Goal: Task Accomplishment & Management: Complete application form

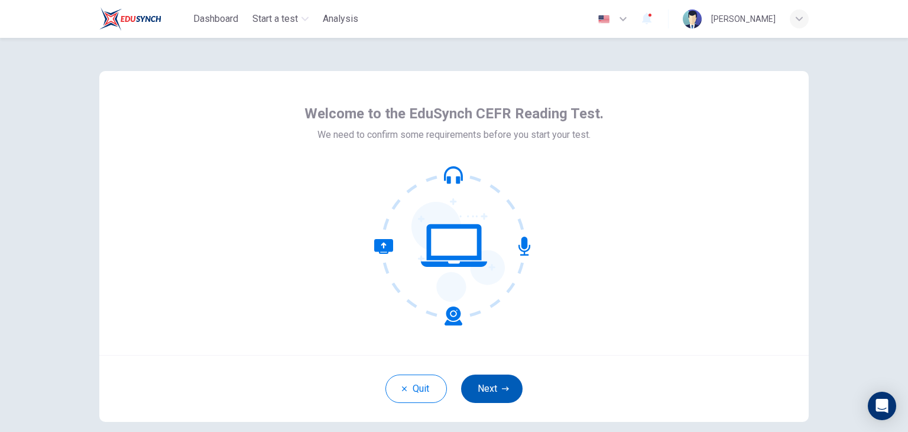
click at [488, 381] on button "Next" at bounding box center [491, 388] width 61 height 28
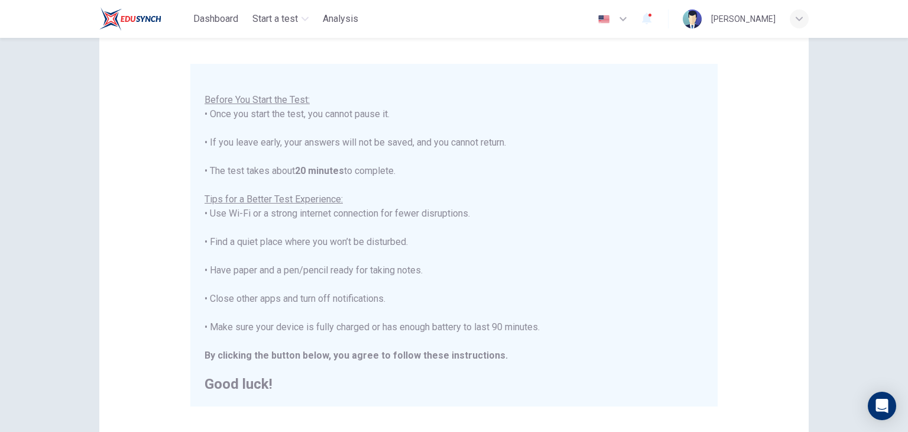
scroll to position [92, 0]
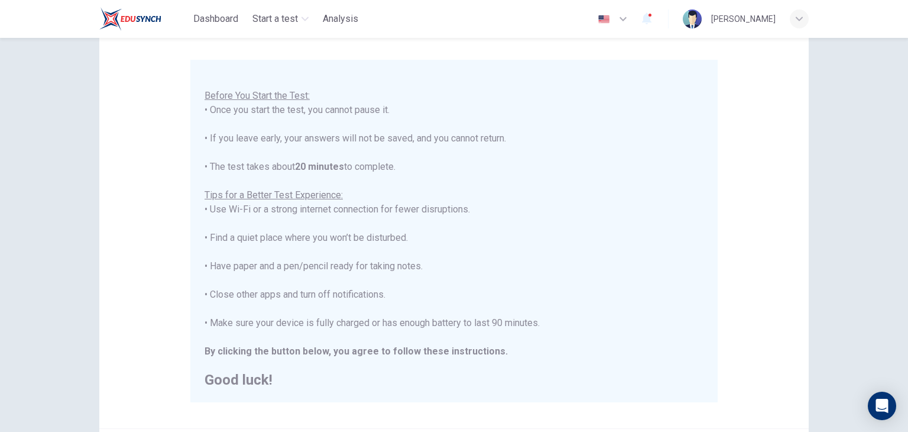
click at [405, 213] on div "You are about to start a CEFR Reading Test . Before You Start the Test: • Once …" at bounding box center [454, 223] width 499 height 326
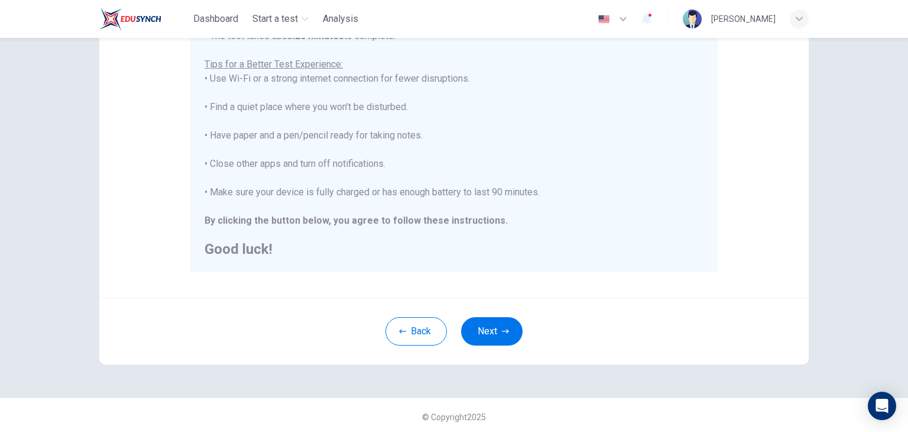
scroll to position [226, 0]
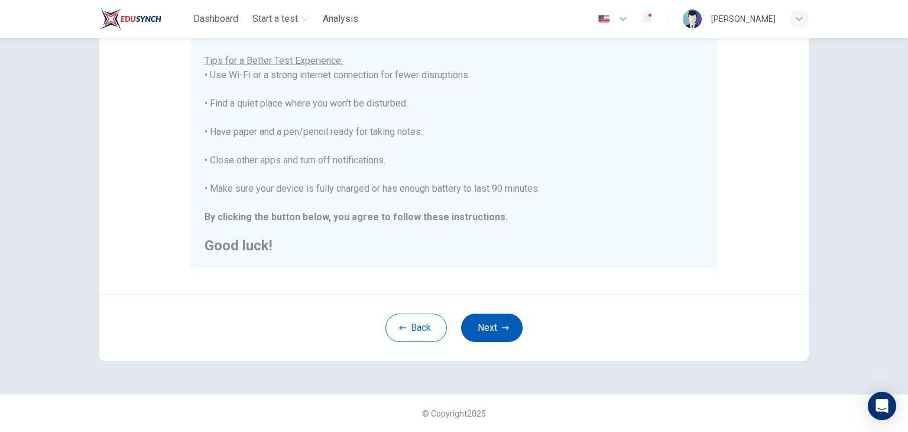
click at [502, 327] on icon "button" at bounding box center [505, 327] width 7 height 4
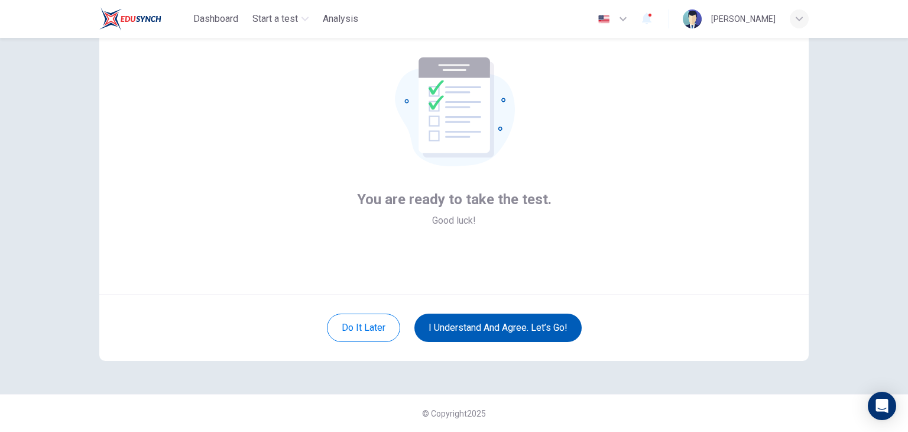
scroll to position [61, 0]
click at [442, 330] on button "I understand and agree. Let’s go!" at bounding box center [497, 327] width 167 height 28
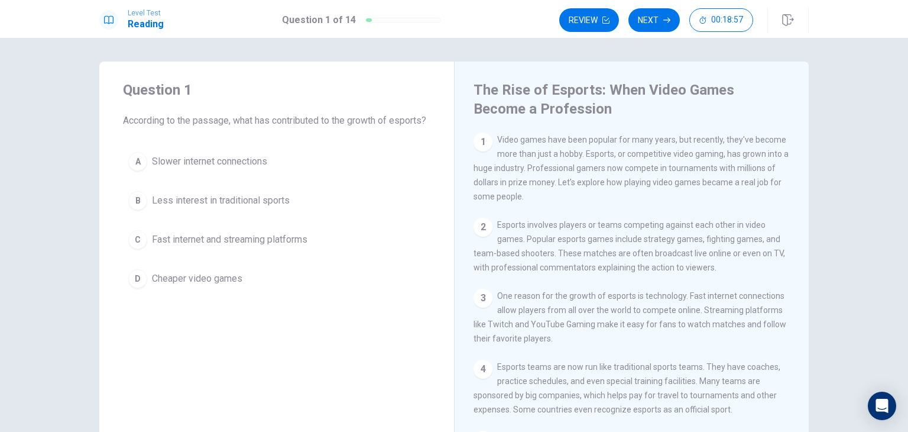
click at [563, 145] on div "1 Video games have been popular for many years, but recently, they've become mo…" at bounding box center [632, 167] width 317 height 71
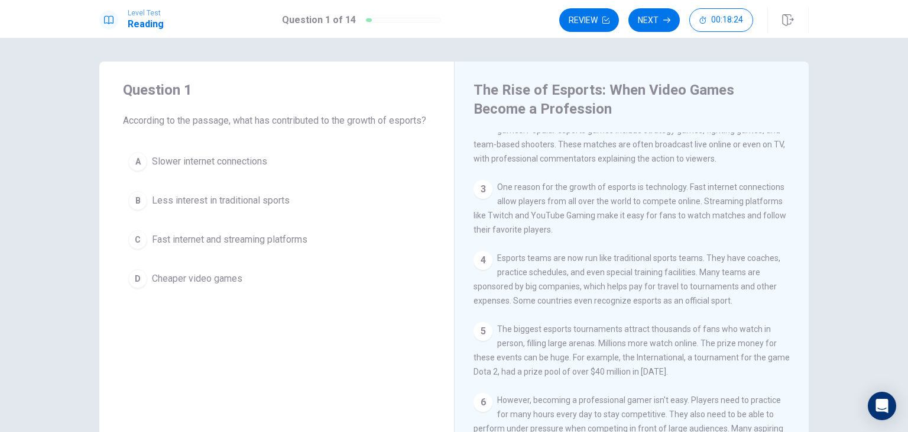
scroll to position [110, 0]
click at [135, 249] on div "C" at bounding box center [137, 239] width 19 height 19
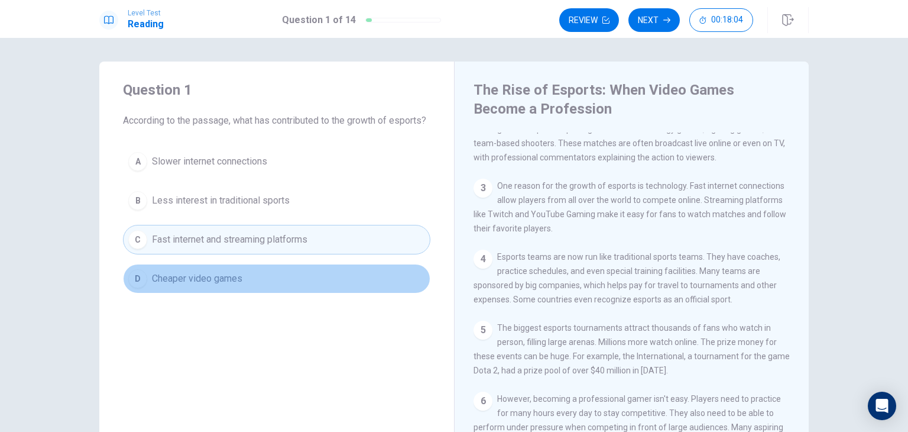
click at [173, 286] on span "Cheaper video games" at bounding box center [197, 278] width 90 height 14
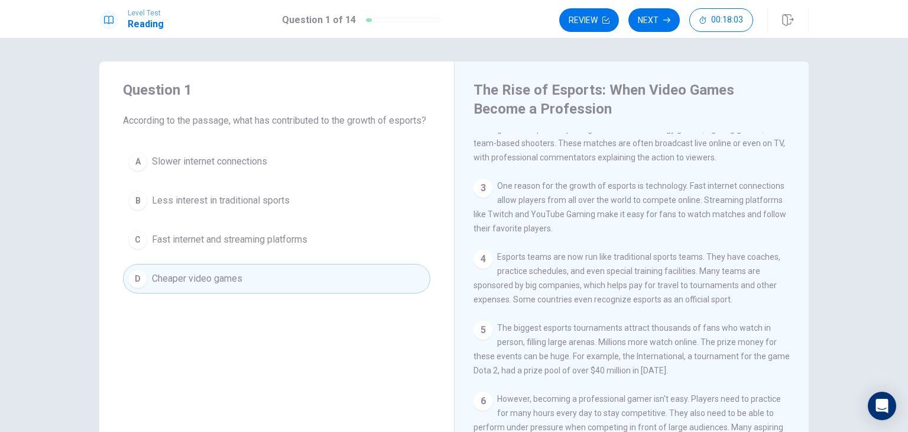
click at [134, 249] on div "C" at bounding box center [137, 239] width 19 height 19
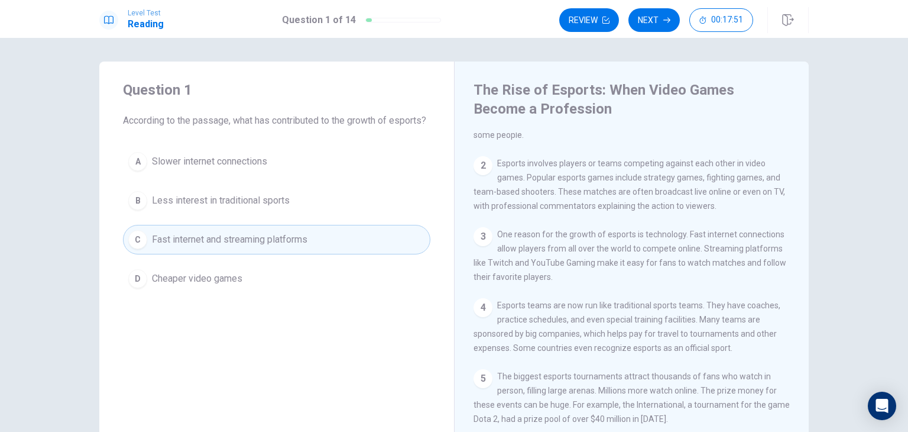
scroll to position [61, 0]
click at [663, 258] on span "One reason for the growth of esports is technology. Fast internet connections a…" at bounding box center [630, 256] width 313 height 52
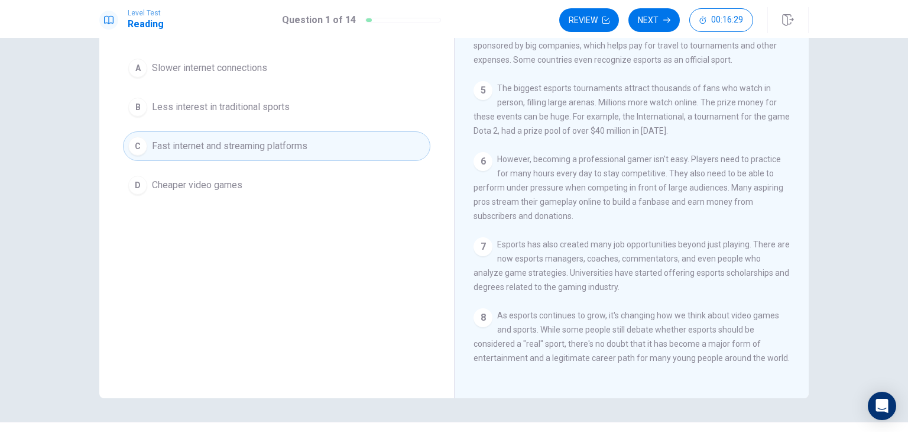
scroll to position [101, 0]
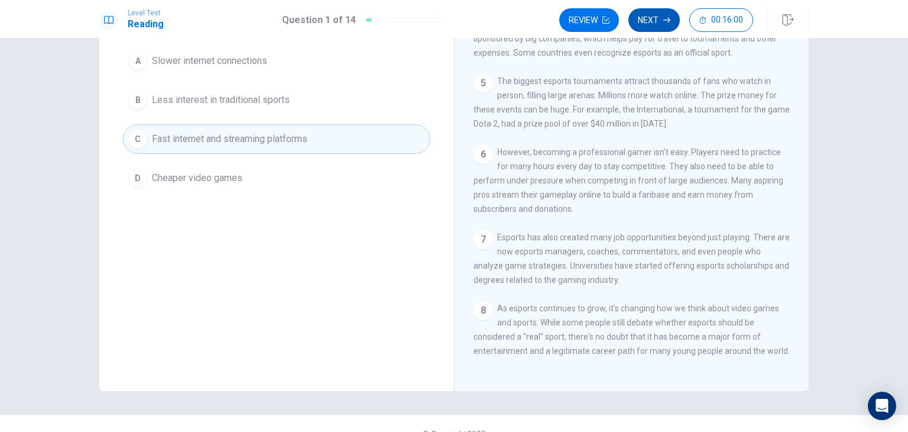
click at [652, 17] on button "Next" at bounding box center [653, 20] width 51 height 24
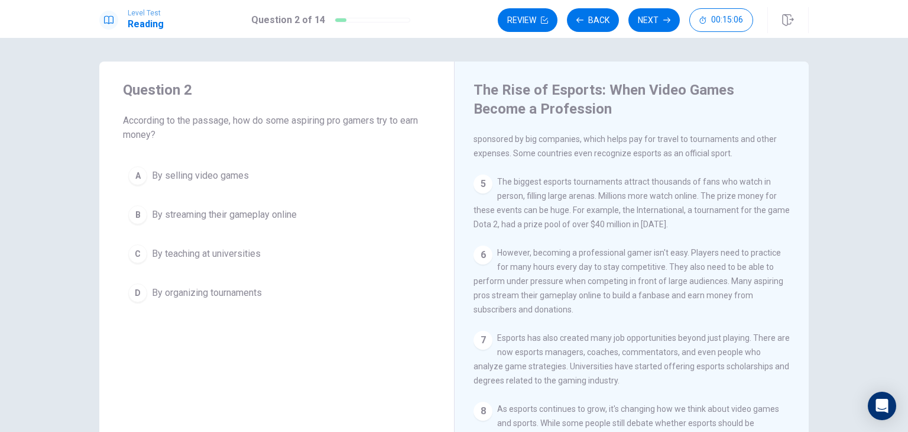
scroll to position [263, 0]
click at [144, 281] on button "D By organizing tournaments" at bounding box center [276, 293] width 307 height 30
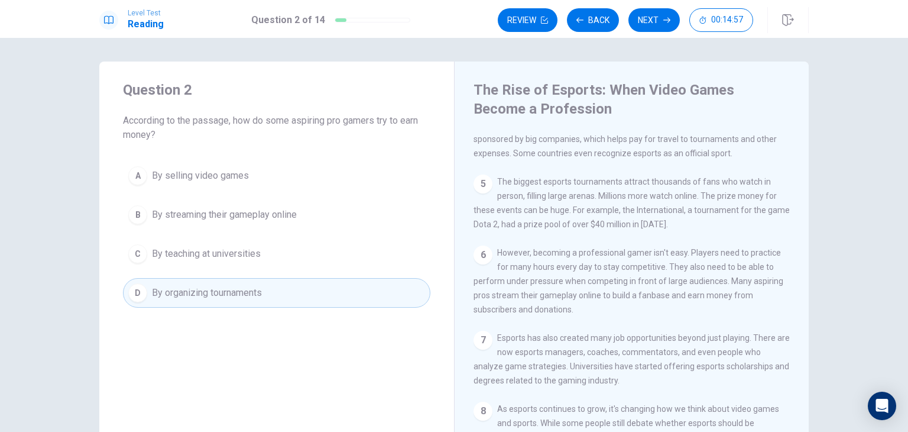
click at [141, 211] on div "B" at bounding box center [137, 214] width 19 height 19
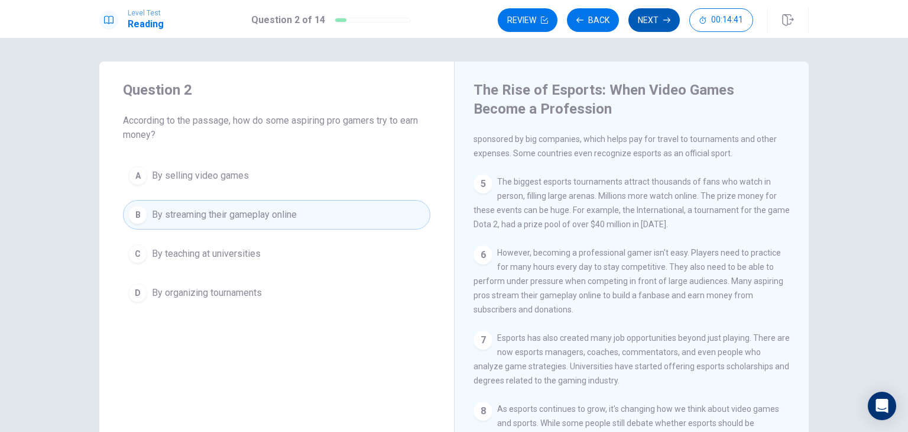
click at [654, 21] on button "Next" at bounding box center [653, 20] width 51 height 24
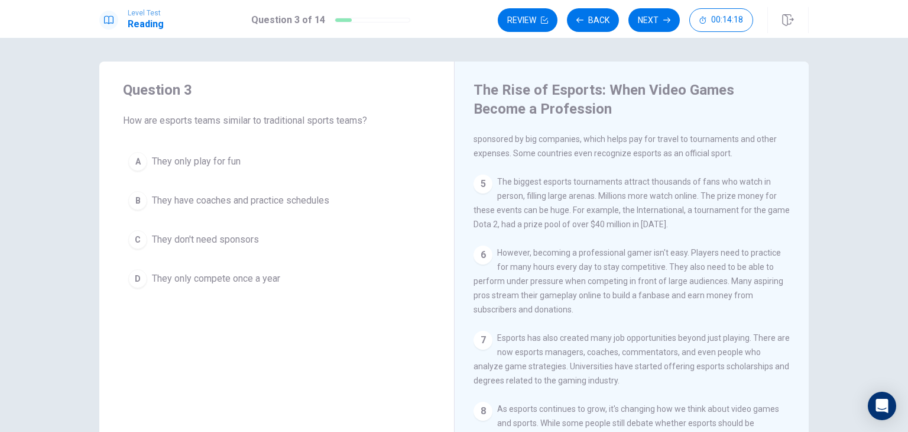
click at [132, 195] on div "B" at bounding box center [137, 200] width 19 height 19
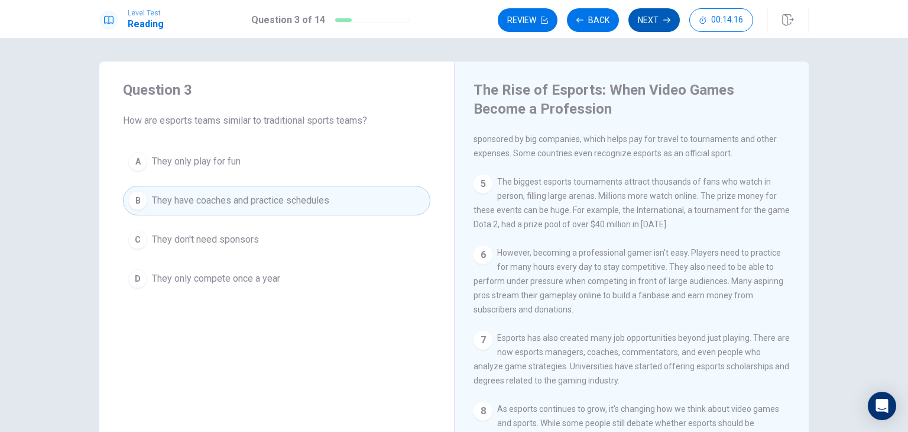
click at [667, 17] on icon "button" at bounding box center [666, 20] width 7 height 7
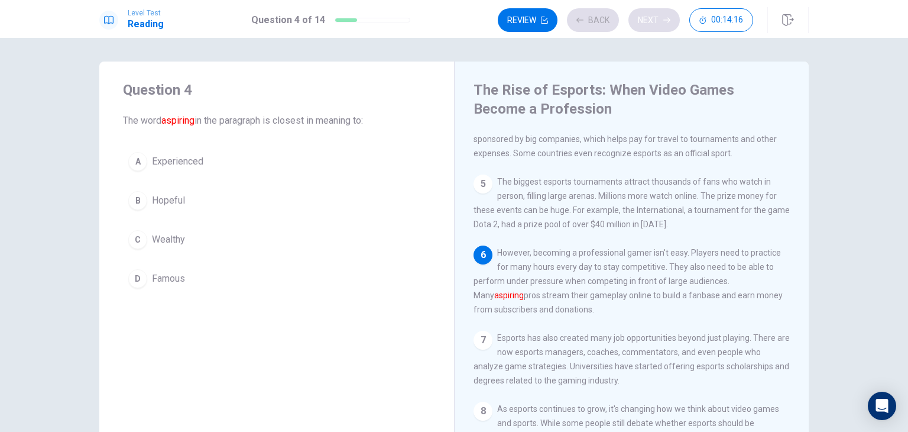
scroll to position [272, 0]
click at [135, 279] on div "D" at bounding box center [137, 278] width 19 height 19
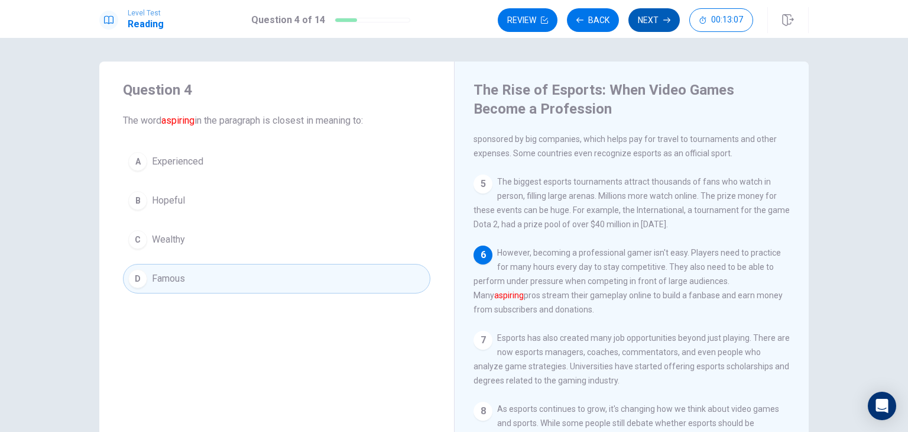
click at [666, 19] on icon "button" at bounding box center [666, 20] width 7 height 7
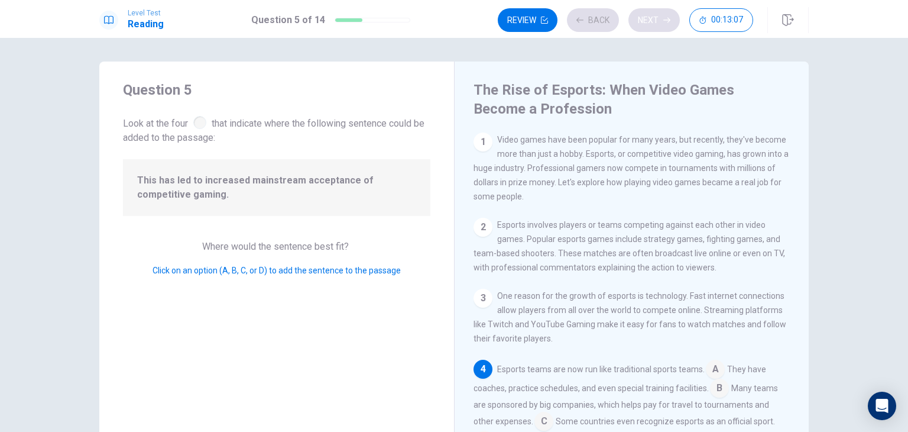
scroll to position [101, 0]
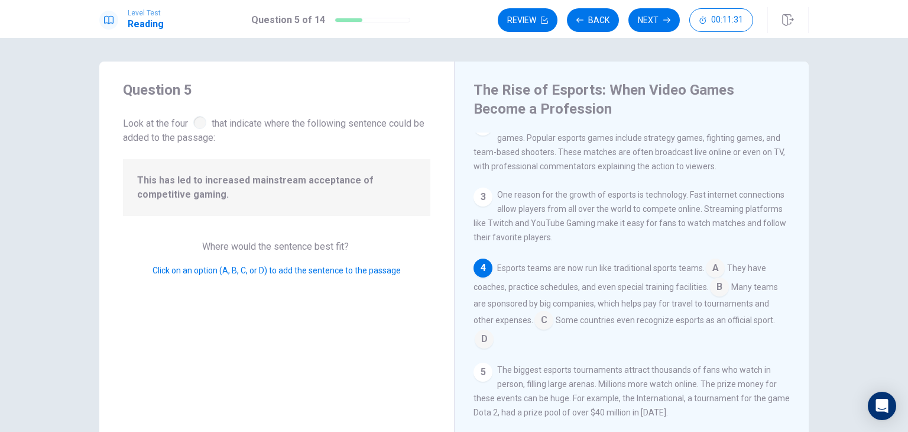
click at [478, 341] on input at bounding box center [484, 339] width 19 height 19
click at [536, 328] on input at bounding box center [543, 321] width 19 height 19
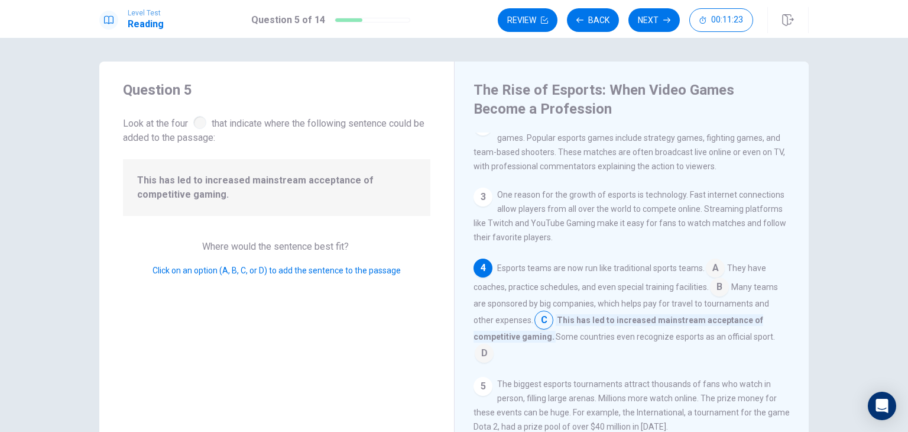
click at [477, 354] on input at bounding box center [484, 354] width 19 height 19
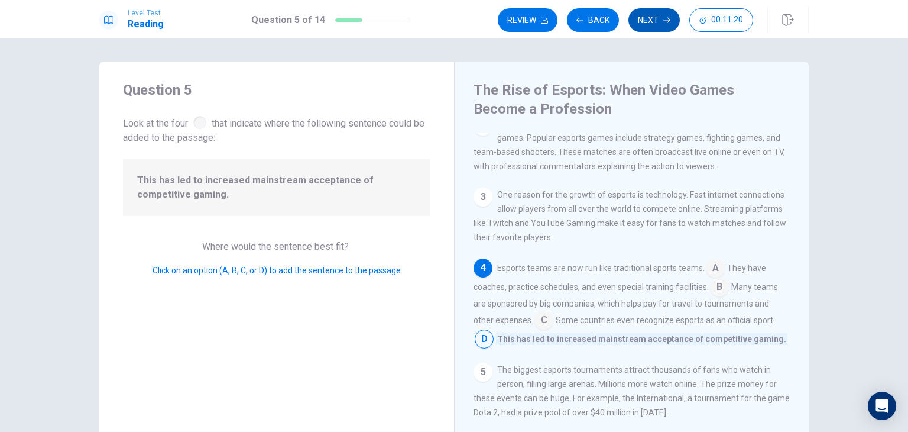
click at [654, 15] on button "Next" at bounding box center [653, 20] width 51 height 24
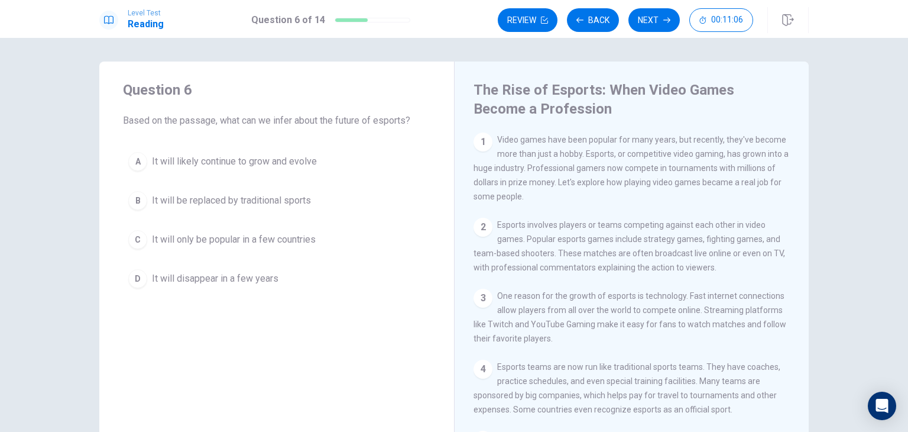
click at [131, 154] on div "A" at bounding box center [137, 161] width 19 height 19
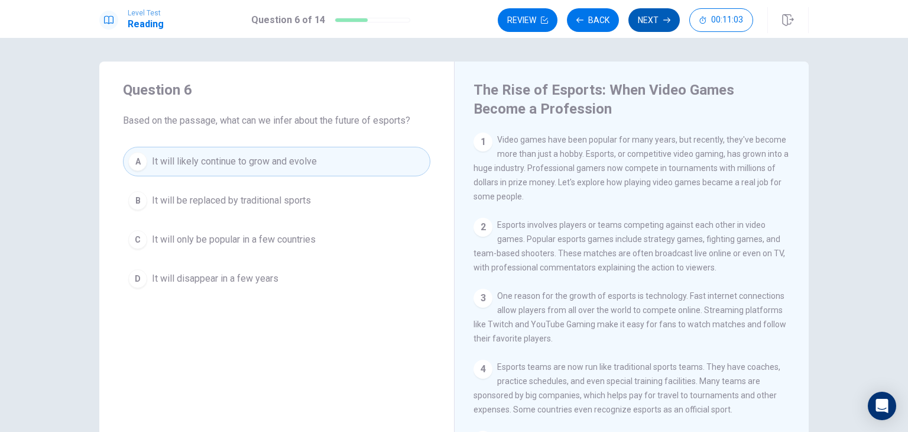
click at [650, 24] on button "Next" at bounding box center [653, 20] width 51 height 24
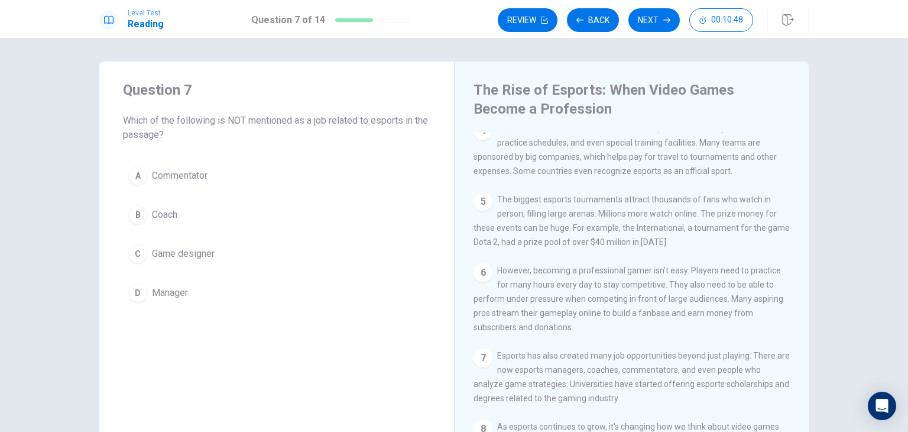
scroll to position [272, 0]
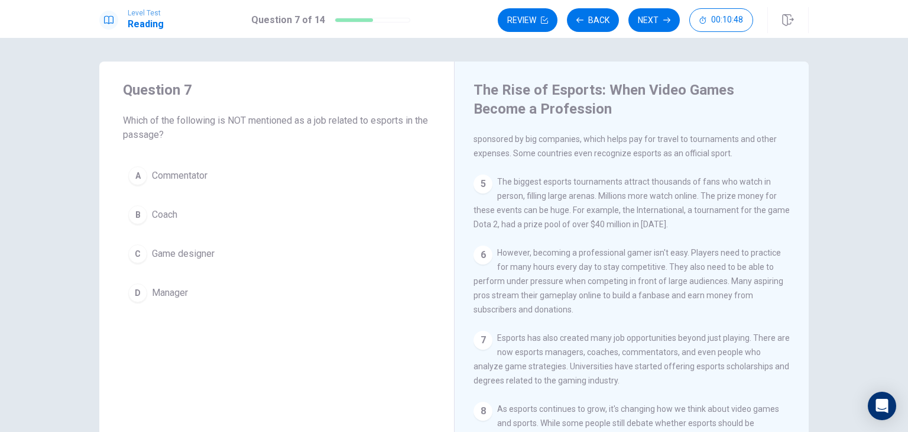
click at [589, 267] on div "6 However, becoming a professional gamer isn't easy. Players need to practice f…" at bounding box center [632, 280] width 317 height 71
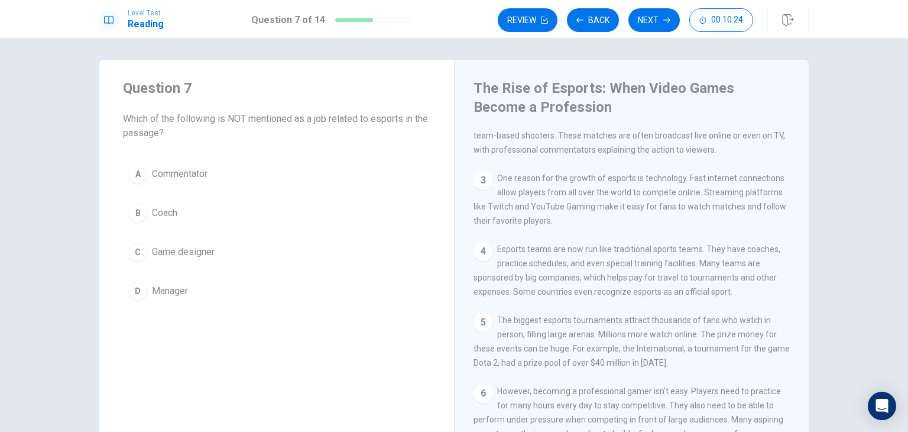
scroll to position [128, 0]
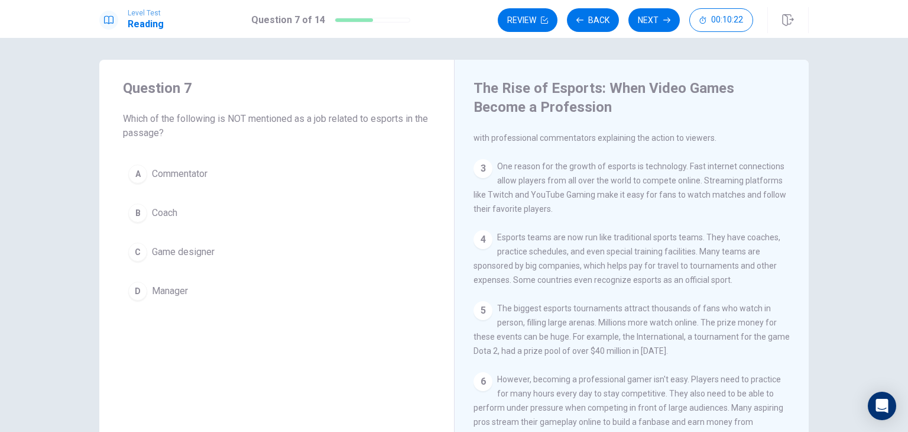
click at [137, 245] on div "C" at bounding box center [137, 251] width 19 height 19
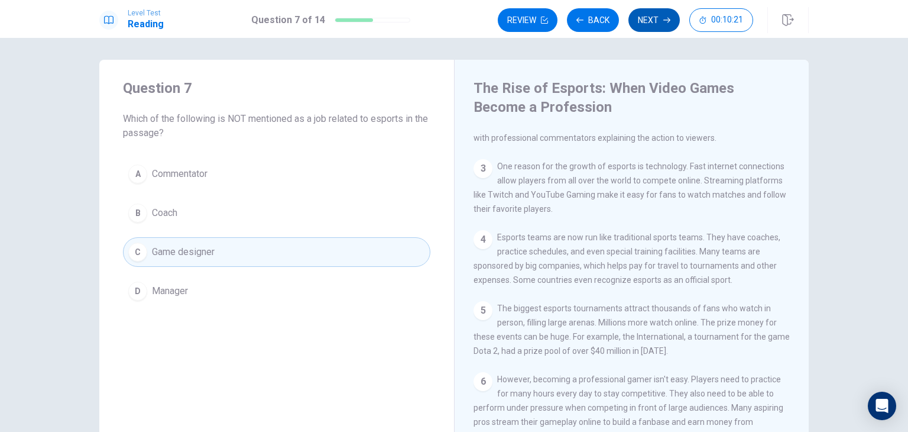
click at [665, 21] on icon "button" at bounding box center [666, 20] width 7 height 7
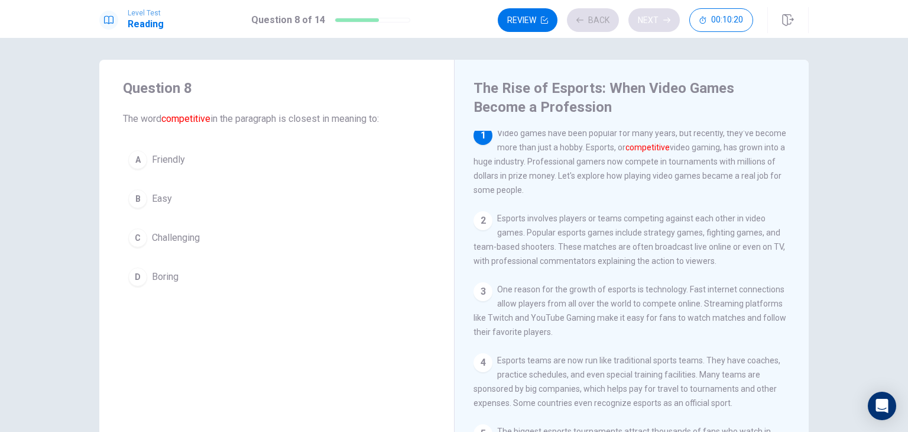
scroll to position [0, 0]
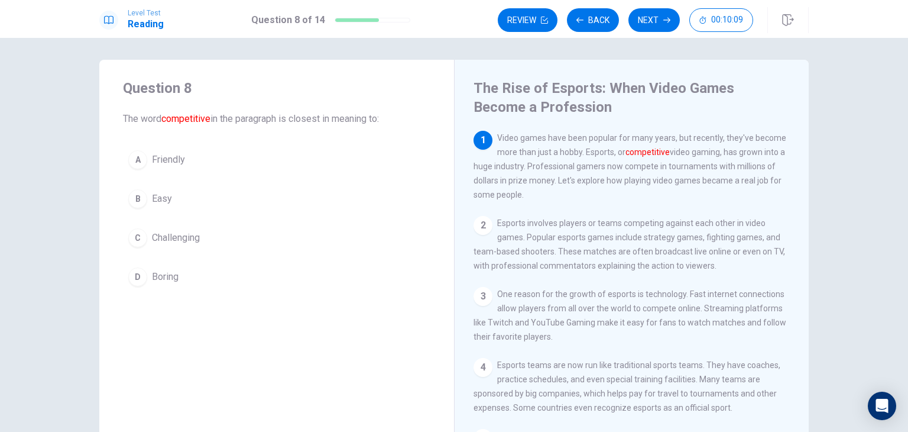
click at [128, 231] on div "C" at bounding box center [137, 237] width 19 height 19
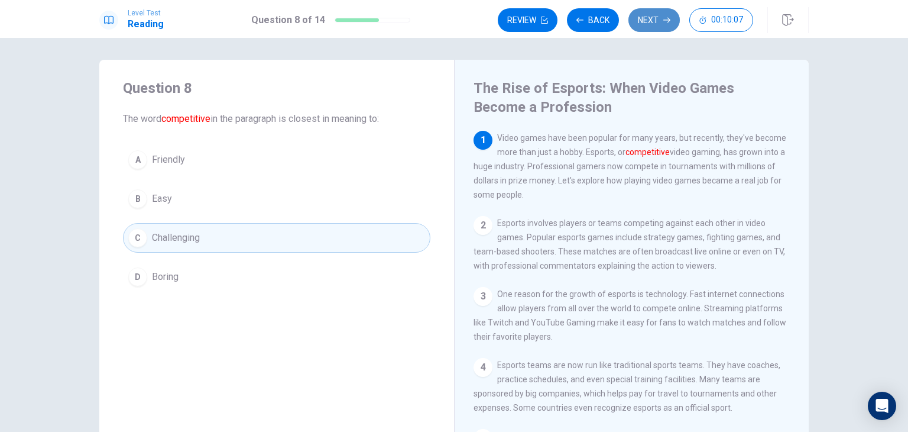
click at [657, 16] on button "Next" at bounding box center [653, 20] width 51 height 24
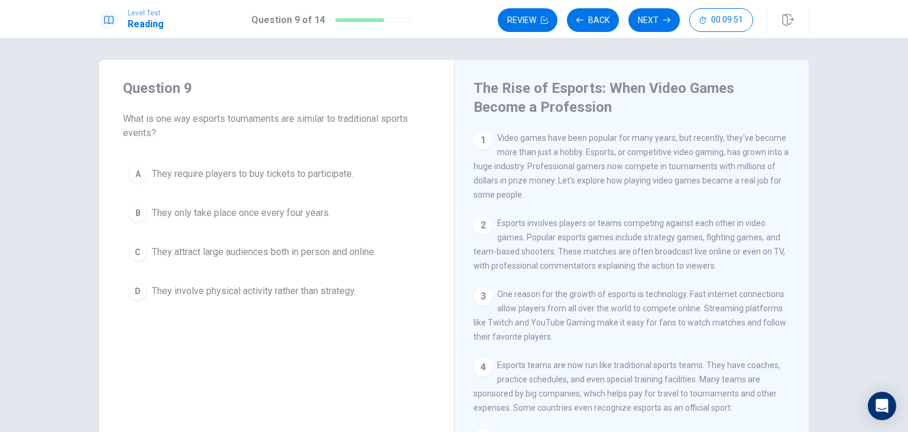
click at [133, 249] on div "C" at bounding box center [137, 251] width 19 height 19
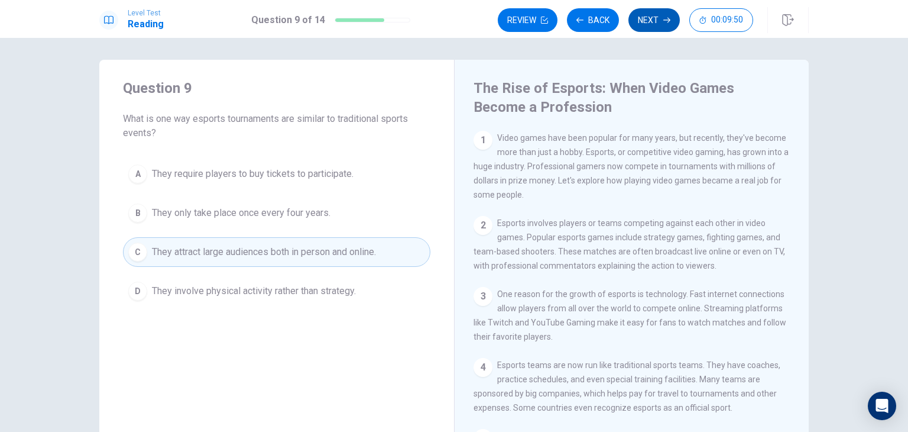
click at [653, 17] on button "Next" at bounding box center [653, 20] width 51 height 24
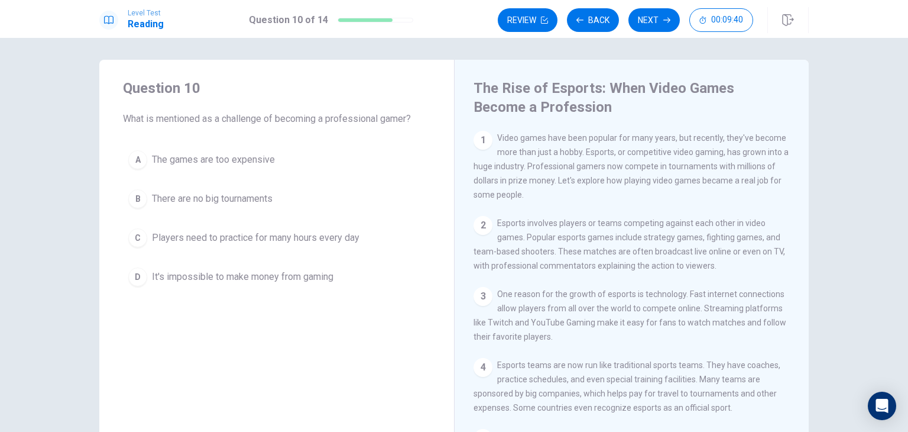
click at [136, 232] on div "C" at bounding box center [137, 237] width 19 height 19
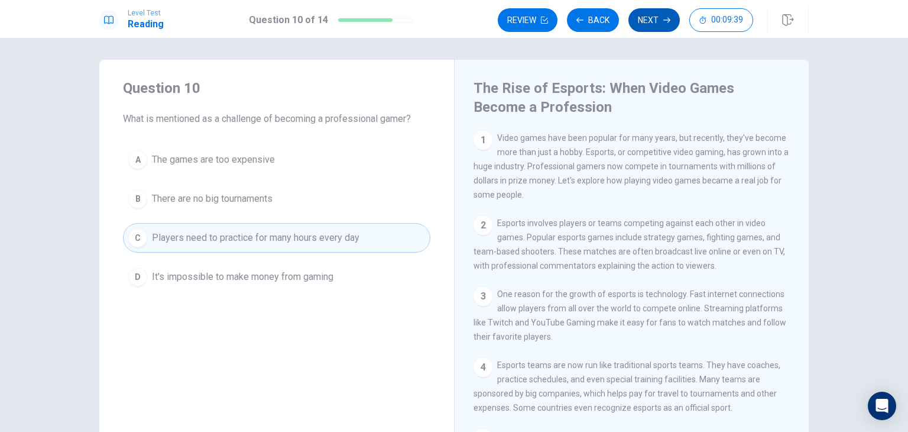
click at [657, 20] on button "Next" at bounding box center [653, 20] width 51 height 24
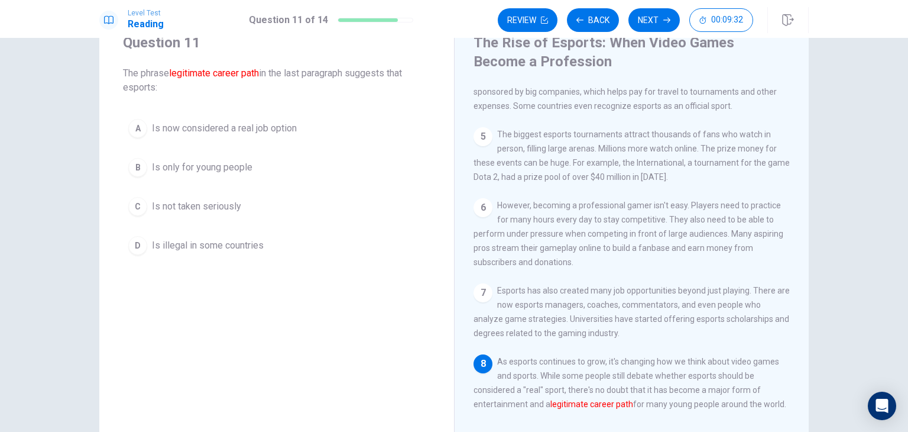
scroll to position [49, 0]
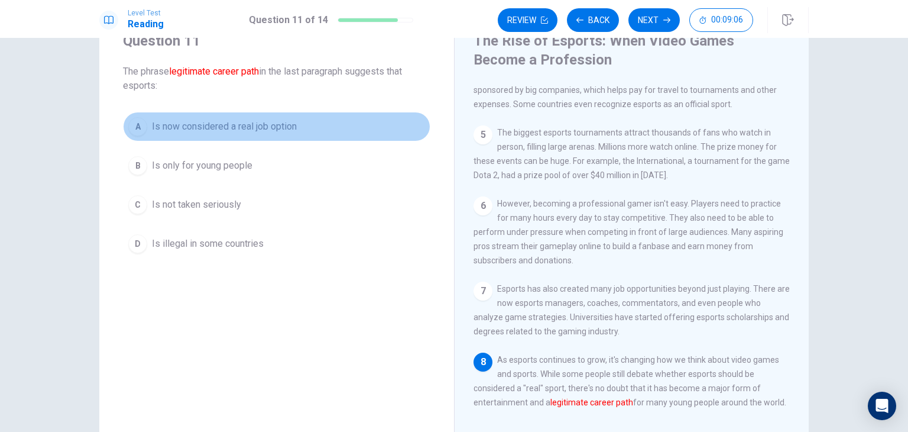
click at [136, 123] on div "A" at bounding box center [137, 126] width 19 height 19
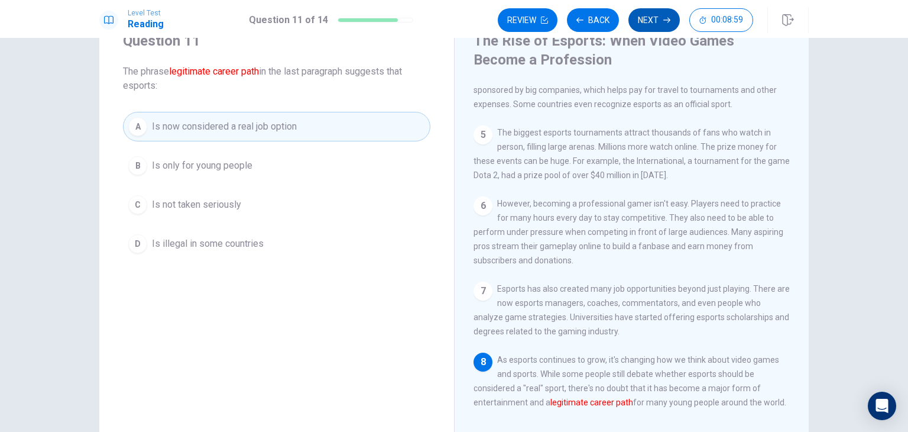
click at [660, 18] on button "Next" at bounding box center [653, 20] width 51 height 24
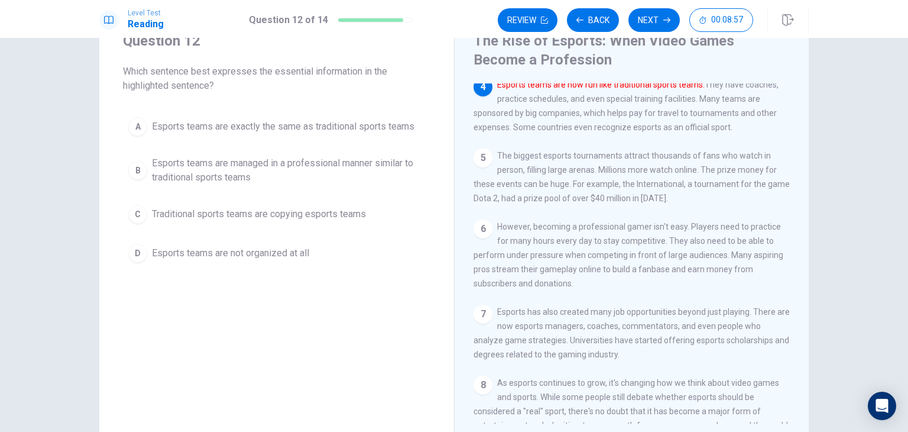
scroll to position [25, 0]
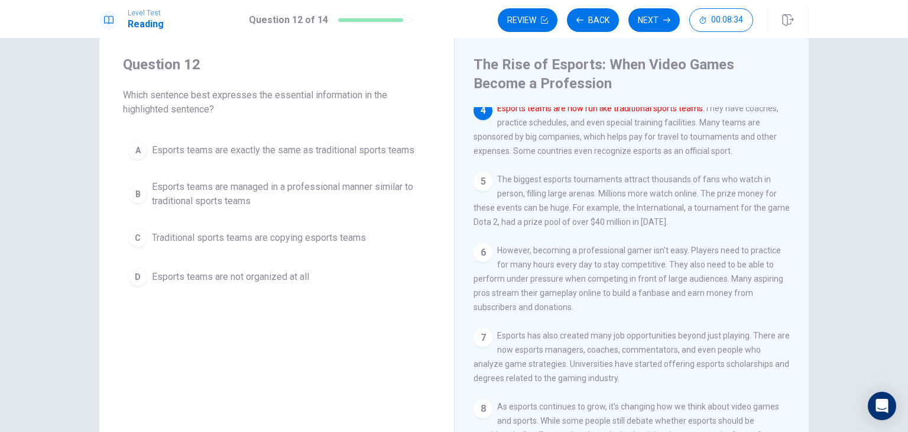
click at [132, 192] on div "B" at bounding box center [137, 193] width 19 height 19
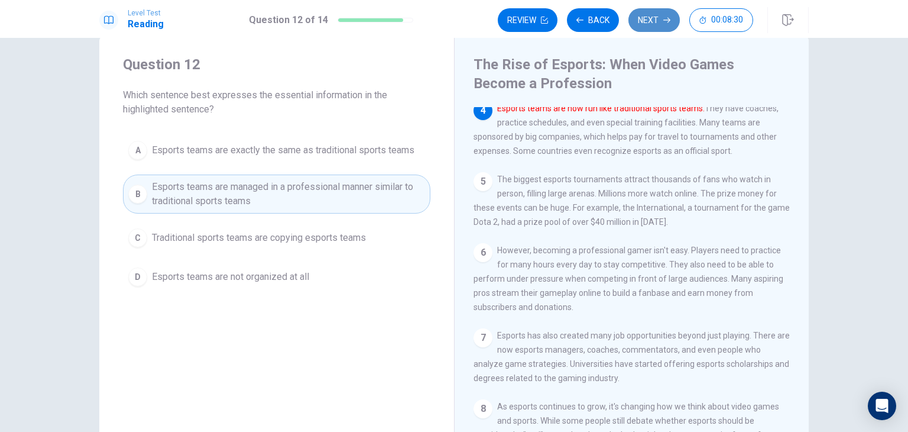
click at [646, 22] on button "Next" at bounding box center [653, 20] width 51 height 24
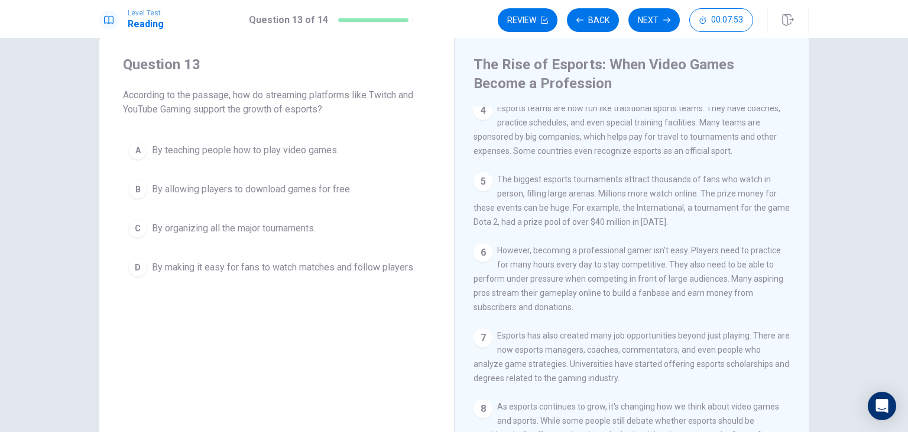
click at [679, 179] on div "5 The biggest esports tournaments attract thousands of fans who watch in person…" at bounding box center [632, 200] width 317 height 57
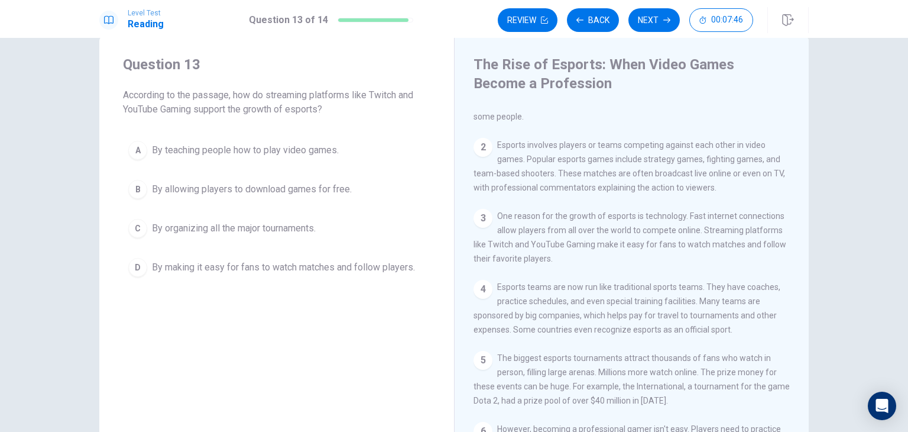
scroll to position [47, 0]
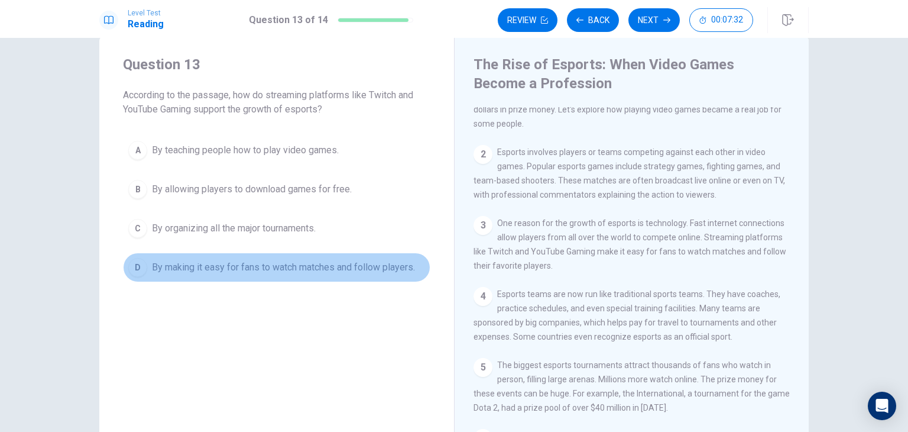
click at [134, 264] on div "D" at bounding box center [137, 267] width 19 height 19
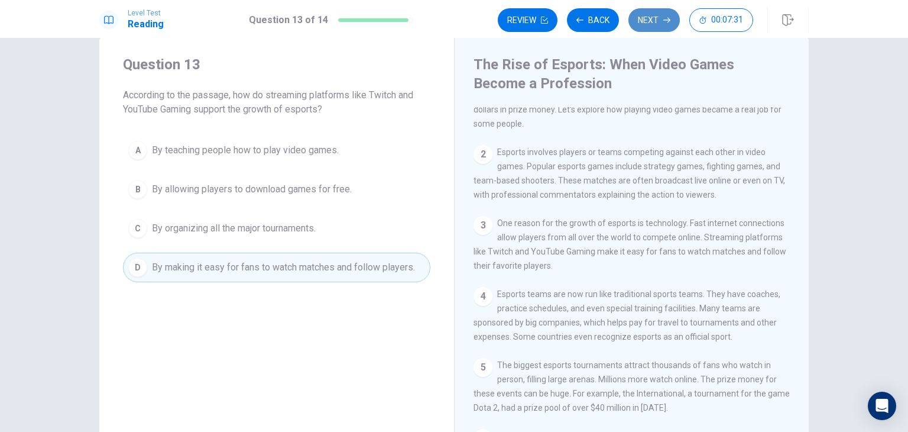
click at [658, 21] on button "Next" at bounding box center [653, 20] width 51 height 24
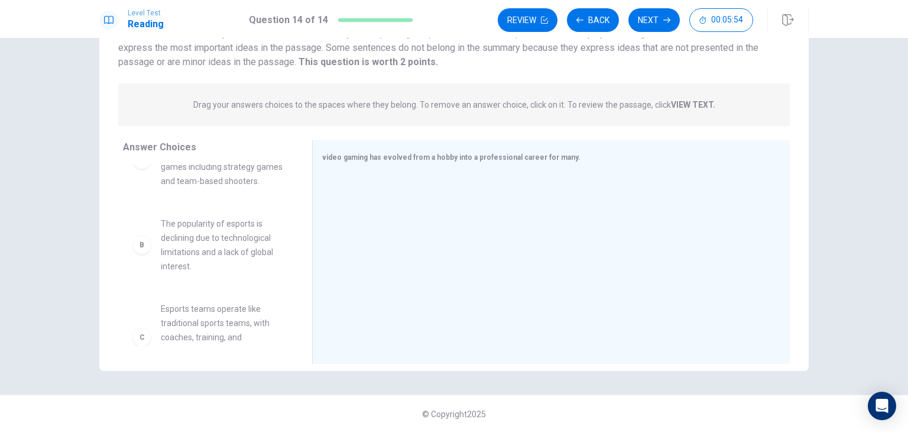
scroll to position [43, 0]
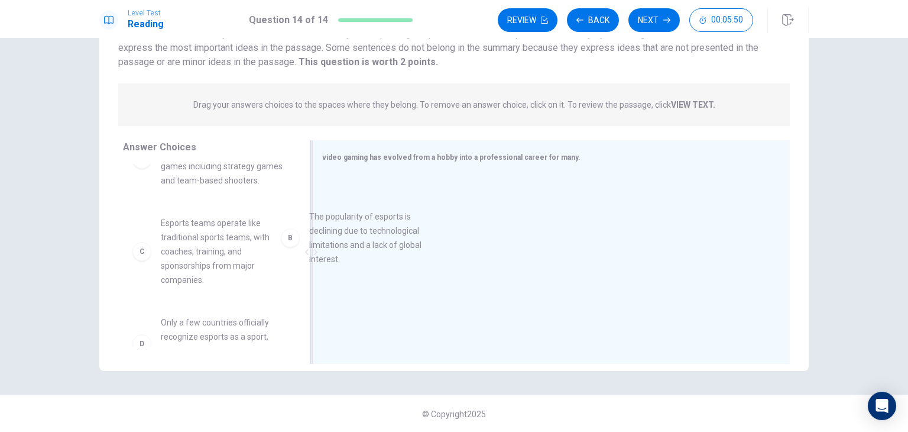
drag, startPoint x: 169, startPoint y: 259, endPoint x: 349, endPoint y: 240, distance: 181.3
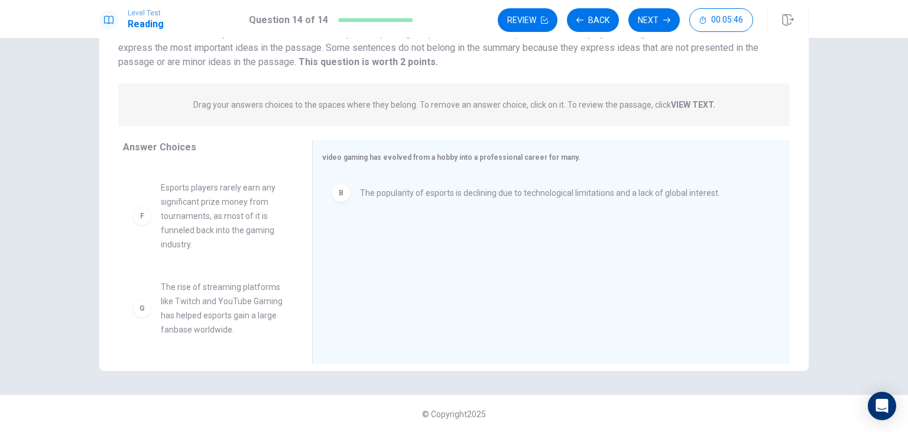
scroll to position [102, 0]
click at [176, 302] on span "The rise of streaming platforms like Twitch and YouTube Gaming has helped espor…" at bounding box center [222, 307] width 123 height 57
click at [221, 301] on span "The rise of streaming platforms like Twitch and YouTube Gaming has helped espor…" at bounding box center [222, 307] width 123 height 57
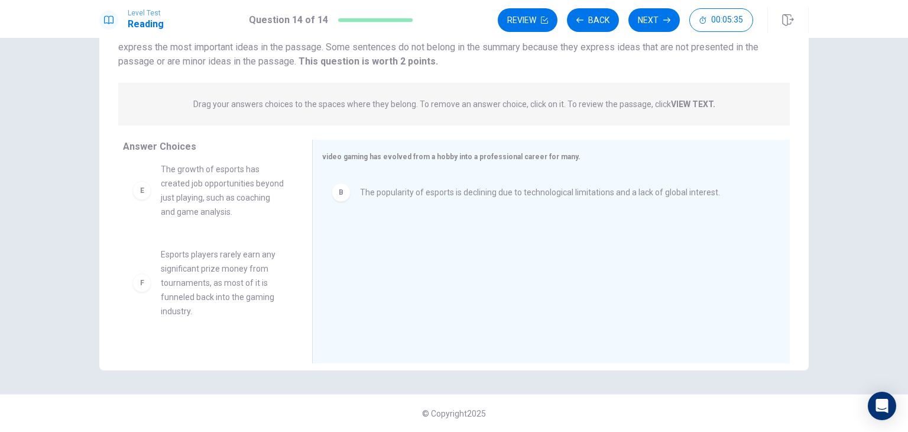
scroll to position [269, 0]
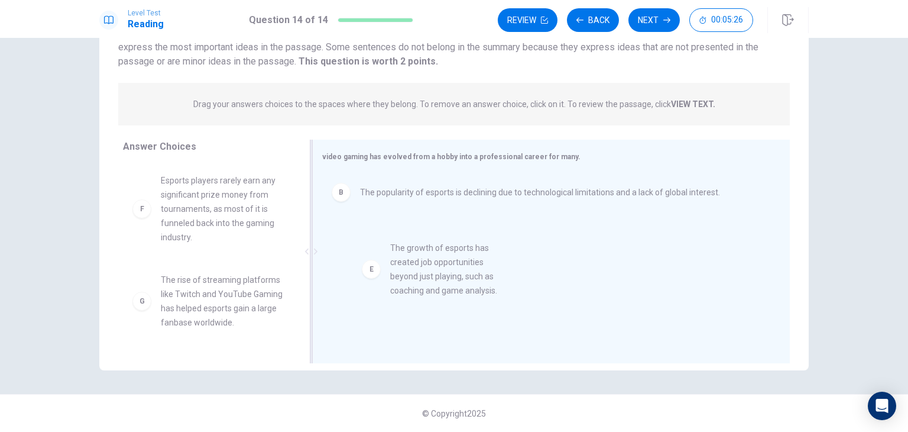
drag, startPoint x: 213, startPoint y: 225, endPoint x: 456, endPoint y: 277, distance: 249.2
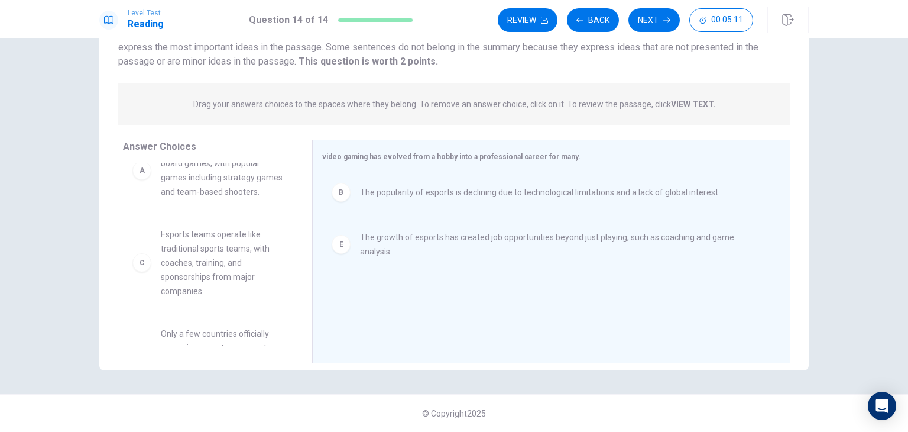
scroll to position [38, 0]
click at [209, 263] on span "Esports teams operate like traditional sports teams, with coaches, training, an…" at bounding box center [222, 255] width 123 height 71
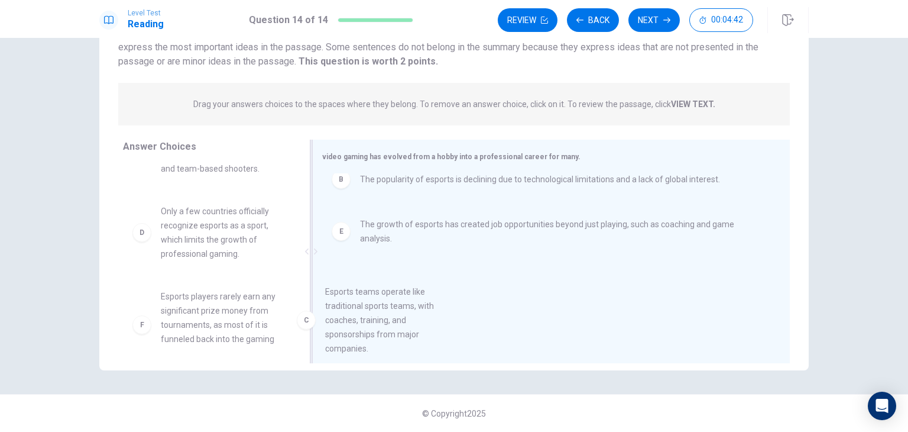
scroll to position [33, 0]
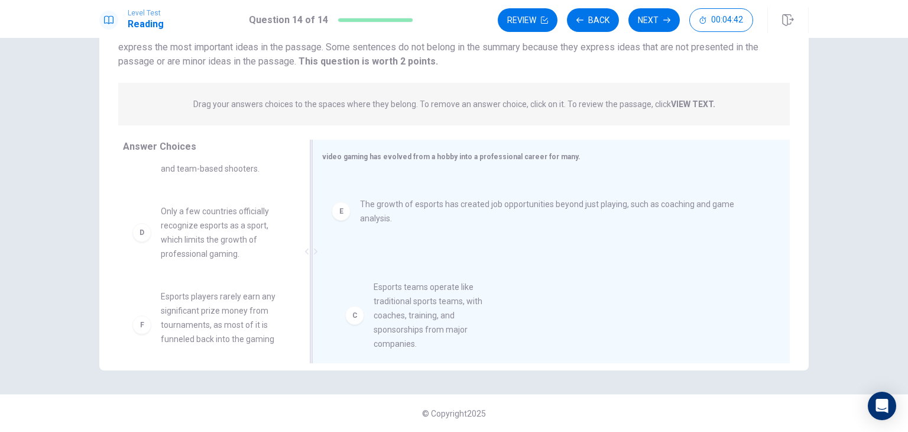
drag, startPoint x: 193, startPoint y: 291, endPoint x: 415, endPoint y: 301, distance: 221.9
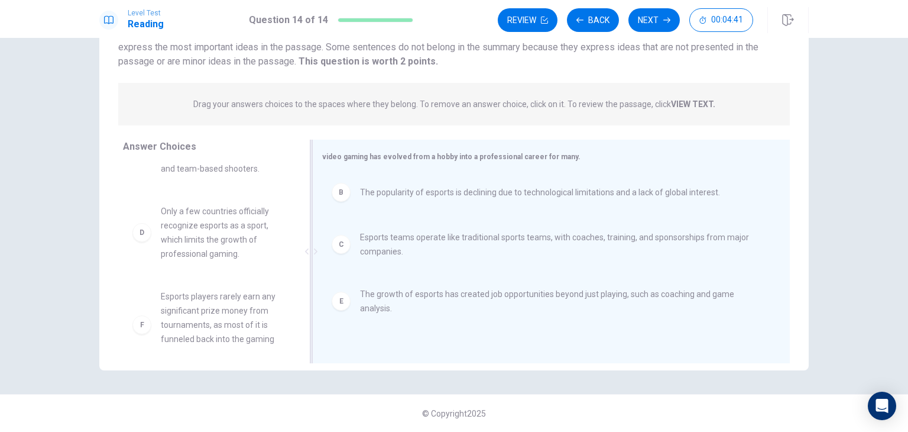
scroll to position [0, 0]
click at [657, 13] on button "Next" at bounding box center [653, 20] width 51 height 24
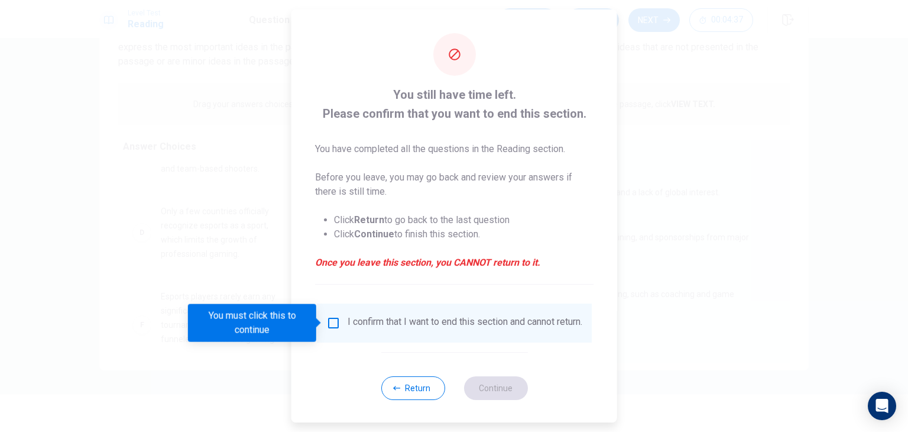
click at [632, 16] on div at bounding box center [454, 216] width 908 height 432
click at [567, 114] on span "You still have time left. Please confirm that you want to end this section." at bounding box center [454, 104] width 278 height 38
click at [295, 168] on div "You still have time left. Please confirm that you want to end this section. You…" at bounding box center [454, 216] width 326 height 414
click at [421, 223] on li "Click Return to go back to the last question" at bounding box center [464, 220] width 260 height 14
click at [333, 321] on input "You must click this to continue" at bounding box center [333, 323] width 14 height 14
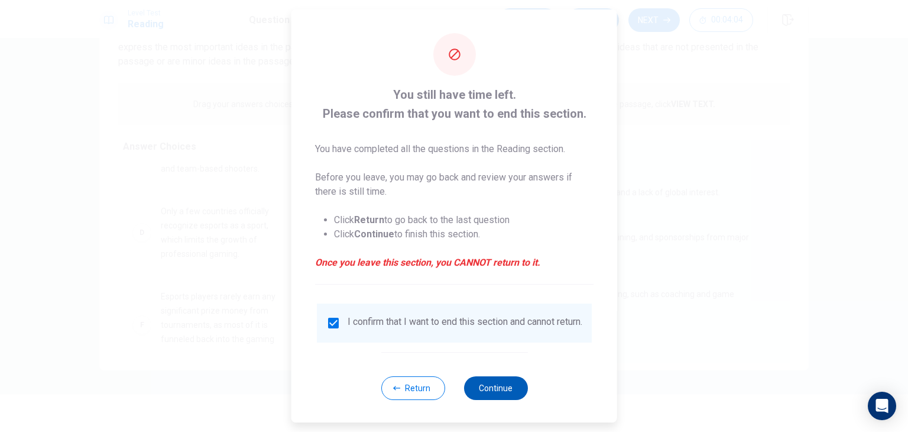
click at [506, 400] on button "Continue" at bounding box center [496, 388] width 64 height 24
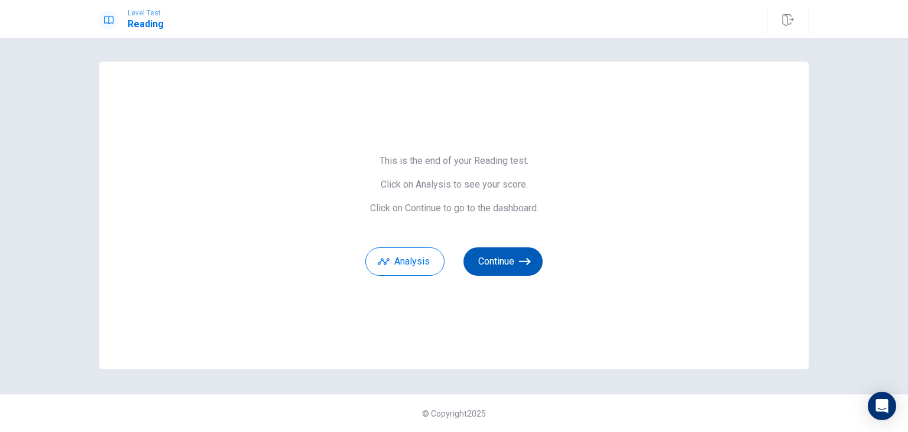
click at [518, 263] on button "Continue" at bounding box center [503, 261] width 79 height 28
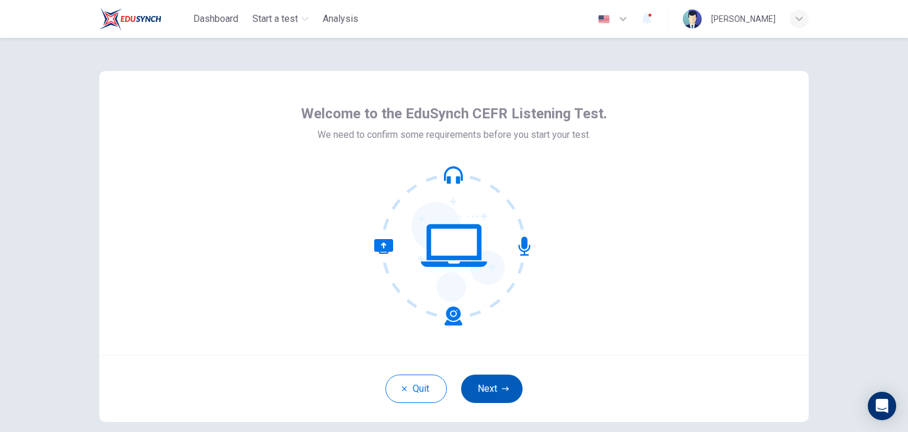
click at [487, 384] on button "Next" at bounding box center [491, 388] width 61 height 28
click at [468, 401] on div "Quit Next" at bounding box center [453, 388] width 709 height 67
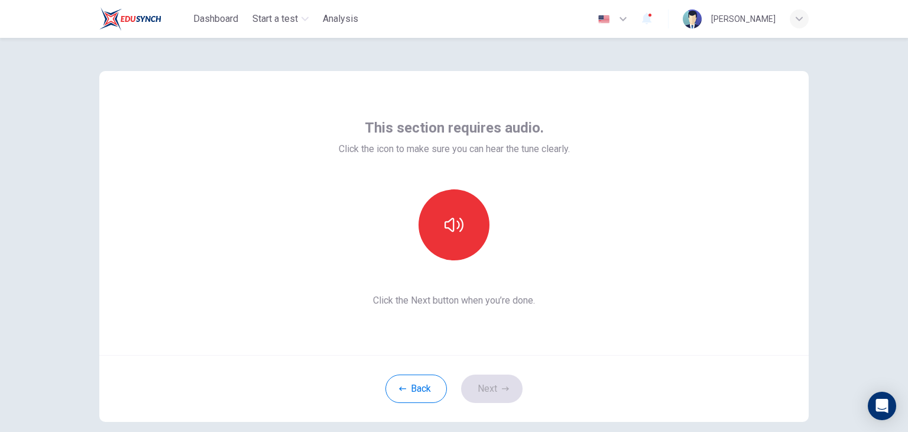
click at [468, 401] on div "Back Next" at bounding box center [453, 388] width 709 height 67
click at [447, 223] on icon "button" at bounding box center [454, 224] width 19 height 19
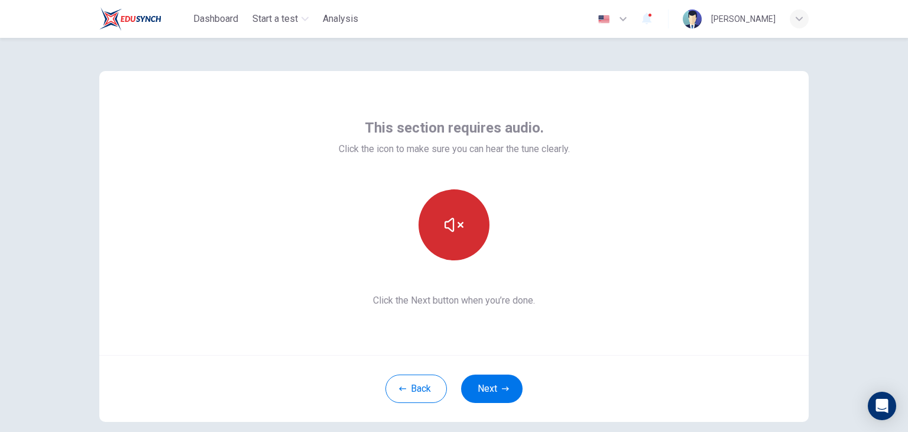
click at [449, 224] on icon "button" at bounding box center [454, 224] width 19 height 19
click at [453, 225] on icon "button" at bounding box center [454, 224] width 19 height 19
click at [440, 231] on button "button" at bounding box center [454, 224] width 71 height 71
click at [457, 223] on icon "button" at bounding box center [454, 225] width 19 height 14
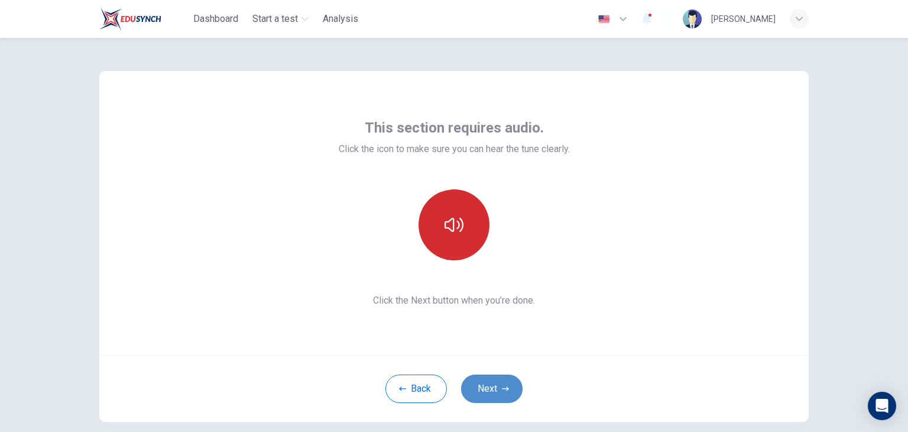
click at [484, 388] on button "Next" at bounding box center [491, 388] width 61 height 28
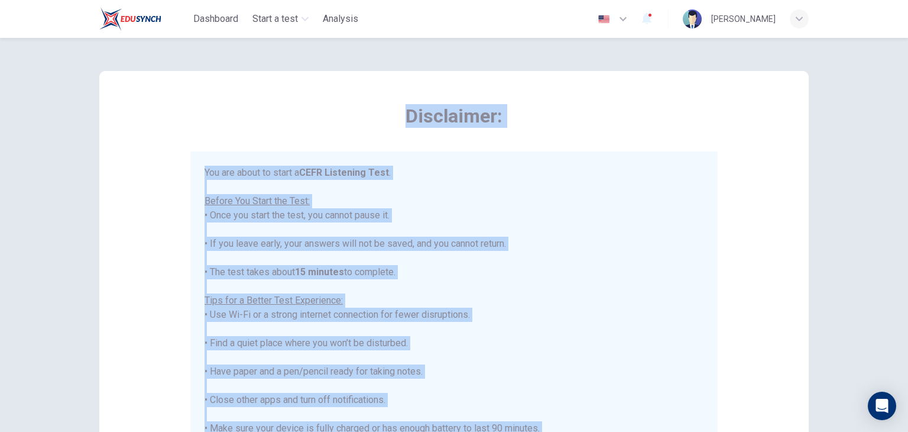
click at [484, 388] on div "You are about to start a CEFR Listening Test . Before You Start the Test: • Onc…" at bounding box center [454, 329] width 499 height 326
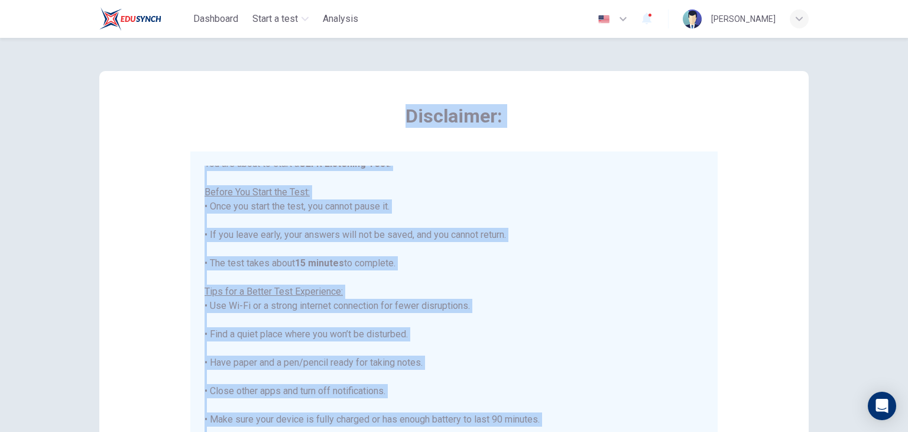
scroll to position [14, 0]
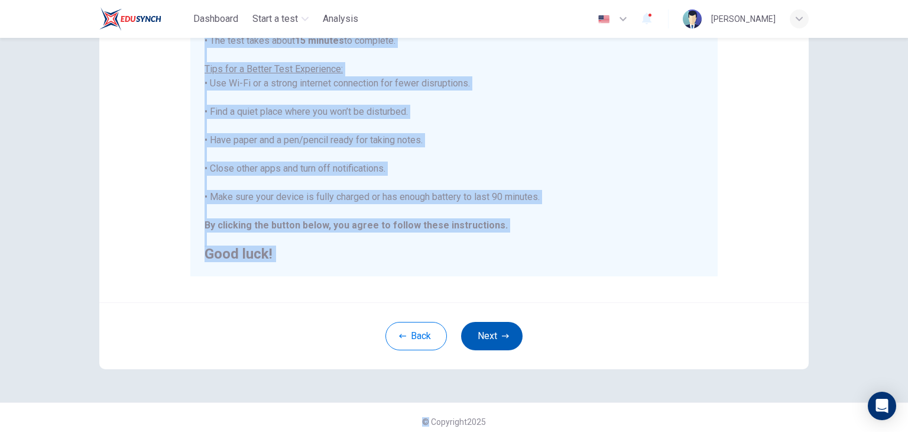
click at [483, 329] on button "Next" at bounding box center [491, 336] width 61 height 28
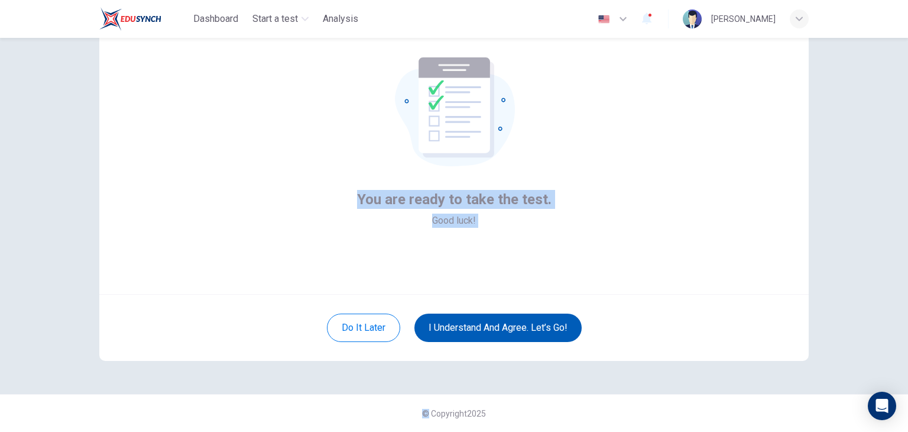
scroll to position [61, 0]
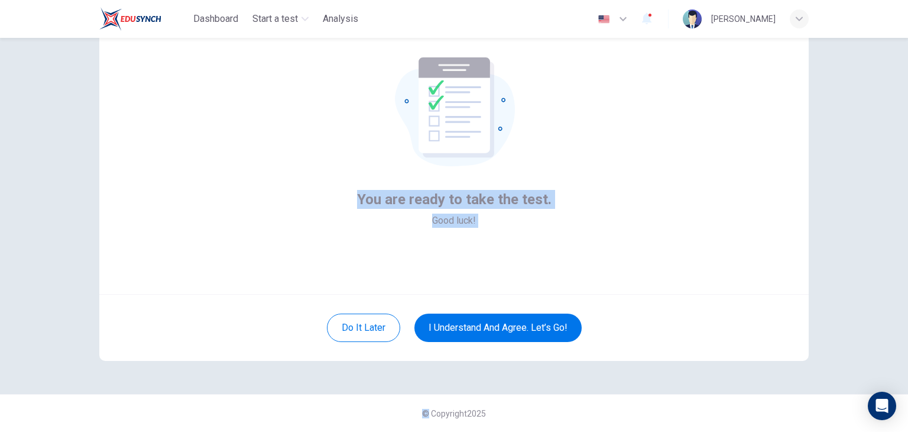
click at [585, 232] on div "You are ready to take the test. Good luck!" at bounding box center [453, 152] width 709 height 284
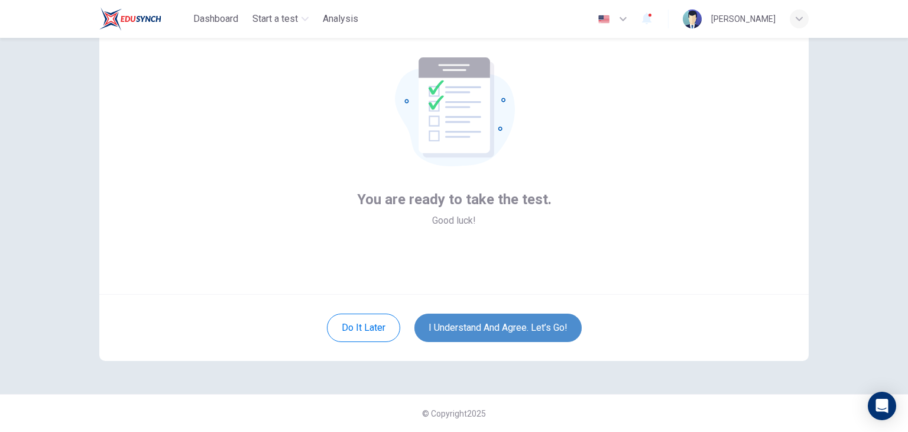
click at [509, 323] on button "I understand and agree. Let’s go!" at bounding box center [497, 327] width 167 height 28
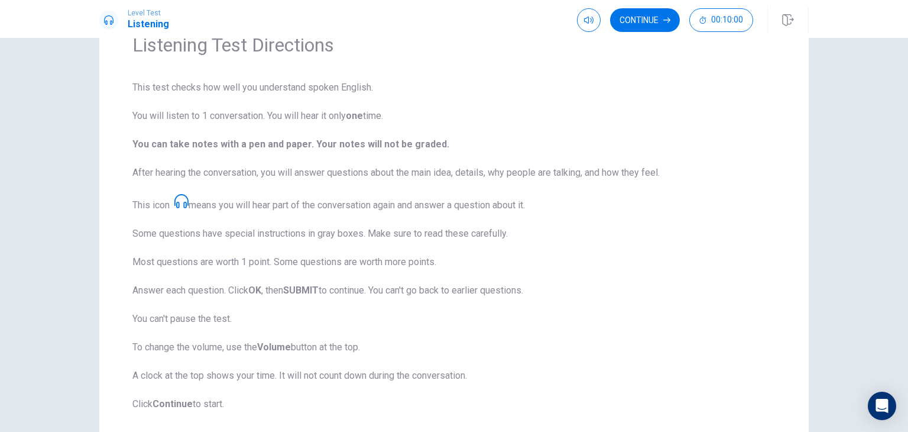
scroll to position [61, 0]
click at [248, 140] on b "You can take notes with a pen and paper. Your notes will not be graded." at bounding box center [290, 143] width 317 height 11
drag, startPoint x: 264, startPoint y: 163, endPoint x: 257, endPoint y: 155, distance: 9.6
click at [257, 155] on span "This test checks how well you understand spoken English. You will listen to 1 c…" at bounding box center [453, 245] width 643 height 330
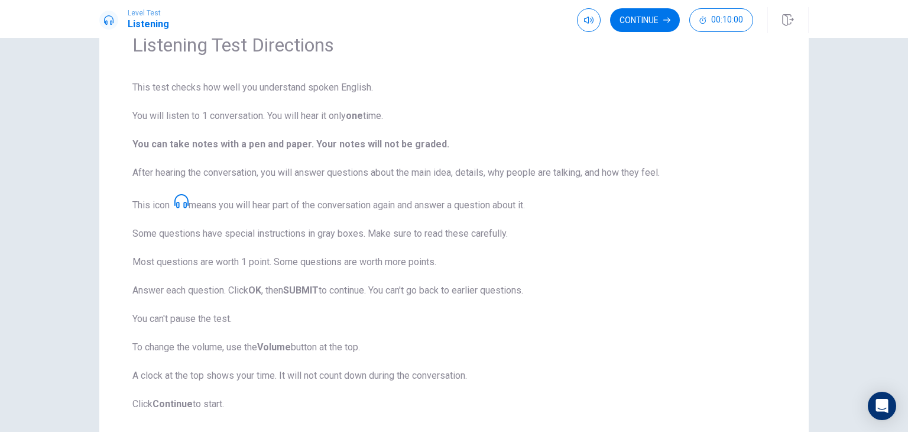
click at [274, 157] on span "This test checks how well you understand spoken English. You will listen to 1 c…" at bounding box center [453, 245] width 643 height 330
click at [253, 148] on b "You can take notes with a pen and paper. Your notes will not be graded." at bounding box center [290, 143] width 317 height 11
click at [286, 222] on span "This test checks how well you understand spoken English. You will listen to 1 c…" at bounding box center [453, 245] width 643 height 330
click at [180, 203] on icon at bounding box center [181, 201] width 14 height 14
click at [183, 202] on icon at bounding box center [181, 201] width 14 height 14
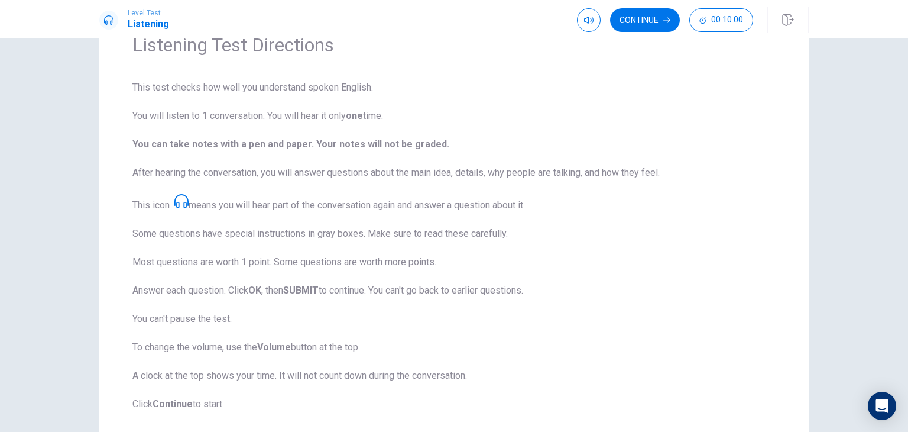
click at [175, 398] on strong "Continue" at bounding box center [173, 403] width 40 height 11
click at [176, 402] on strong "Continue" at bounding box center [173, 403] width 40 height 11
click at [634, 12] on button "Continue" at bounding box center [645, 20] width 70 height 24
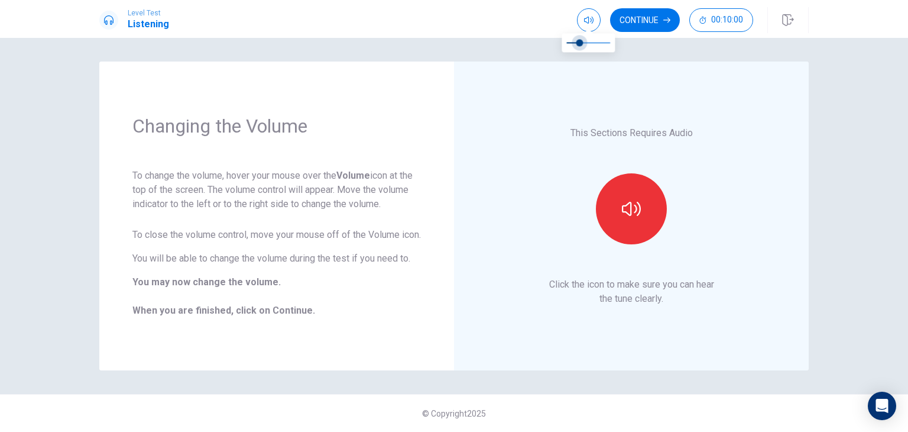
drag, startPoint x: 608, startPoint y: 41, endPoint x: 587, endPoint y: 40, distance: 21.3
click at [584, 40] on span at bounding box center [579, 42] width 7 height 7
type input "0.8"
click at [601, 39] on span at bounding box center [588, 42] width 44 height 17
click at [628, 192] on button "button" at bounding box center [631, 208] width 71 height 71
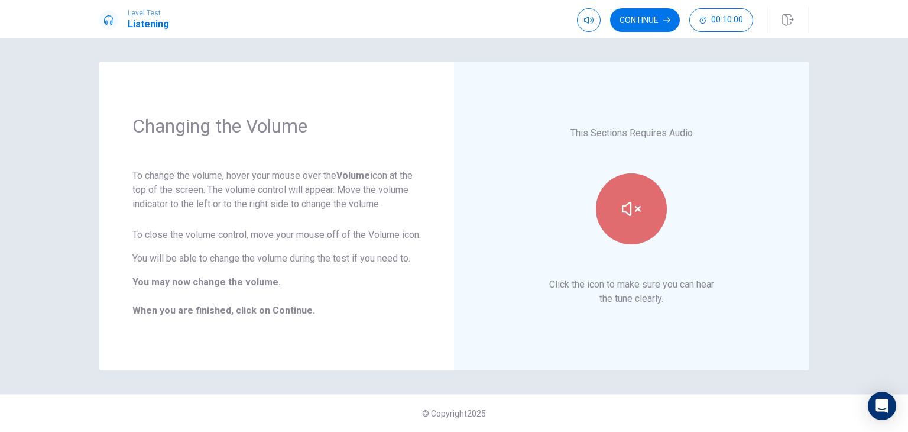
click at [621, 193] on button "button" at bounding box center [631, 208] width 71 height 71
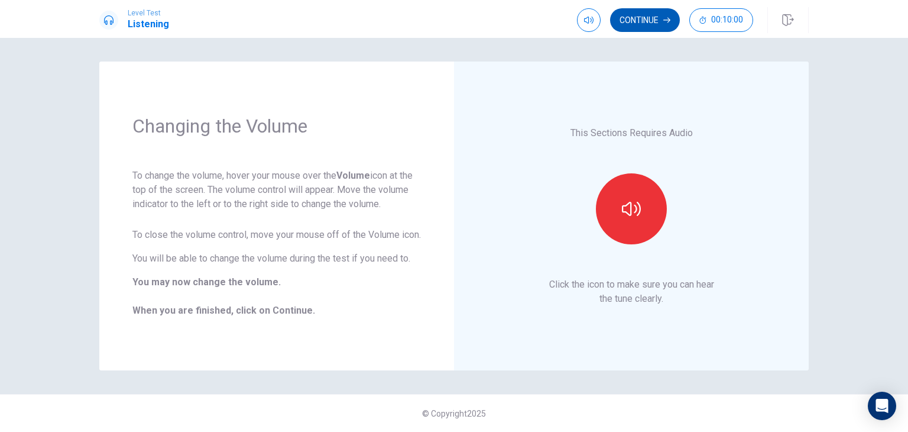
click at [646, 18] on button "Continue" at bounding box center [645, 20] width 70 height 24
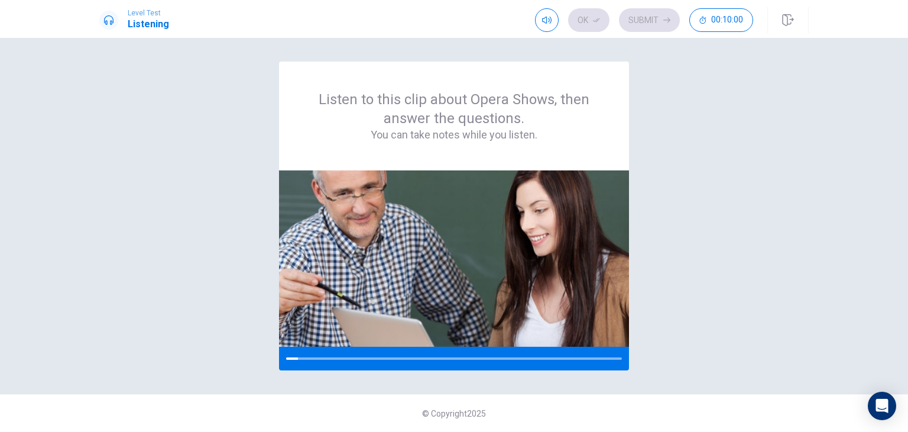
drag, startPoint x: 299, startPoint y: 355, endPoint x: 265, endPoint y: 380, distance: 41.5
click at [265, 380] on div "Listen to this clip about Opera Shows, then answer the questions. You can take …" at bounding box center [454, 235] width 908 height 394
type input "1"
drag, startPoint x: 560, startPoint y: 39, endPoint x: 598, endPoint y: 46, distance: 39.1
click at [598, 46] on body "Level Test Listening Ok Submit 00:10:00 00:10:00 Ok Submit Listen to this clip …" at bounding box center [454, 216] width 908 height 432
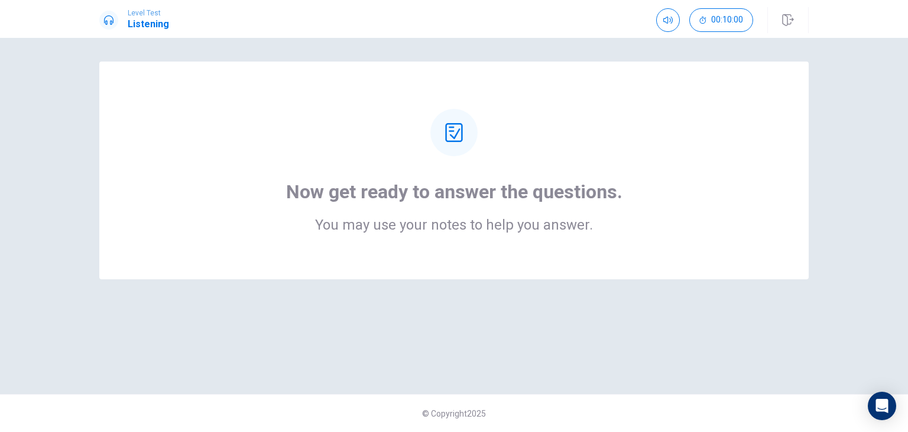
click at [484, 196] on h1 "Now get ready to answer the questions." at bounding box center [454, 192] width 336 height 24
click at [472, 218] on h2 "You may use your notes to help you answer." at bounding box center [454, 225] width 336 height 14
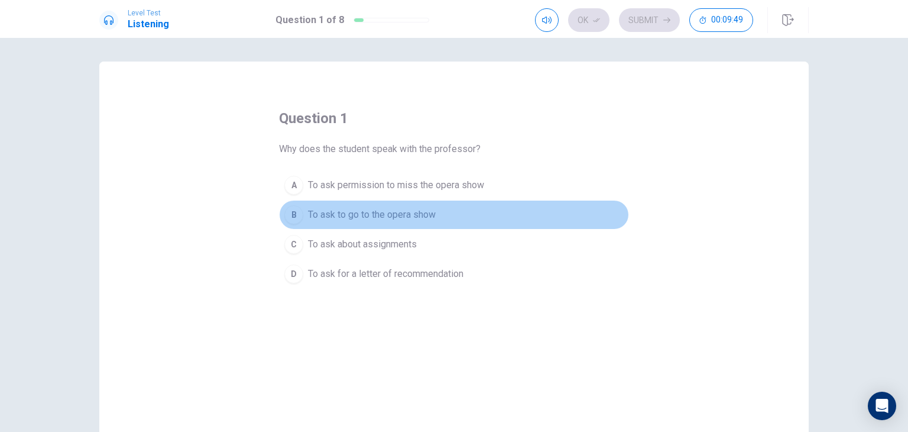
click at [288, 209] on div "B" at bounding box center [293, 214] width 19 height 19
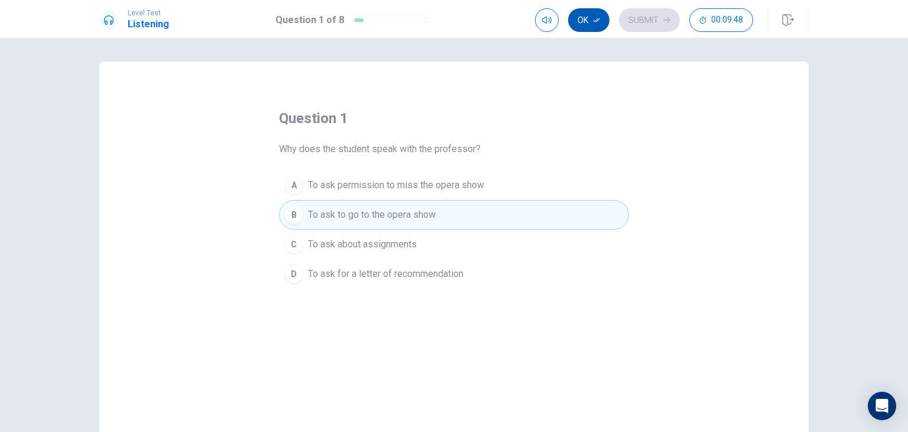
click at [591, 12] on button "Ok" at bounding box center [588, 20] width 41 height 24
click at [658, 16] on button "Submit" at bounding box center [649, 20] width 61 height 24
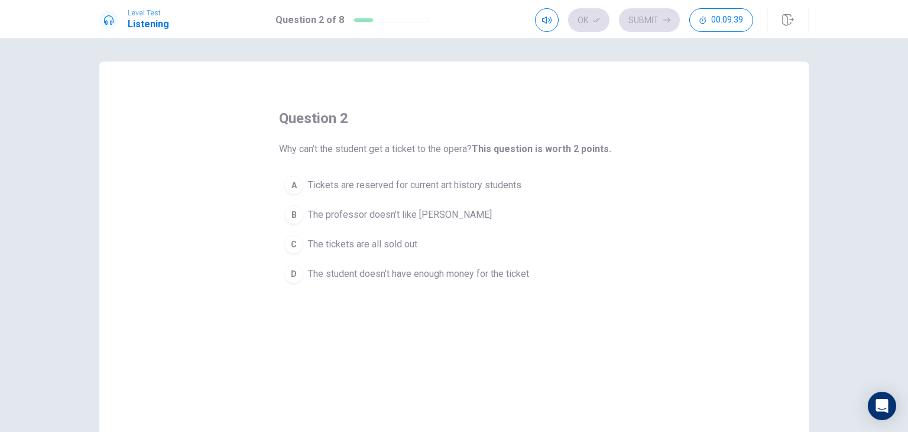
click at [291, 182] on div "A" at bounding box center [293, 185] width 19 height 19
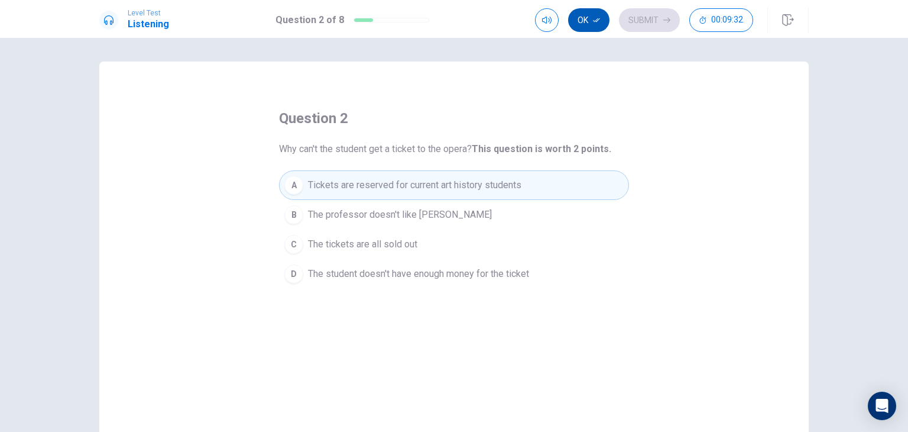
click at [589, 21] on button "Ok" at bounding box center [588, 20] width 41 height 24
click at [647, 20] on button "Submit" at bounding box center [649, 20] width 61 height 24
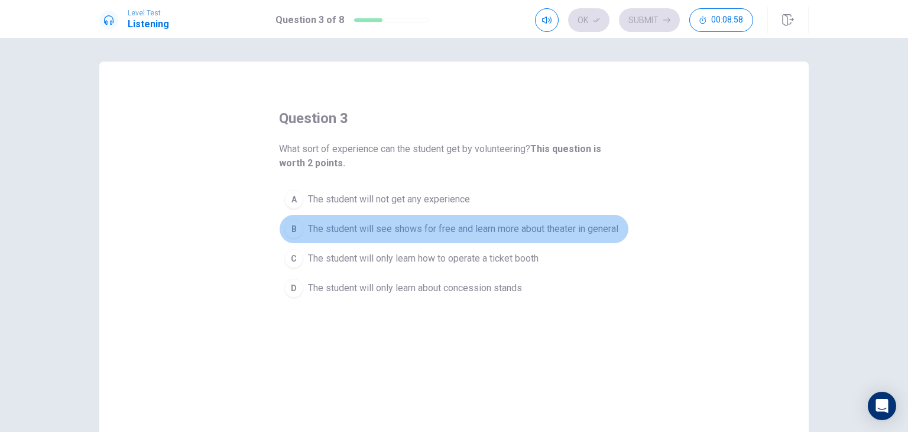
click at [298, 218] on button "B The student will see shows for free and learn more about theater in general" at bounding box center [454, 229] width 350 height 30
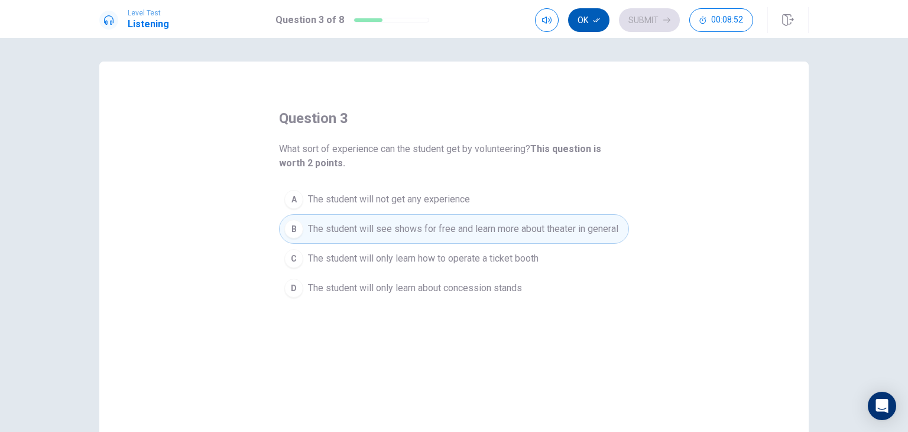
click at [591, 14] on button "Ok" at bounding box center [588, 20] width 41 height 24
click at [659, 12] on button "Submit" at bounding box center [649, 20] width 61 height 24
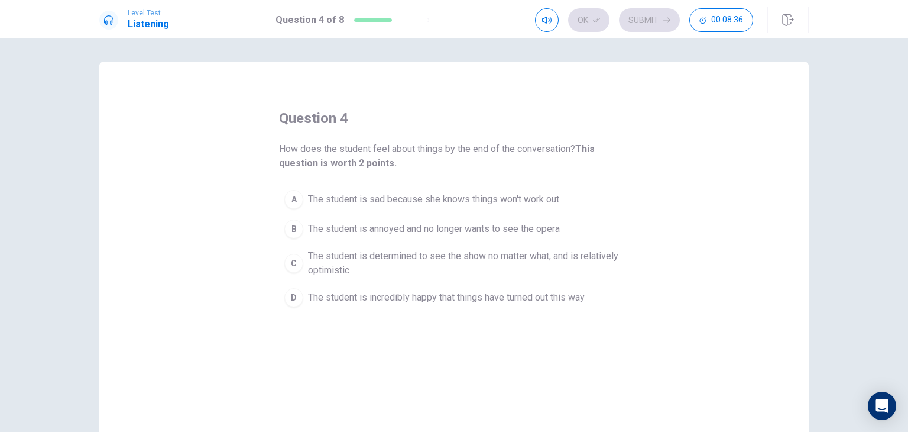
click at [294, 254] on div "C" at bounding box center [293, 263] width 19 height 19
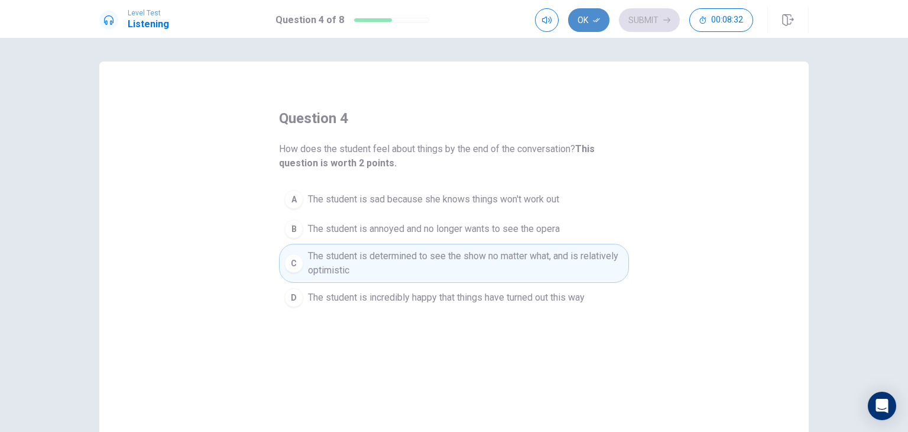
click at [594, 17] on icon "button" at bounding box center [596, 20] width 7 height 7
click at [641, 15] on button "Submit" at bounding box center [649, 20] width 61 height 24
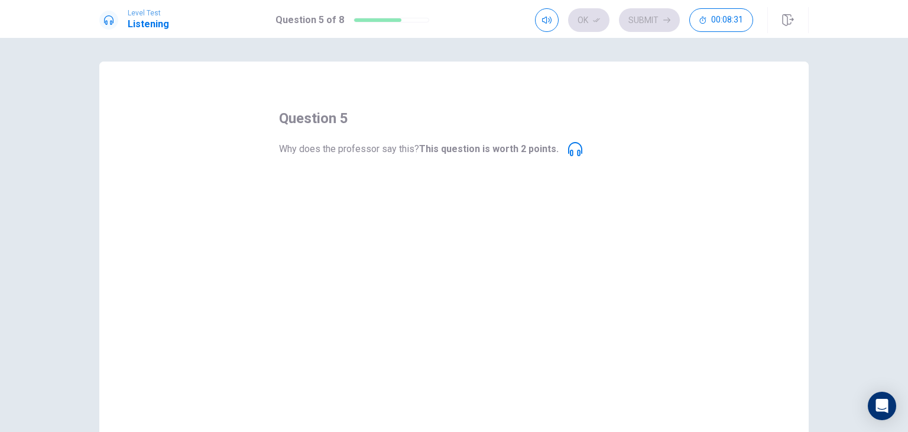
click at [435, 187] on span "He is expressing reluctance at telling the student this option" at bounding box center [432, 185] width 249 height 14
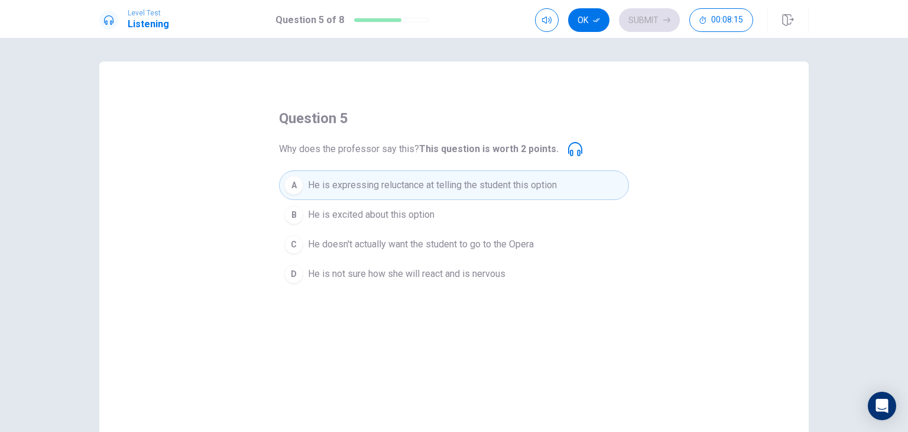
click at [571, 142] on icon at bounding box center [575, 149] width 14 height 14
click at [568, 147] on icon at bounding box center [575, 149] width 14 height 14
click at [523, 143] on b "This question is worth 2 points." at bounding box center [489, 148] width 140 height 11
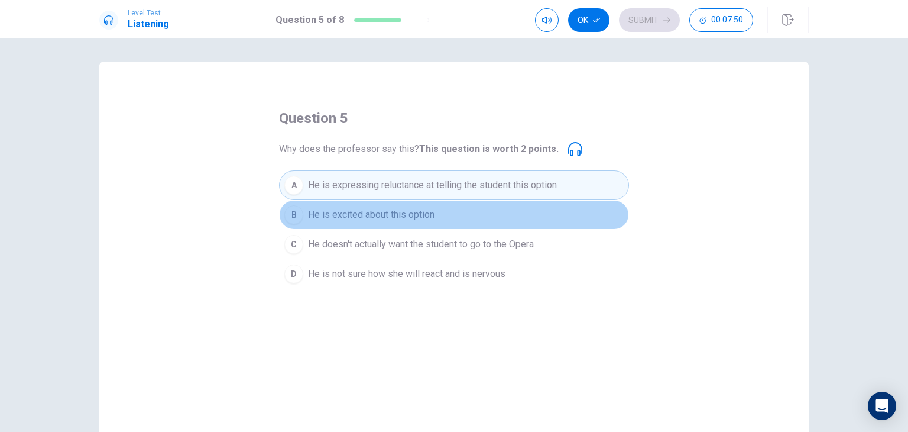
click at [299, 215] on div "B" at bounding box center [293, 214] width 19 height 19
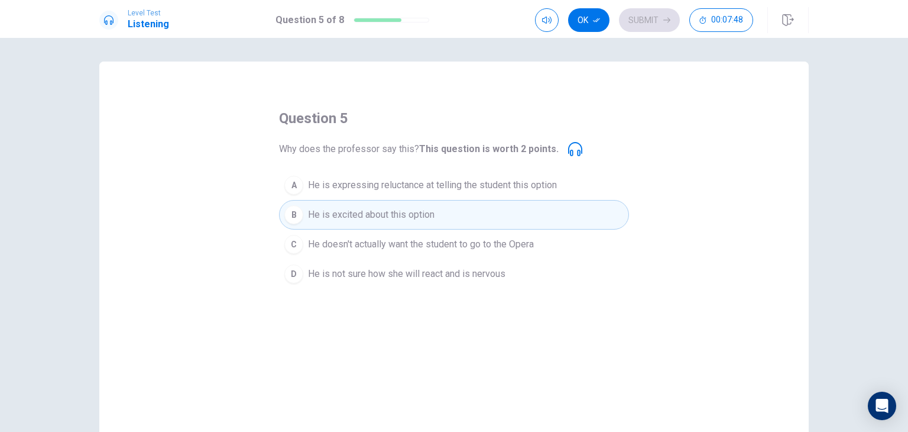
click at [289, 213] on div "B" at bounding box center [293, 214] width 19 height 19
click at [594, 15] on button "Ok" at bounding box center [588, 20] width 41 height 24
click at [656, 21] on button "Submit" at bounding box center [649, 20] width 61 height 24
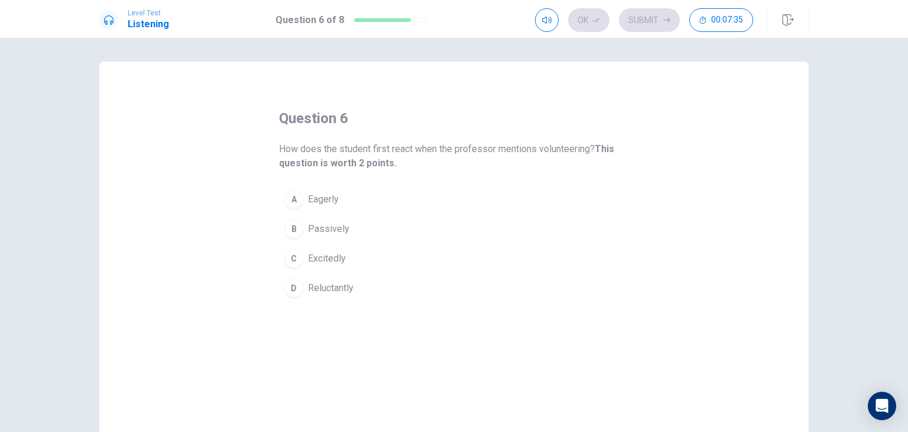
click at [291, 280] on div "D" at bounding box center [293, 287] width 19 height 19
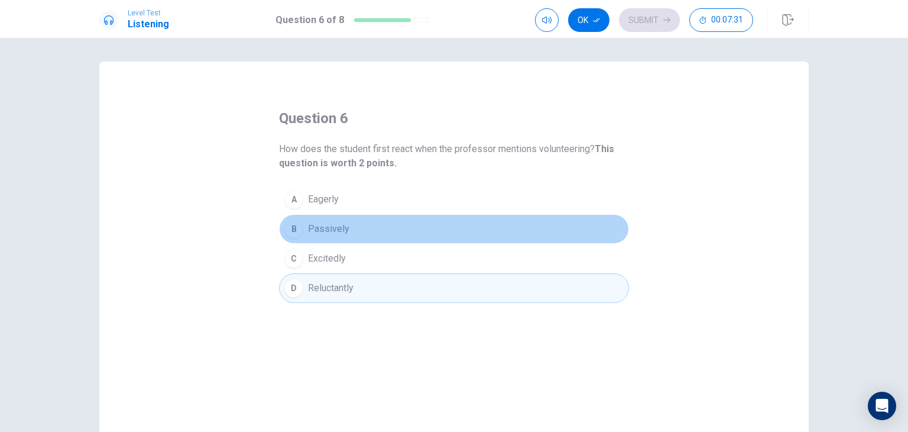
click at [292, 225] on div "B" at bounding box center [293, 228] width 19 height 19
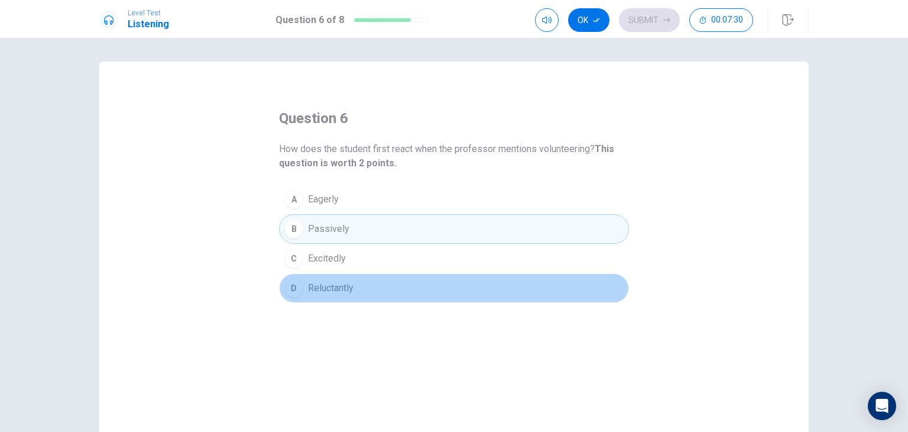
click at [286, 284] on div "D" at bounding box center [293, 287] width 19 height 19
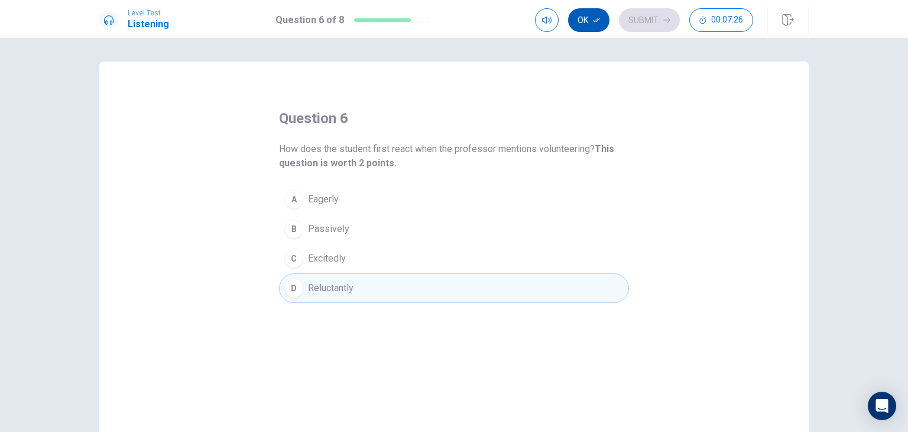
click at [596, 15] on button "Ok" at bounding box center [588, 20] width 41 height 24
click at [660, 16] on button "Submit" at bounding box center [649, 20] width 61 height 24
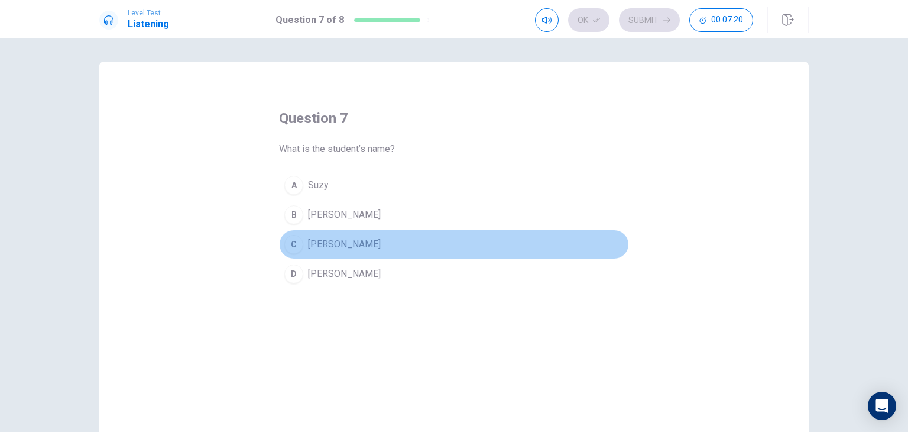
click at [291, 239] on div "C" at bounding box center [293, 244] width 19 height 19
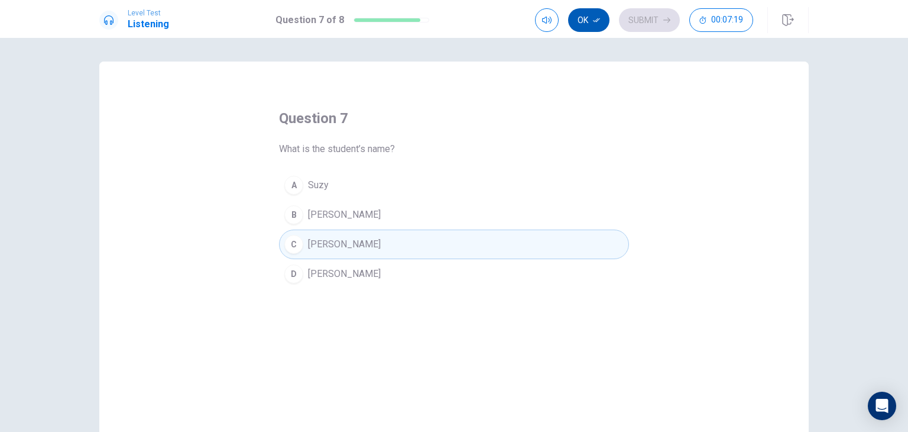
click at [587, 17] on button "Ok" at bounding box center [588, 20] width 41 height 24
click at [646, 10] on button "Submit" at bounding box center [649, 20] width 61 height 24
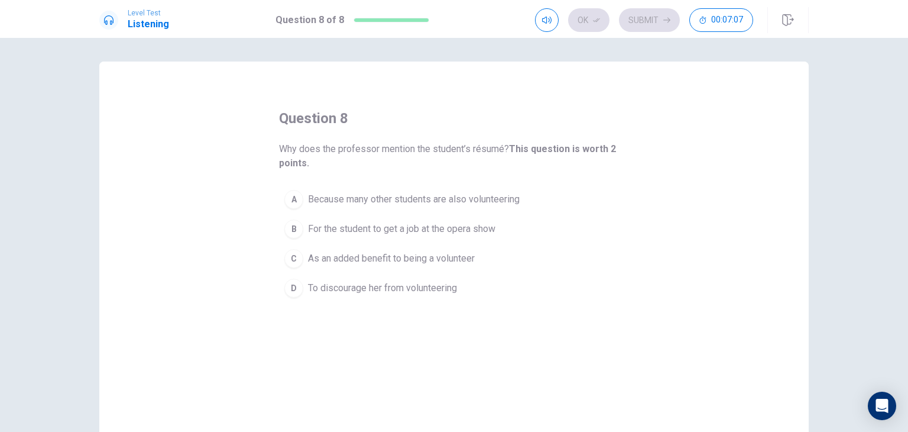
click at [296, 250] on button "C As an added benefit to being a volunteer" at bounding box center [454, 259] width 350 height 30
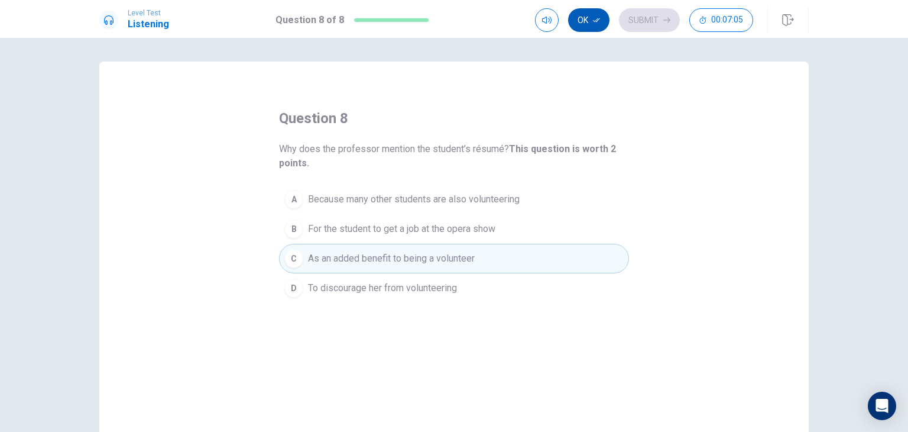
click at [600, 22] on icon "button" at bounding box center [596, 20] width 7 height 7
click at [652, 20] on button "Submit" at bounding box center [649, 20] width 61 height 24
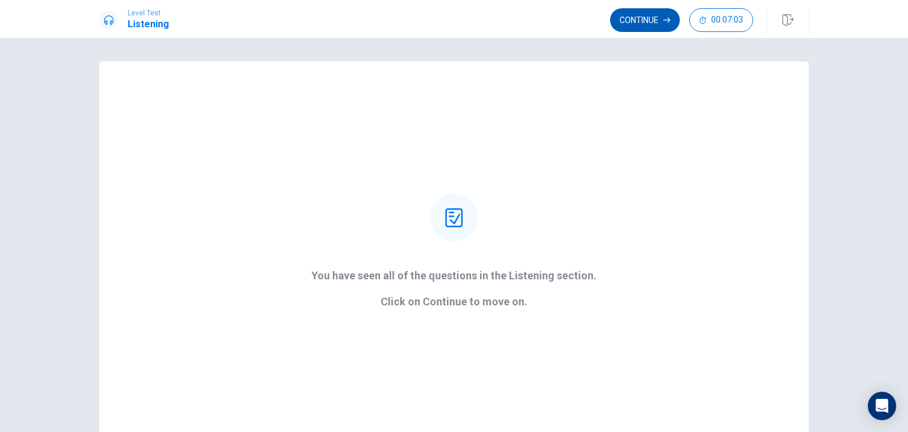
click at [657, 25] on button "Continue" at bounding box center [645, 20] width 70 height 24
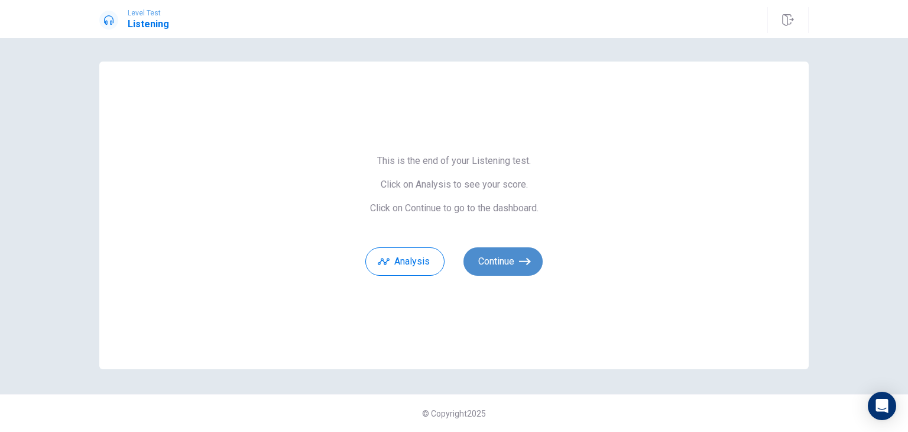
click at [484, 255] on button "Continue" at bounding box center [503, 261] width 79 height 28
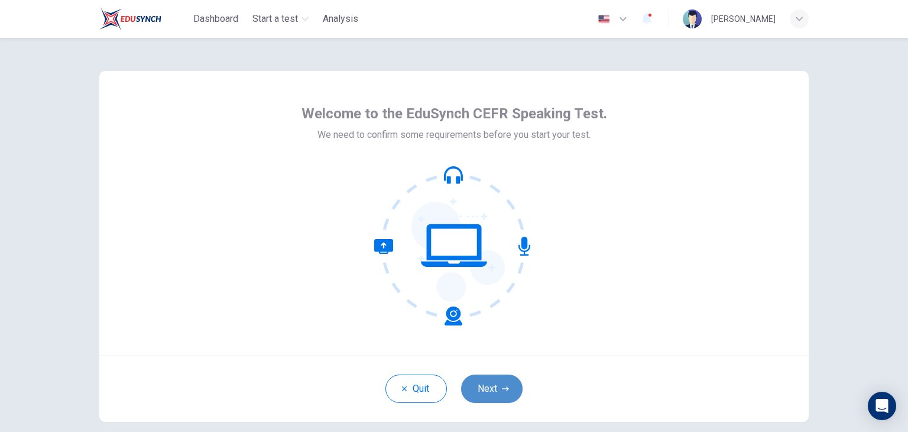
click at [487, 390] on button "Next" at bounding box center [491, 388] width 61 height 28
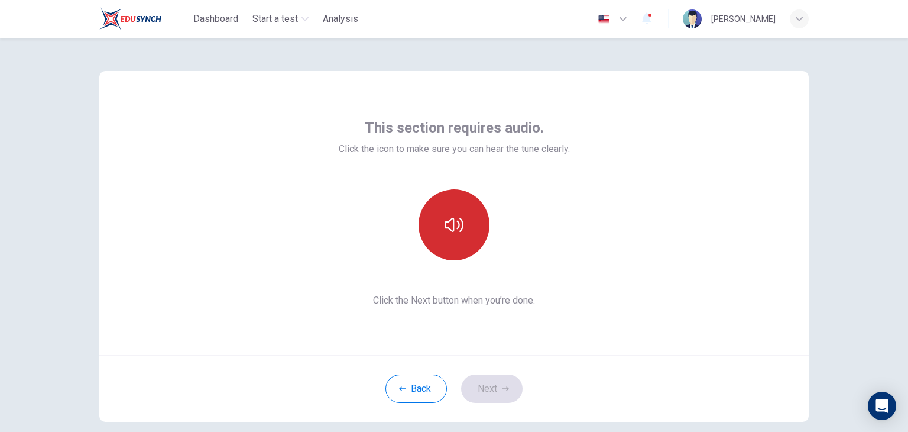
click at [456, 213] on button "button" at bounding box center [454, 224] width 71 height 71
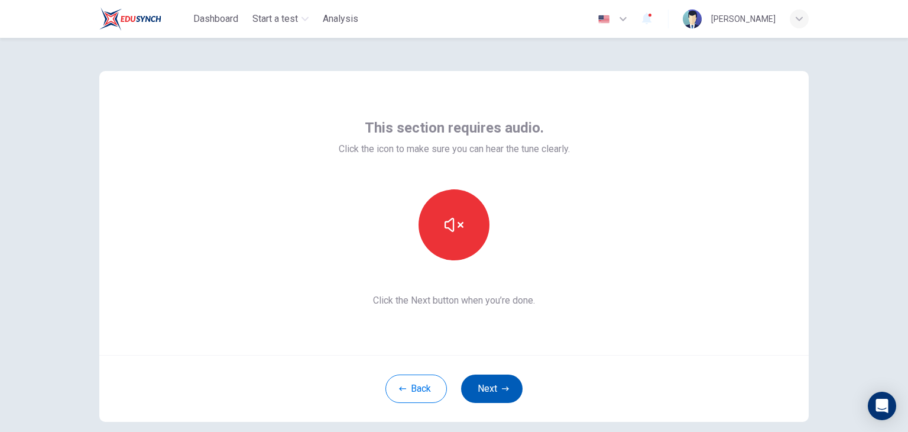
click at [486, 388] on button "Next" at bounding box center [491, 388] width 61 height 28
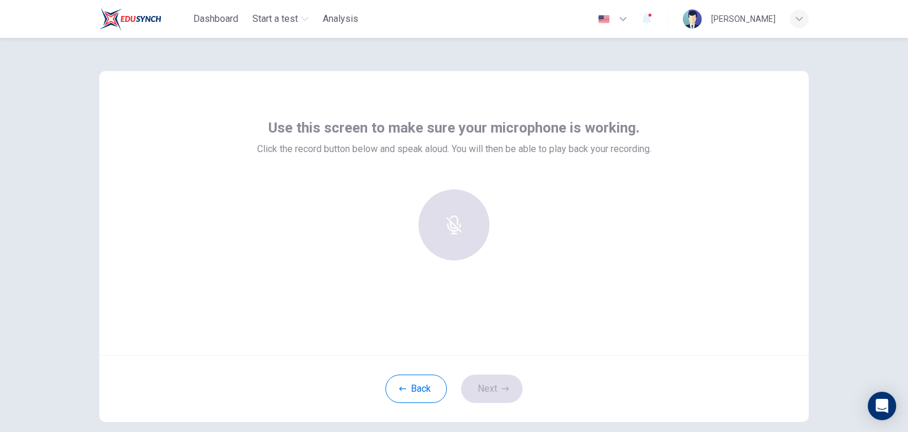
click at [257, 149] on span "Click the record button below and speak aloud. You will then be able to play ba…" at bounding box center [454, 149] width 394 height 14
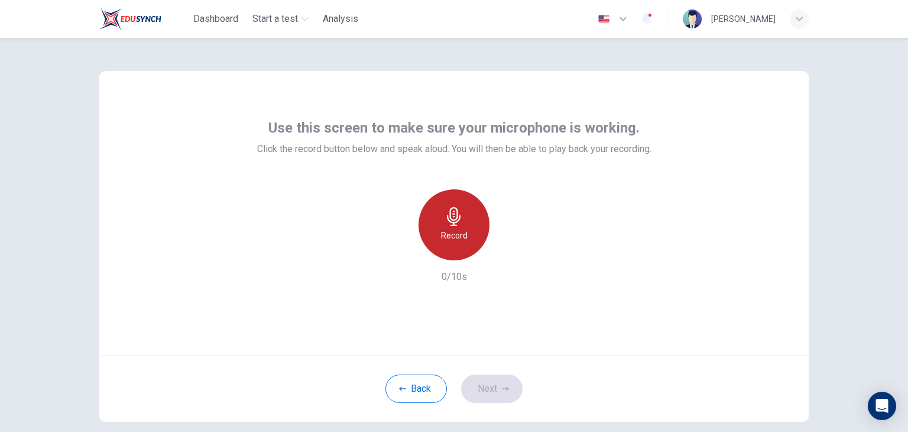
click at [447, 207] on icon "button" at bounding box center [454, 216] width 19 height 19
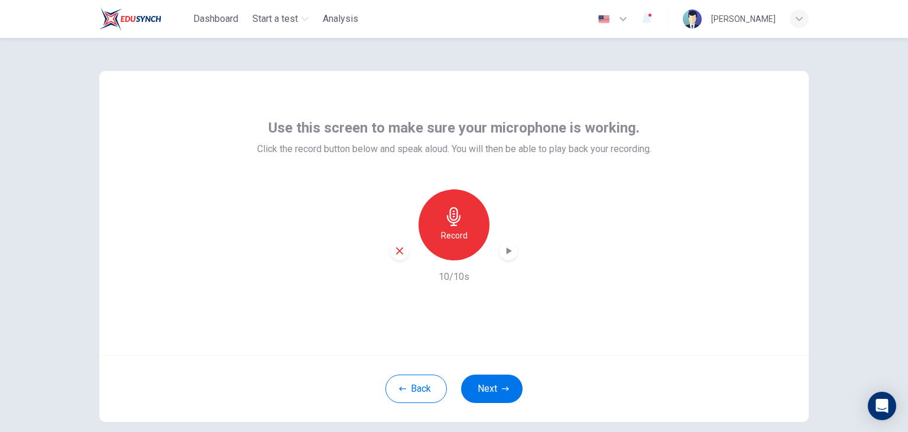
click at [513, 245] on div "button" at bounding box center [508, 250] width 19 height 19
drag, startPoint x: 508, startPoint y: 244, endPoint x: 504, endPoint y: 271, distance: 27.6
click at [504, 271] on div "Record 10/10s" at bounding box center [454, 236] width 394 height 95
click at [504, 248] on icon "button" at bounding box center [508, 251] width 8 height 9
click at [506, 249] on icon "button" at bounding box center [509, 251] width 12 height 12
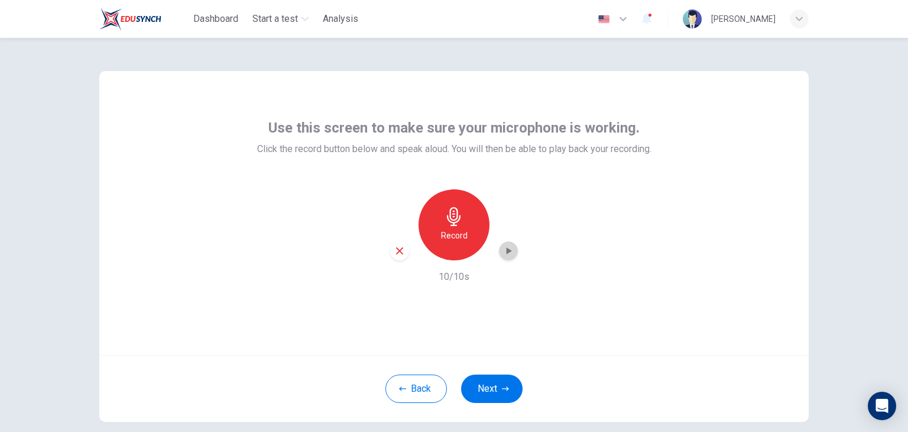
click at [506, 249] on icon "button" at bounding box center [509, 251] width 12 height 12
click at [422, 394] on button "Back" at bounding box center [415, 388] width 61 height 28
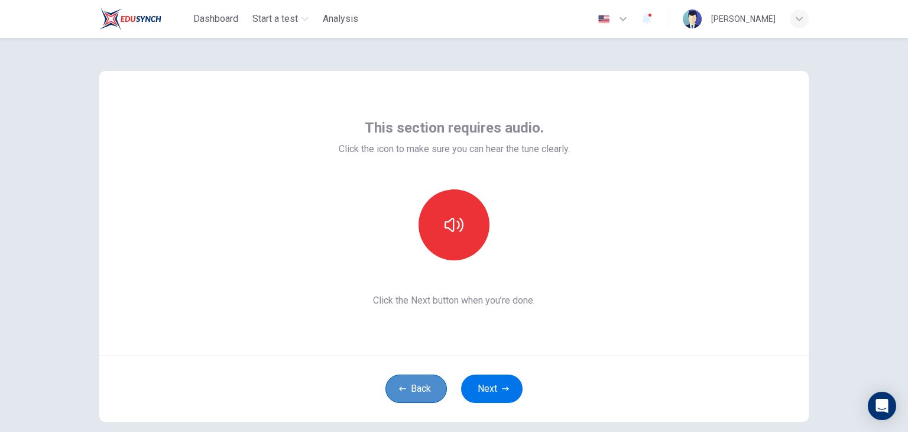
click at [422, 394] on button "Back" at bounding box center [415, 388] width 61 height 28
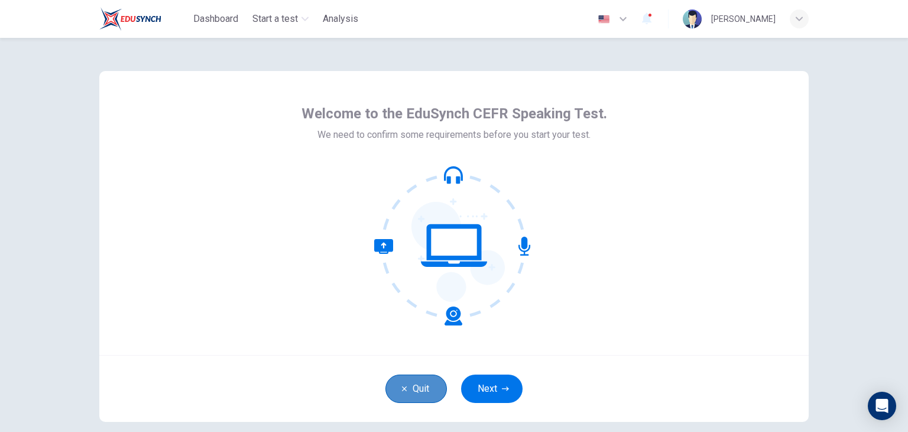
click at [422, 394] on button "Quit" at bounding box center [415, 388] width 61 height 28
click at [546, 300] on div at bounding box center [453, 246] width 293 height 160
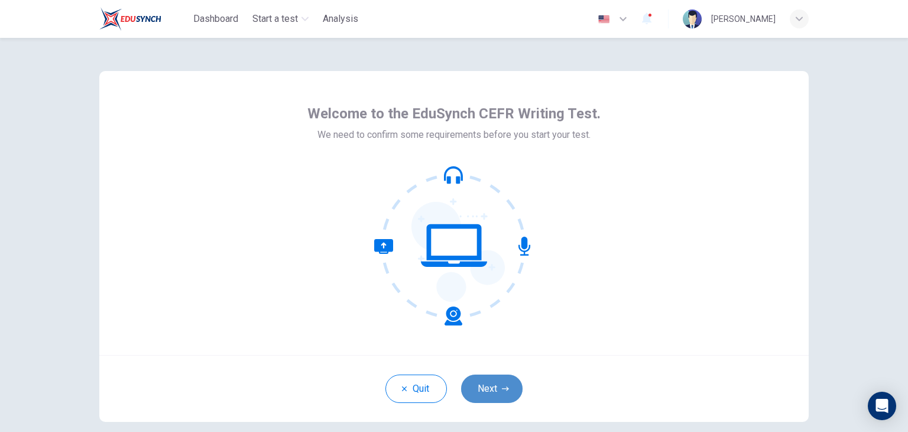
click at [483, 391] on button "Next" at bounding box center [491, 388] width 61 height 28
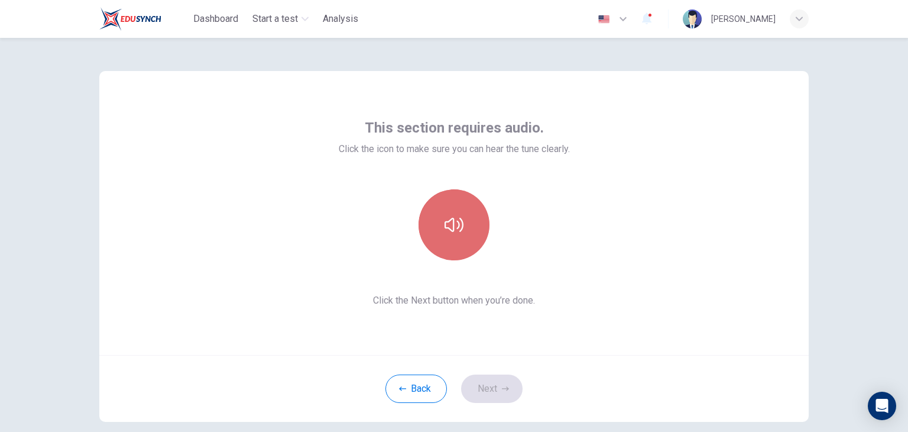
click at [452, 232] on icon "button" at bounding box center [454, 224] width 19 height 19
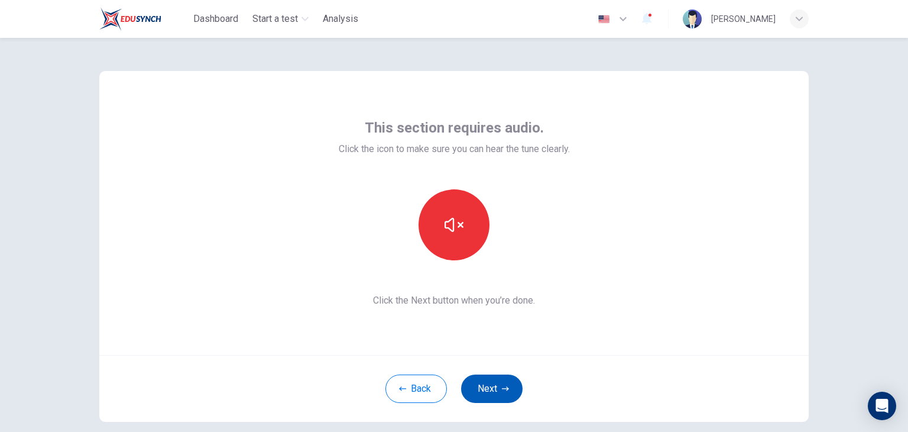
click at [477, 386] on button "Next" at bounding box center [491, 388] width 61 height 28
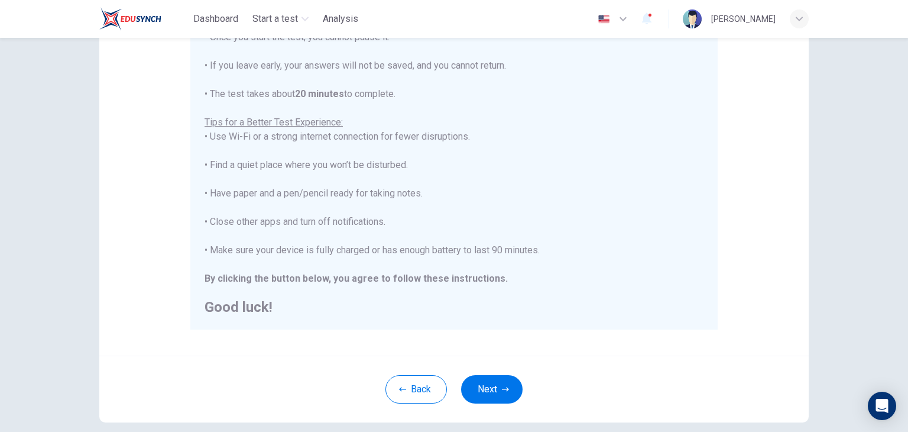
scroll to position [226, 0]
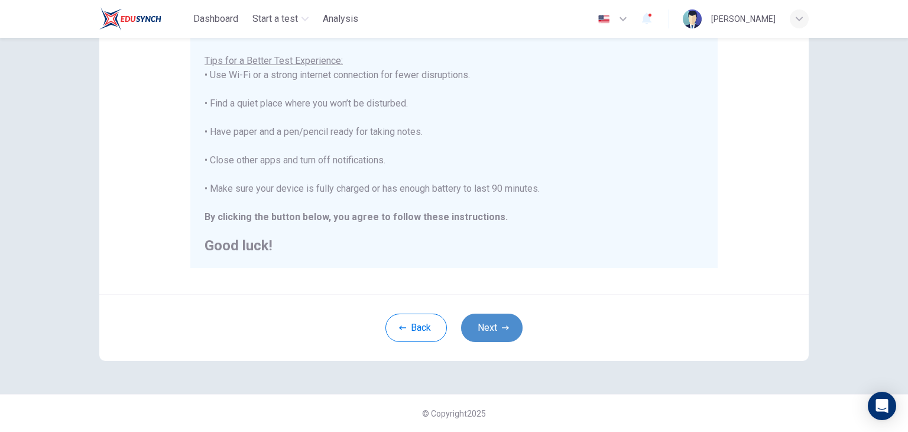
click at [485, 340] on button "Next" at bounding box center [491, 327] width 61 height 28
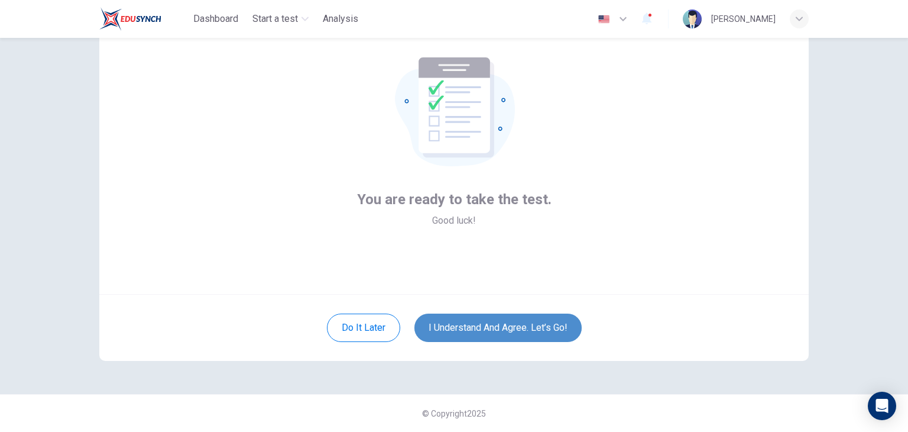
click at [438, 322] on button "I understand and agree. Let’s go!" at bounding box center [497, 327] width 167 height 28
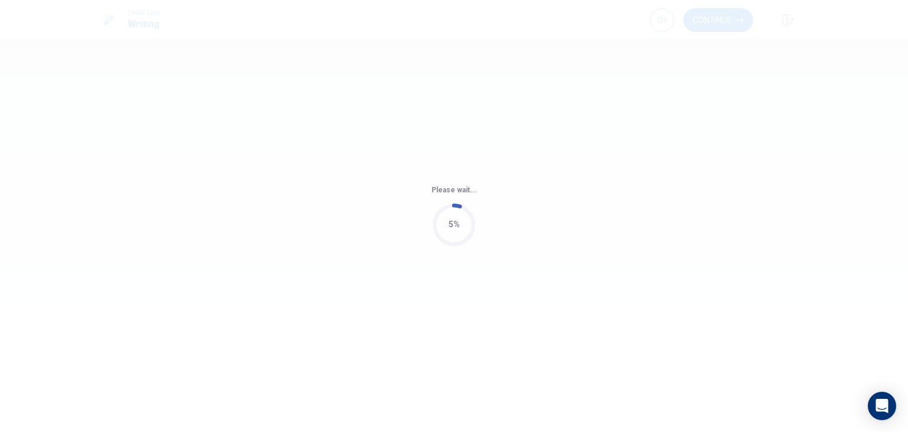
click at [438, 322] on div "Please wait... 5%" at bounding box center [454, 216] width 908 height 432
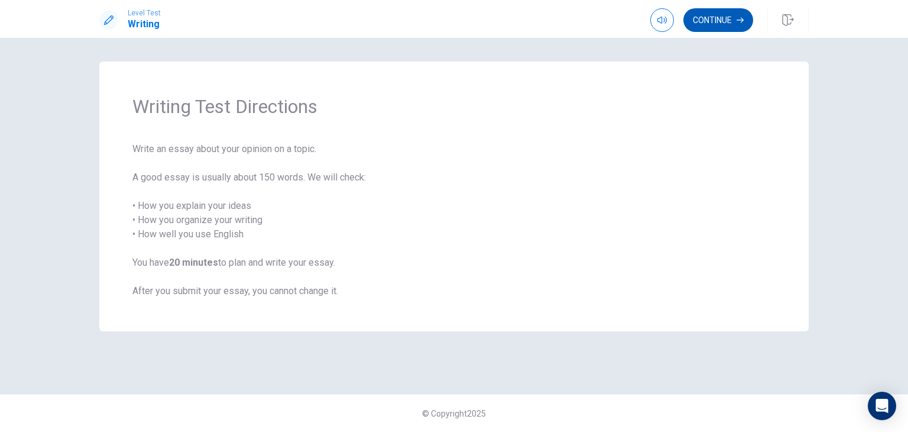
click at [719, 20] on button "Continue" at bounding box center [718, 20] width 70 height 24
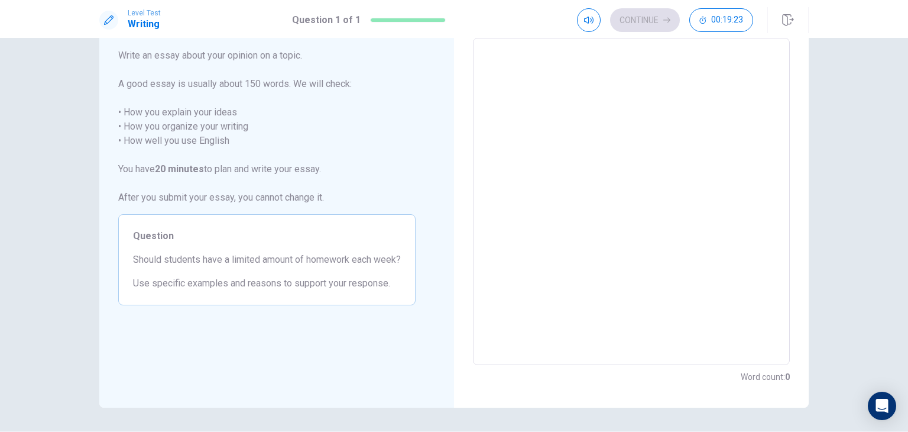
scroll to position [66, 0]
click at [555, 173] on textarea at bounding box center [631, 200] width 300 height 307
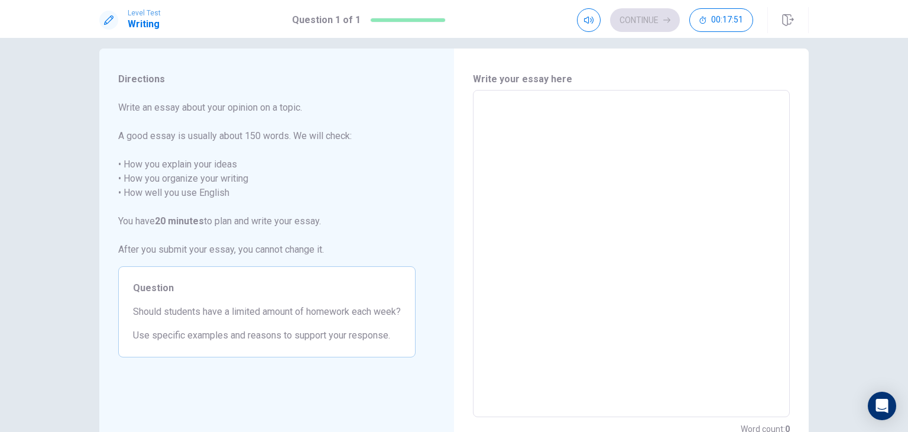
click at [564, 140] on textarea at bounding box center [631, 253] width 300 height 307
click at [497, 103] on textarea at bounding box center [631, 253] width 300 height 307
click at [499, 112] on textarea at bounding box center [631, 253] width 300 height 307
type textarea "k"
type textarea "x"
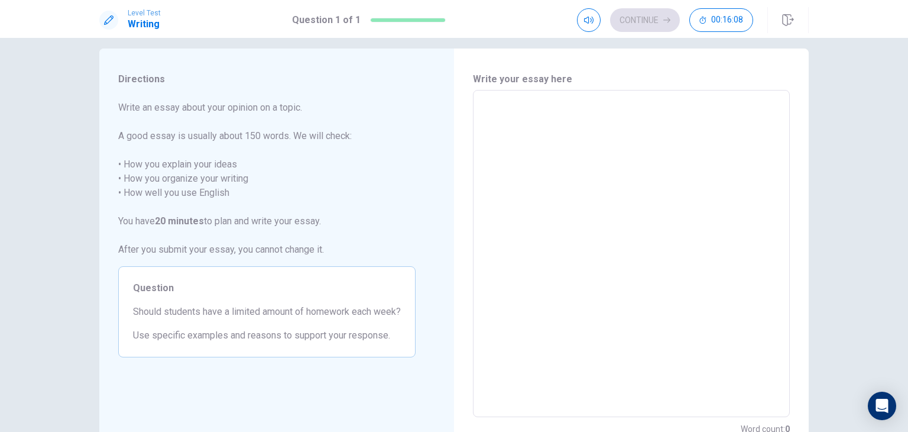
type textarea "i"
type textarea "x"
type textarea "i"
type textarea "x"
type textarea "i t"
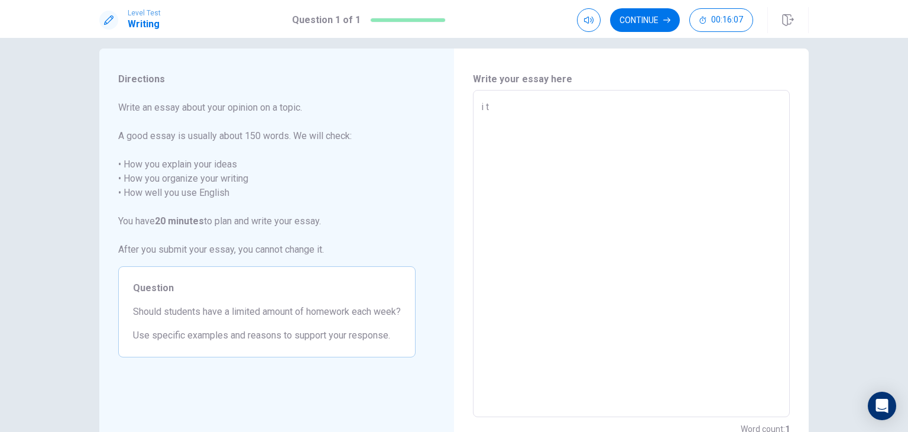
type textarea "x"
type textarea "i th"
type textarea "x"
type textarea "i thi"
type textarea "x"
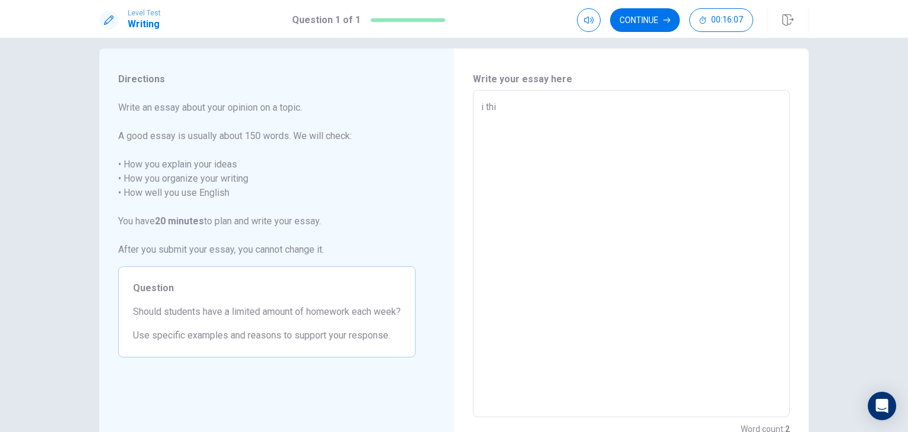
type textarea "i thin"
type textarea "x"
type textarea "i think"
type textarea "x"
type textarea "i think"
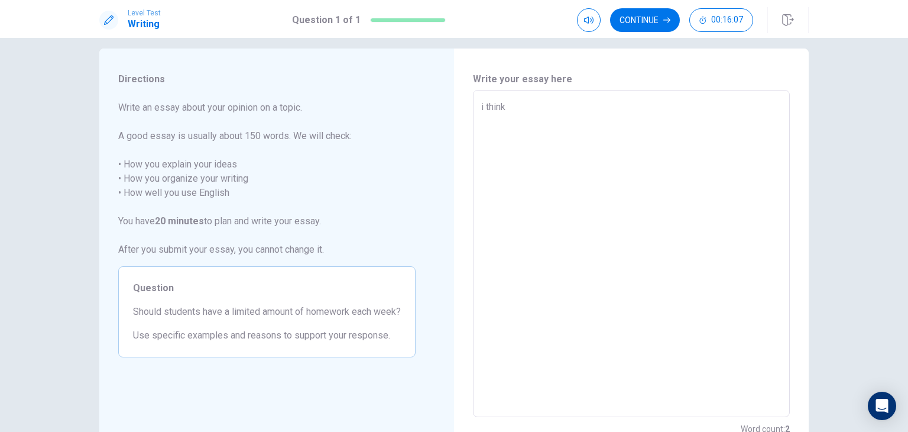
type textarea "x"
type textarea "i think t"
type textarea "x"
type textarea "i think th"
type textarea "x"
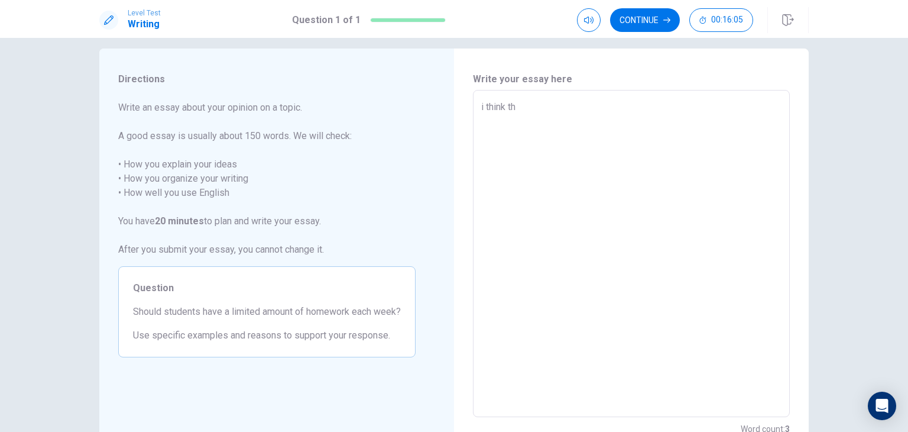
type textarea "i think tha"
type textarea "x"
type textarea "i think that"
type textarea "x"
type textarea "i think that"
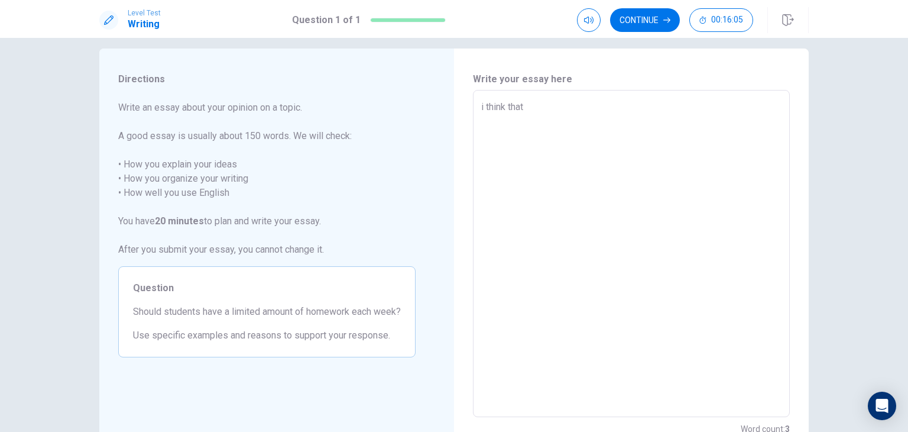
type textarea "x"
type textarea "i think that y"
type textarea "x"
type textarea "i think that ye"
type textarea "x"
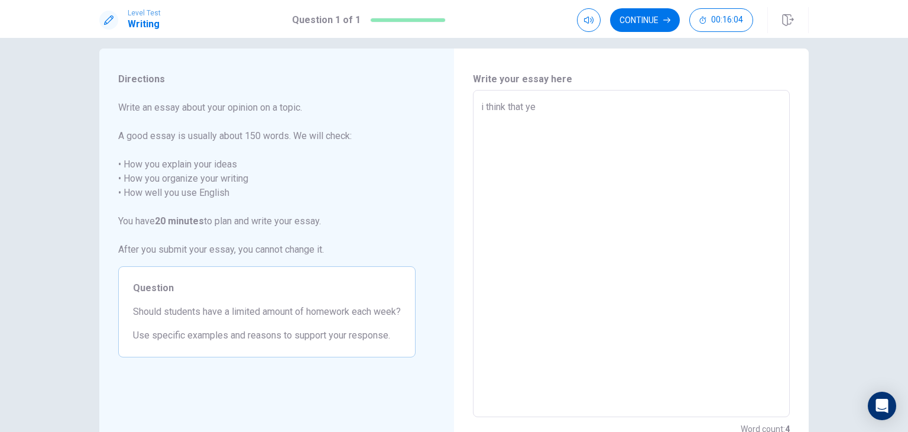
type textarea "i think that yes"
type textarea "x"
type textarea "i think that yes"
click at [481, 104] on textarea "i think that yes" at bounding box center [631, 253] width 300 height 307
type textarea "x"
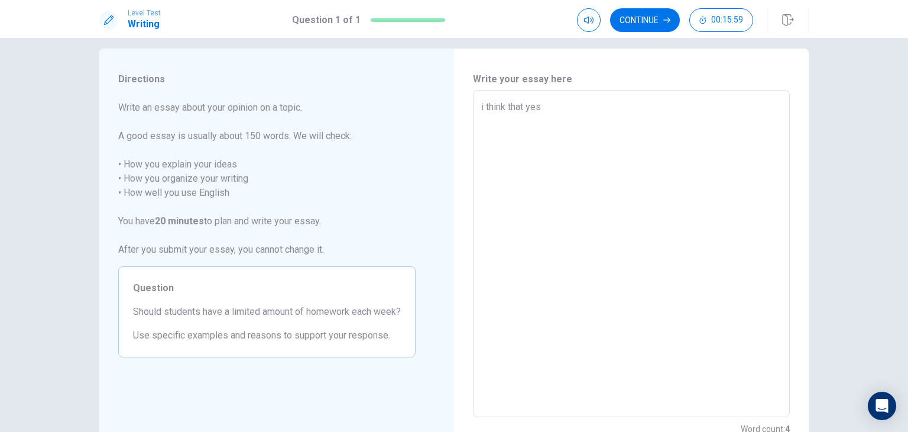
type textarea "think that yes"
type textarea "x"
type textarea "I think that yes"
click at [544, 102] on textarea "I think that yes" at bounding box center [631, 253] width 300 height 307
type textarea "x"
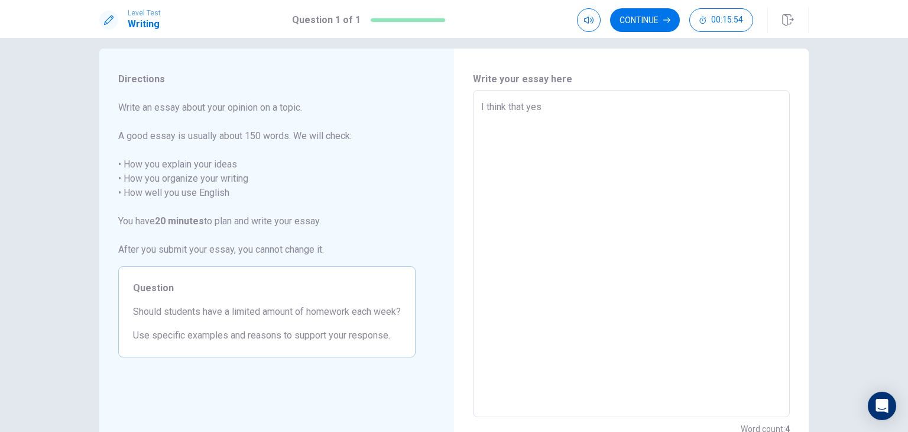
type textarea "I think that yes"
type textarea "x"
type textarea "I think that ye"
type textarea "x"
type textarea "I think that y"
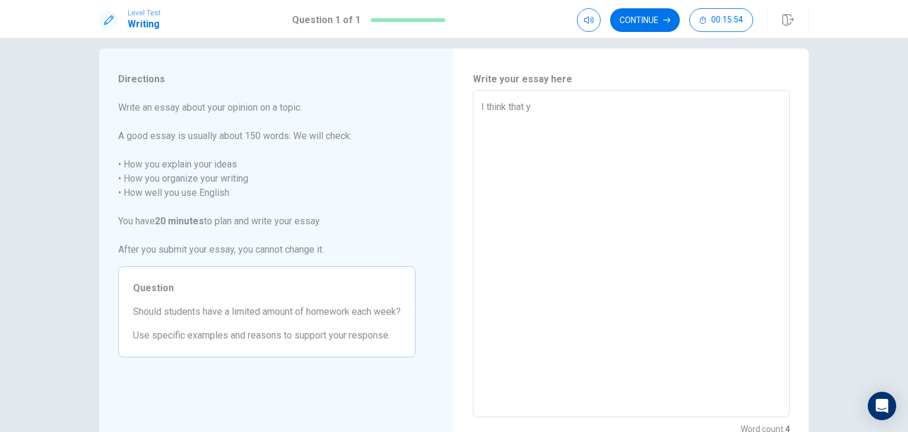
type textarea "x"
type textarea "I think that"
type textarea "x"
type textarea "I think that s"
type textarea "x"
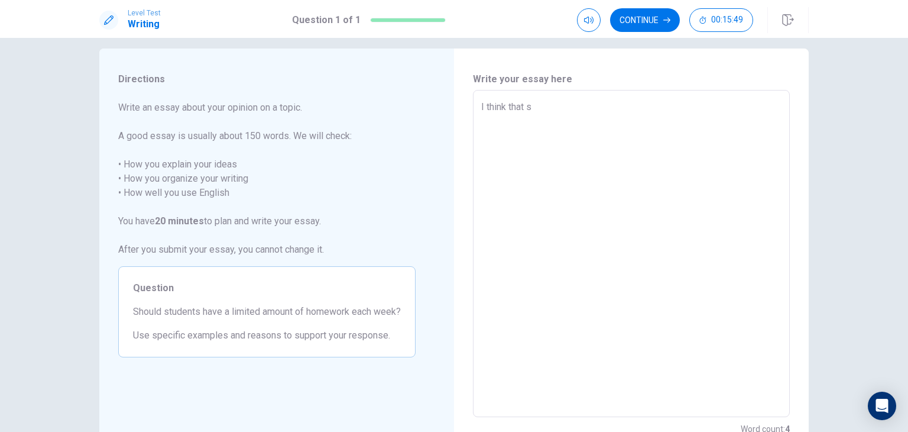
type textarea "I think that sh"
type textarea "x"
type textarea "I think that sho"
type textarea "x"
type textarea "I think that shou"
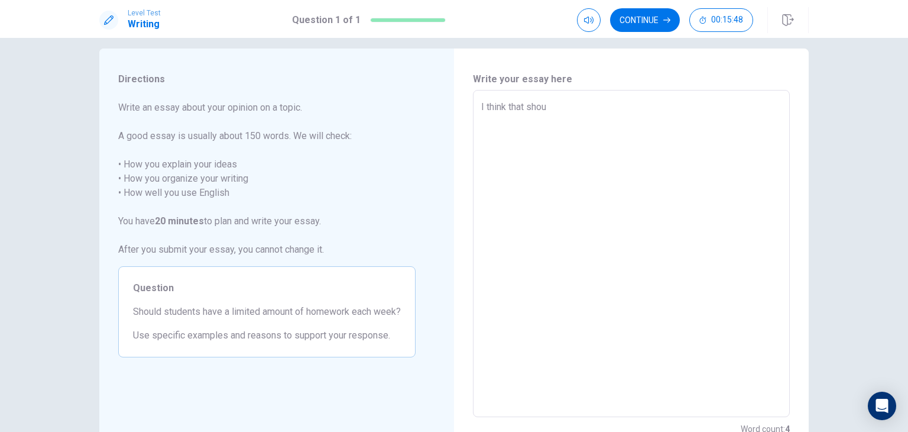
type textarea "x"
type textarea "I think that sho"
type textarea "x"
type textarea "I think that sh"
type textarea "x"
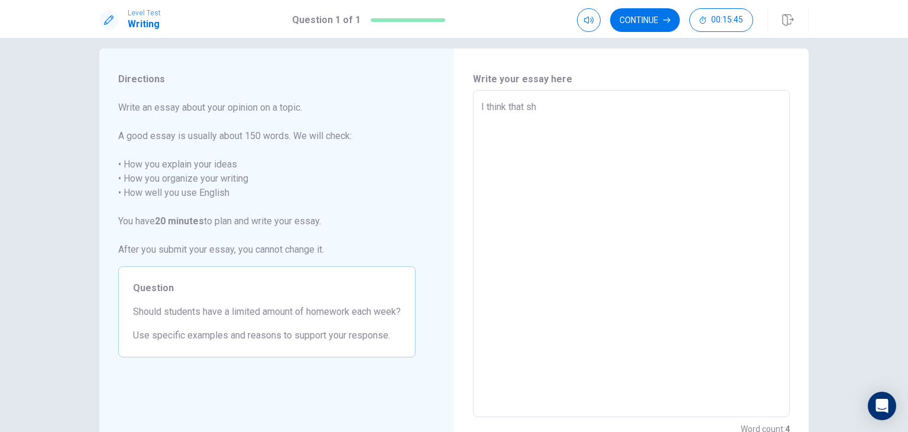
type textarea "I think that s"
type textarea "x"
type textarea "I think that st"
type textarea "x"
type textarea "I think that stu"
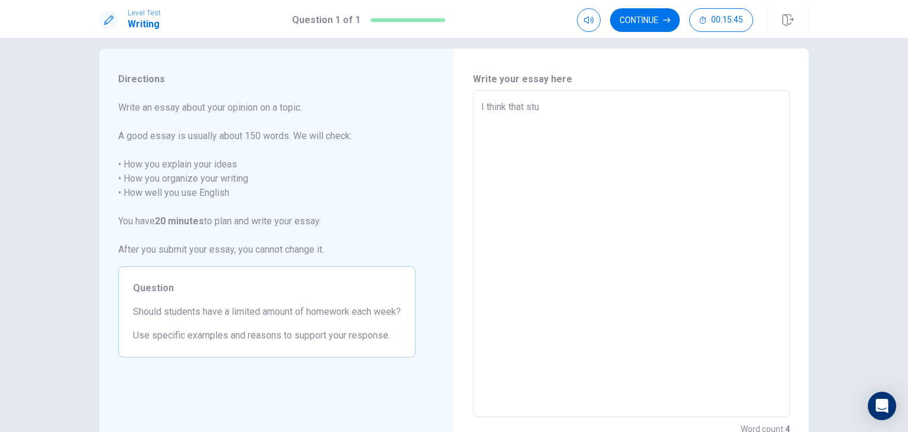
type textarea "x"
type textarea "I think that stud"
type textarea "x"
type textarea "I think that stude"
type textarea "x"
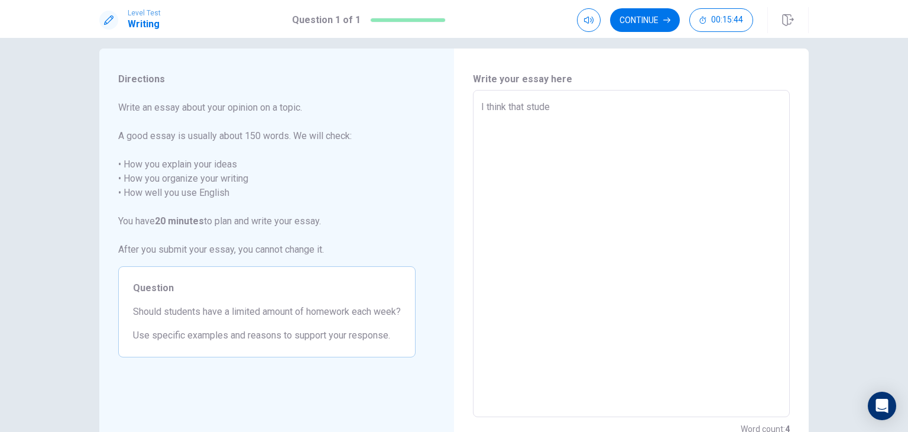
type textarea "I think that studen"
type textarea "x"
type textarea "I think that student"
type textarea "x"
type textarea "I think that students"
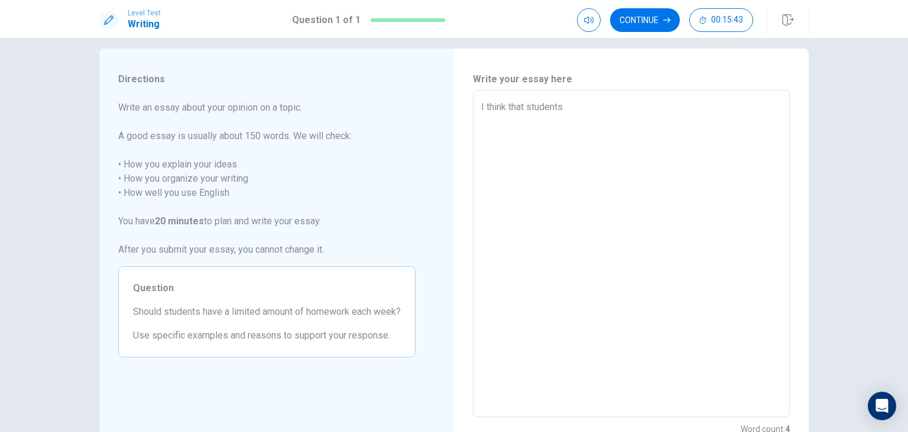
type textarea "x"
type textarea "I think that studentss"
type textarea "x"
type textarea "I think that studentss"
type textarea "x"
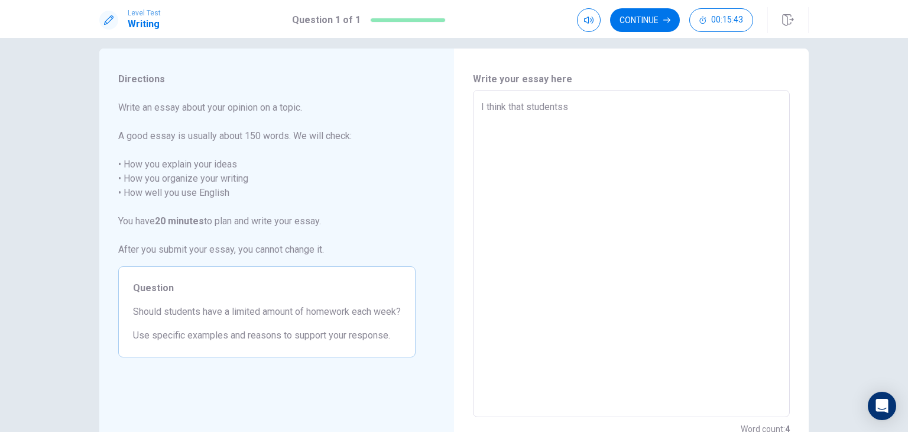
type textarea "I think that studentss s"
type textarea "x"
type textarea "I think that studentss sh"
type textarea "x"
type textarea "I think that studentss sho"
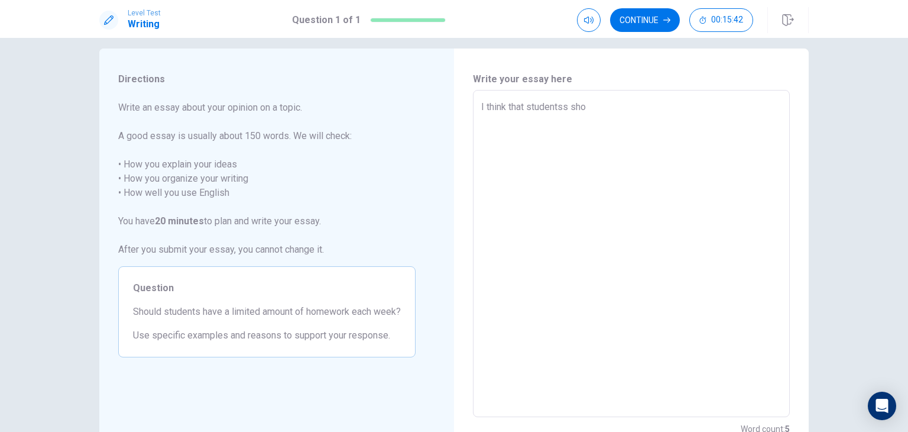
type textarea "x"
type textarea "I think that studentss shou"
type textarea "x"
type textarea "I think that studentss shoul"
type textarea "x"
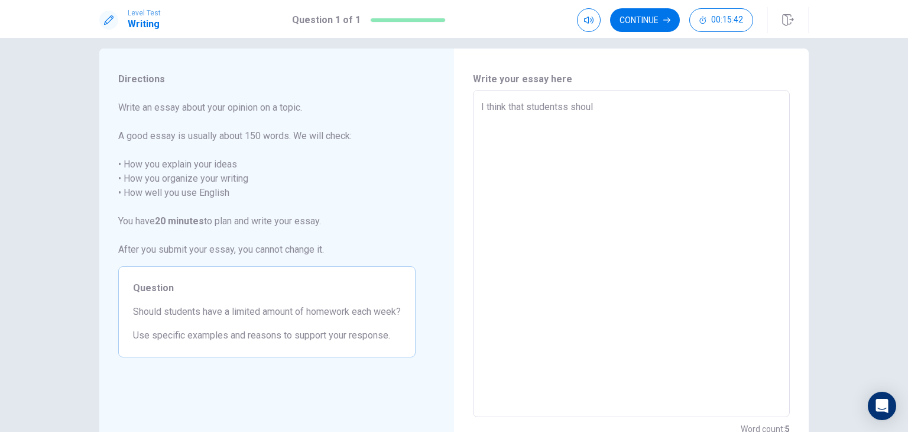
type textarea "I think that studentss should"
type textarea "x"
type textarea "I think that studentss should"
type textarea "x"
type textarea "I think that studentss should o"
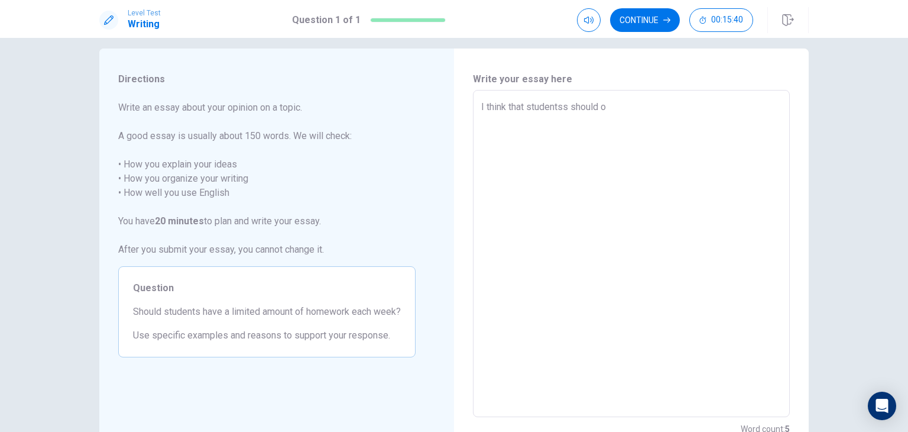
type textarea "x"
type textarea "I think that studentss should on"
type textarea "x"
type textarea "I think that studentss should onl"
type textarea "x"
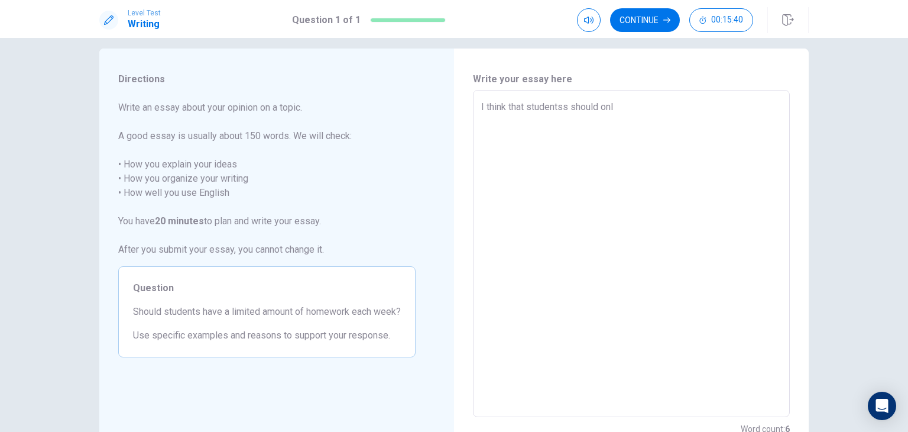
type textarea "I think that studentss should only"
type textarea "x"
type textarea "I think that studentss should only"
type textarea "x"
type textarea "I think that studentss should only h"
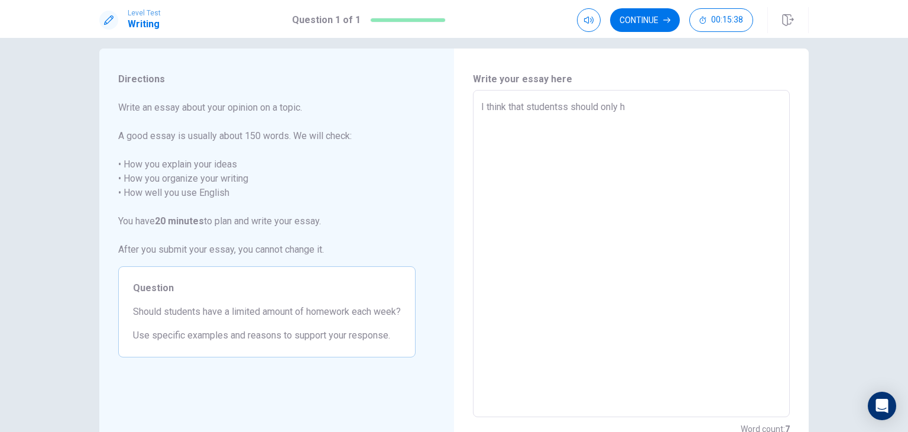
type textarea "x"
type textarea "I think that studentss should only ha"
type textarea "x"
type textarea "I think that studentss should only hav"
type textarea "x"
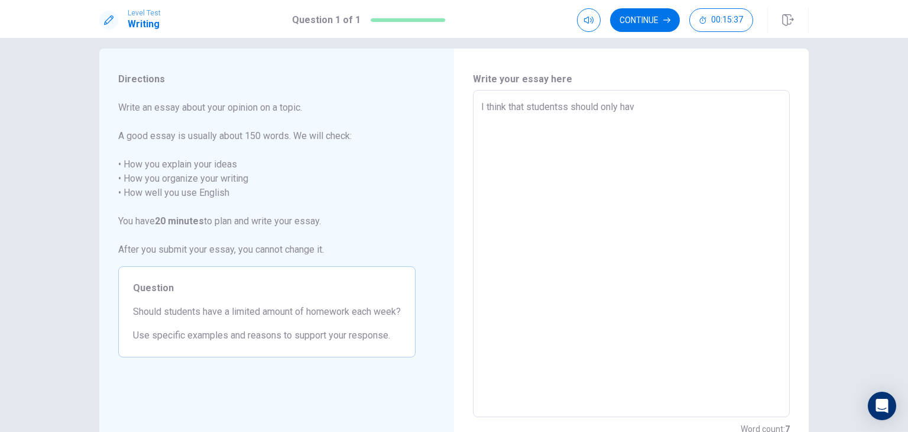
type textarea "I think that studentss should only have"
type textarea "x"
type textarea "I think that studentss should only have"
type textarea "x"
type textarea "I think that studentss should only have a"
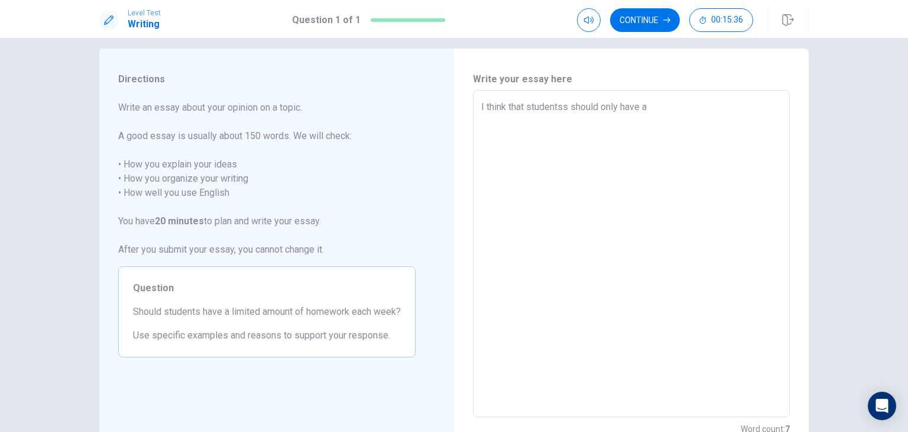
type textarea "x"
type textarea "I think that studentss should only have a"
type textarea "x"
type textarea "I think that studentss should only have a r"
type textarea "x"
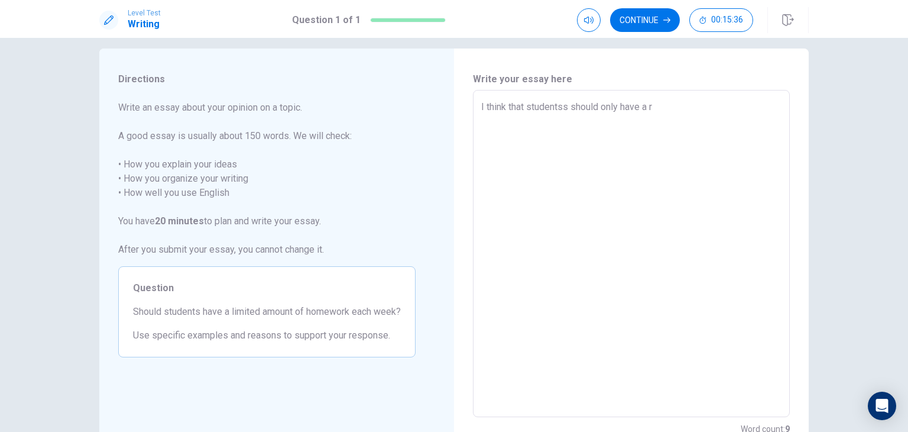
type textarea "I think that studentss should only have a re"
type textarea "x"
type textarea "I think that studentss should only have a rea"
type textarea "x"
type textarea "I think that studentss should only have a reas"
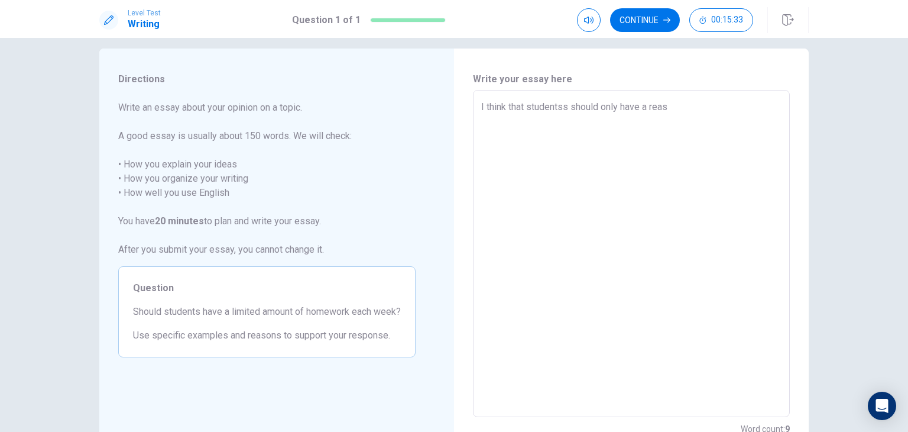
type textarea "x"
type textarea "I think that studentss should only have a rea"
type textarea "x"
type textarea "I think that studentss should only have a re"
type textarea "x"
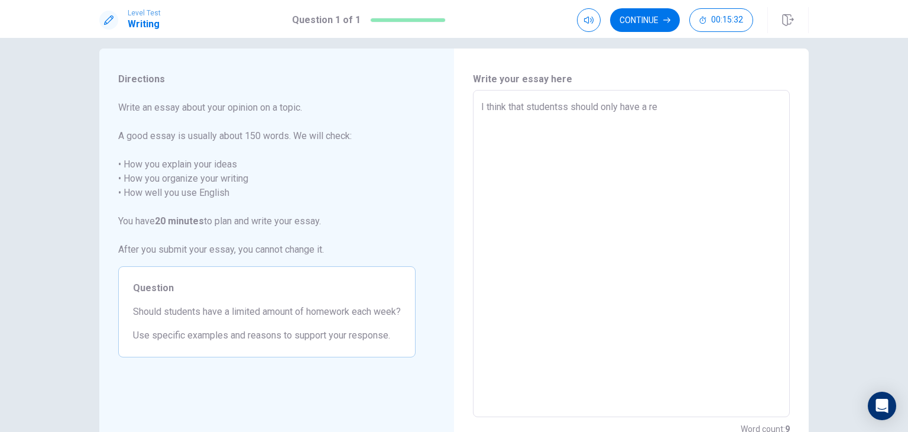
type textarea "I think that studentss should only have a r"
type textarea "x"
type textarea "I think that studentss should only have a"
type textarea "x"
type textarea "I think that studentss should only have a l"
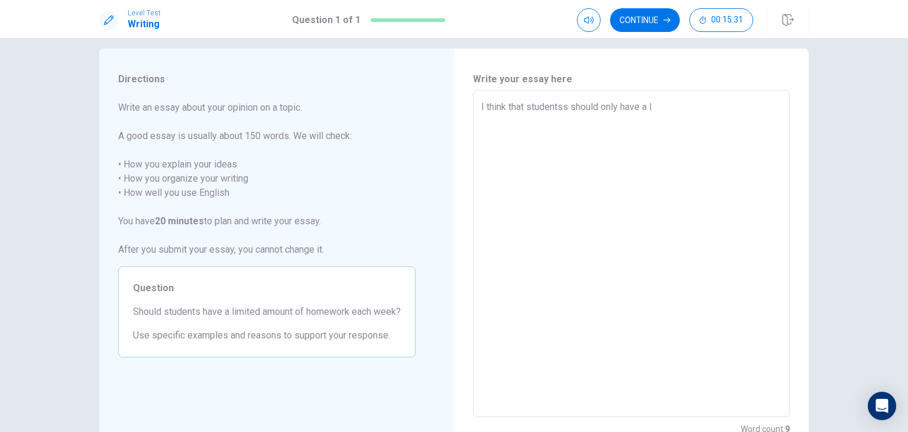
type textarea "x"
type textarea "I think that studentss should only have a li"
type textarea "x"
type textarea "I think that studentss should only have a lim"
type textarea "x"
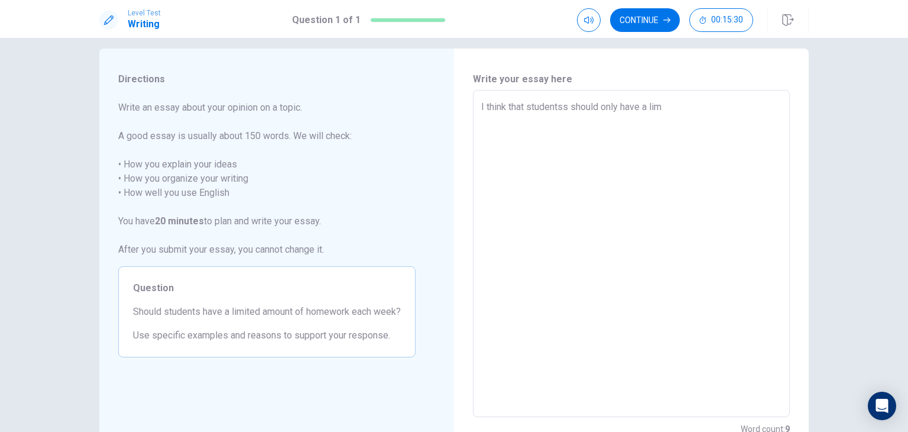
type textarea "I think that studentss should only have a limi"
type textarea "x"
type textarea "I think that studentss should only have a limit"
type textarea "x"
type textarea "I think that studentss should only have a limite"
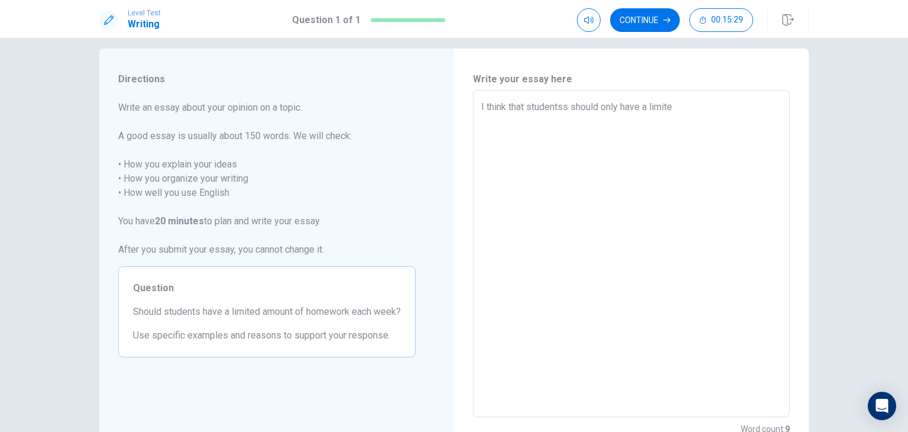
type textarea "x"
type textarea "I think that studentss should only have a limited"
type textarea "x"
type textarea "I think that studentss should only have a limited"
type textarea "x"
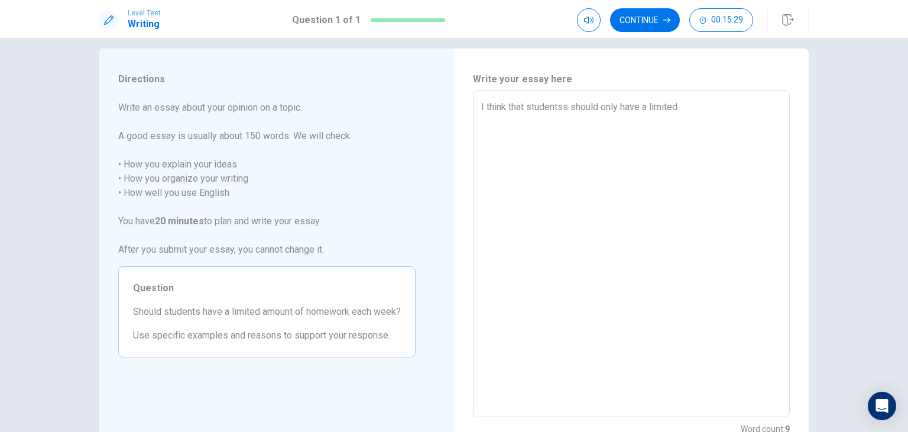
type textarea "I think that studentss should only have a limited o"
type textarea "x"
type textarea "I think that studentss should only have a limited of"
type textarea "x"
type textarea "I think that studentss should only have a limited of"
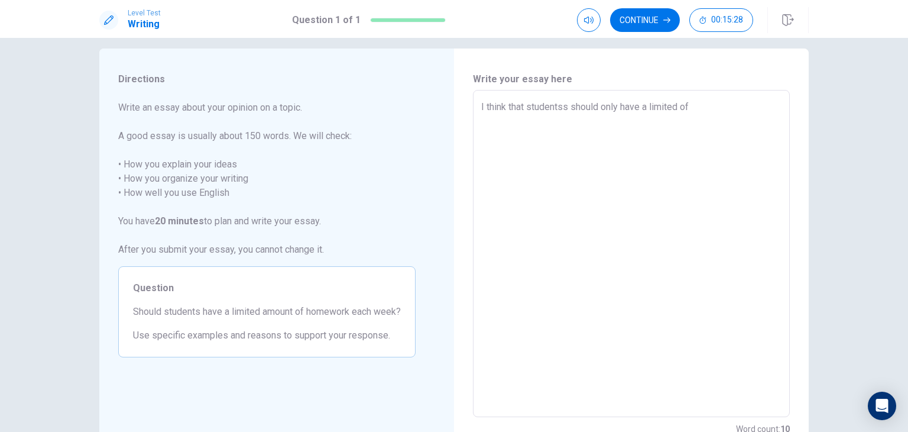
type textarea "x"
type textarea "I think that studentss should only have a limited of"
type textarea "x"
type textarea "I think that studentss should only have a limited o"
type textarea "x"
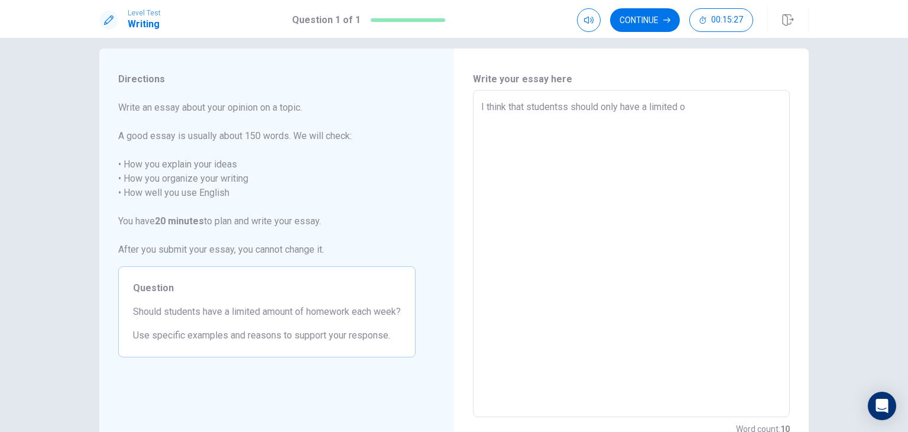
type textarea "I think that studentss should only have a limited"
type textarea "x"
type textarea "I think that studentss should only have a limited a"
type textarea "x"
type textarea "I think that studentss should only have a limited am"
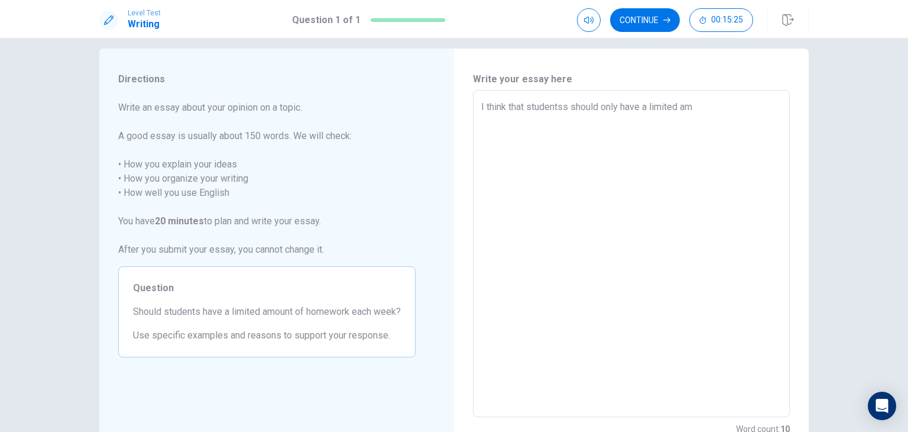
type textarea "x"
type textarea "I think that studentss should only have a limited amo"
type textarea "x"
type textarea "I think that studentss should only have a limited amou"
type textarea "x"
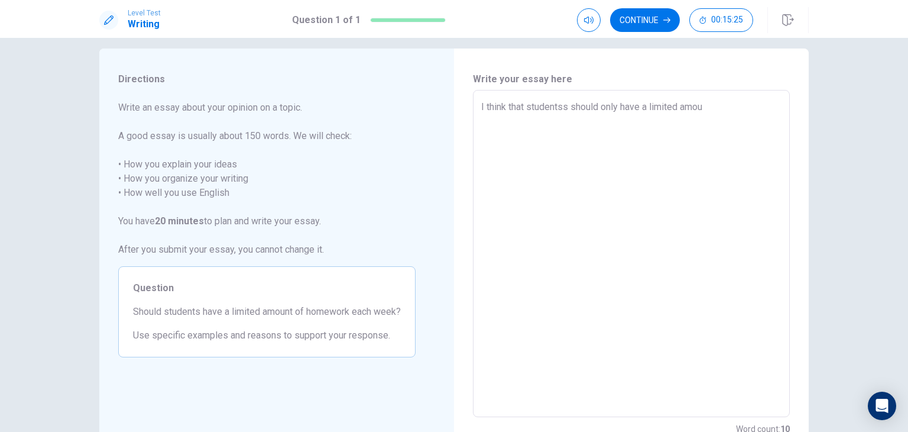
type textarea "I think that studentss should only have a limited amoun"
type textarea "x"
type textarea "I think that studentss should only have a limited amount"
type textarea "x"
type textarea "I think that studentss should only have a limited amount"
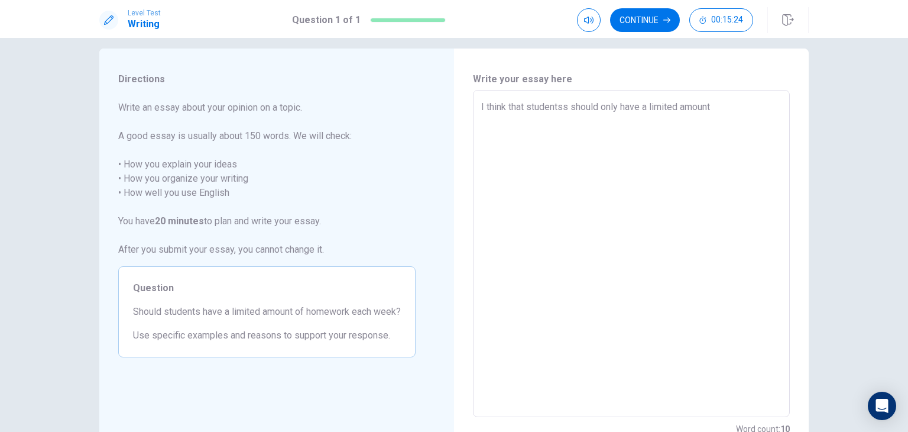
type textarea "x"
type textarea "I think that studentss should only have a limited amount o"
type textarea "x"
type textarea "I think that studentss should only have a limited amount of"
type textarea "x"
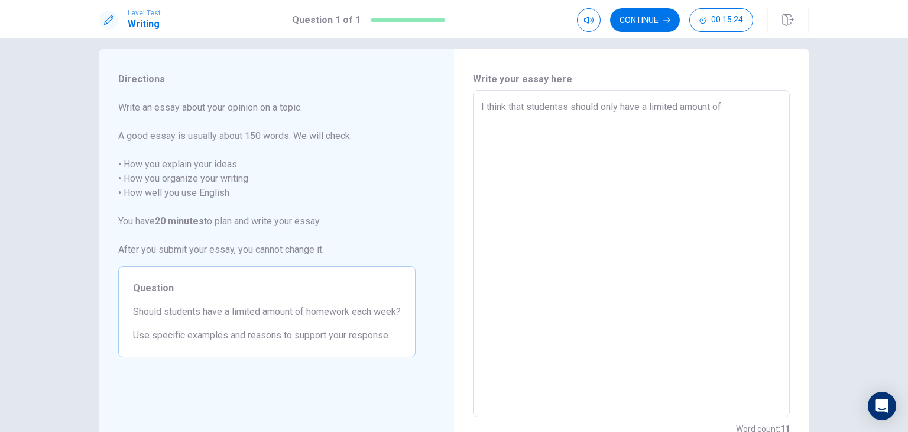
type textarea "I think that studentss should only have a limited amount of"
type textarea "x"
type textarea "I think that studentss should only have a limited amount of h"
type textarea "x"
type textarea "I think that studentss should only have a limited amount of ho"
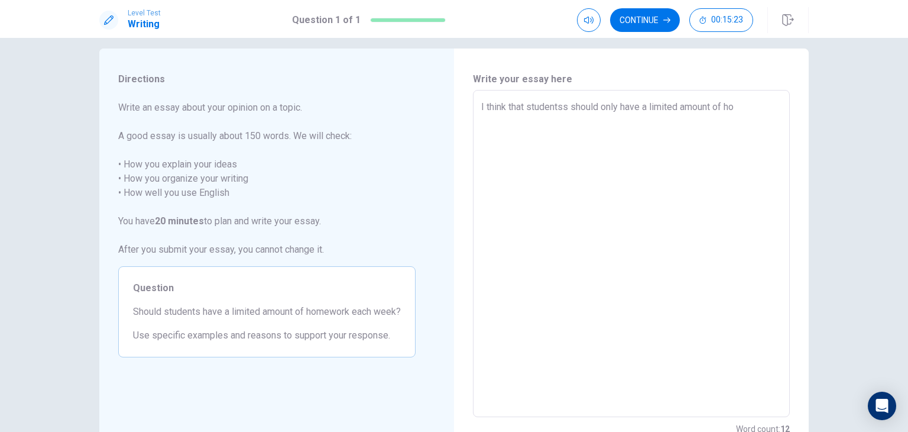
type textarea "x"
type textarea "I think that studentss should only have a limited amount of hom"
type textarea "x"
type textarea "I think that studentss should only have a limited amount of home"
type textarea "x"
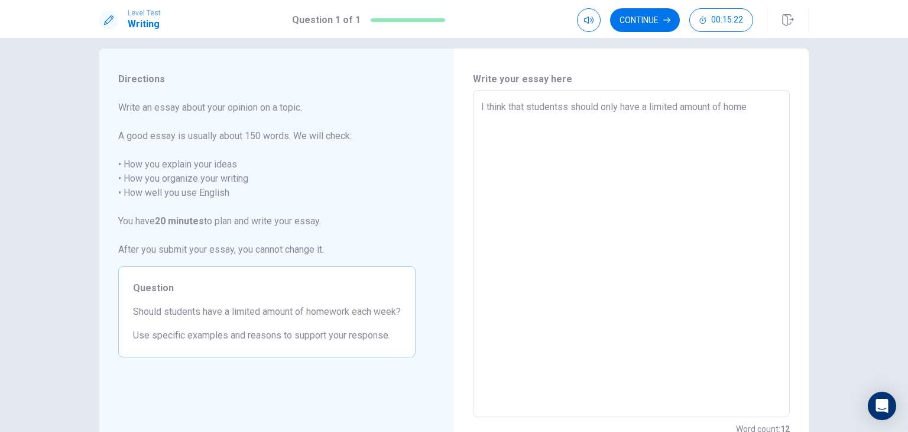
type textarea "I think that studentss should only have a limited amount of home"
type textarea "x"
type textarea "I think that studentss should only have a limited amount of home w"
type textarea "x"
type textarea "I think that studentss should only have a limited amount of home wo"
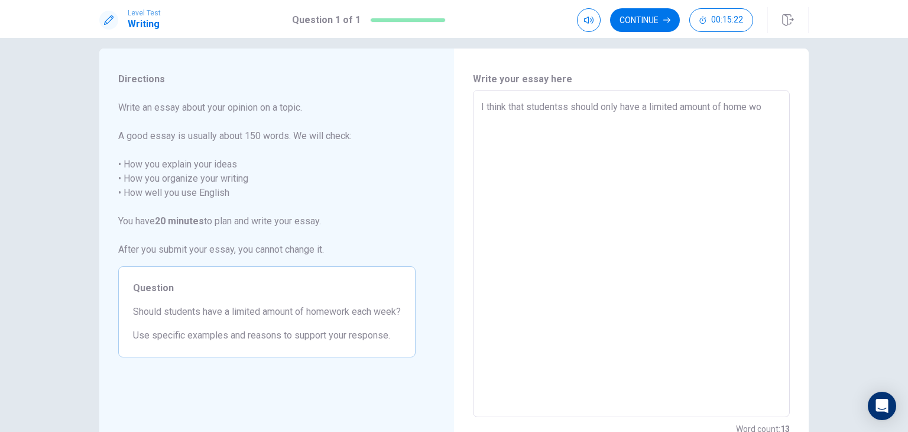
type textarea "x"
type textarea "I think that studentss should only have a limited amount of home wor"
type textarea "x"
type textarea "I think that studentss should only have a limited amount of home work"
click at [563, 105] on textarea "I think that studentss should only have a limited amount of home work per week" at bounding box center [631, 253] width 300 height 307
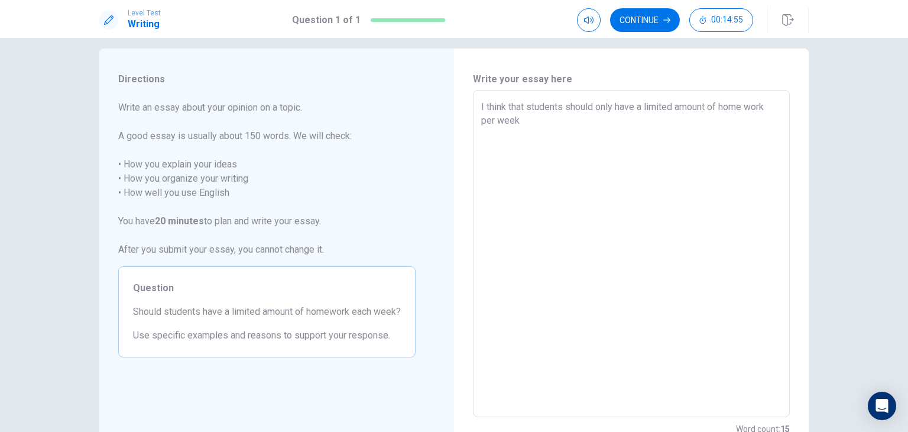
click at [747, 103] on textarea "I think that students should only have a limited amount of home work per week" at bounding box center [631, 253] width 300 height 307
click at [595, 103] on textarea "I think that students should only have a limited amount of homework per week" at bounding box center [631, 253] width 300 height 307
click at [526, 116] on textarea "I think that students should only have a limited amount of homework per week" at bounding box center [631, 253] width 300 height 307
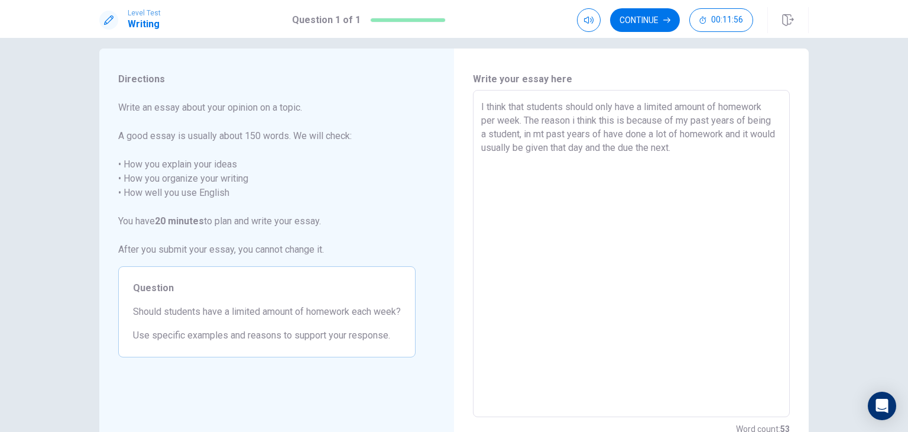
click at [721, 133] on textarea "I think that students should only have a limited amount of homework per week. T…" at bounding box center [631, 253] width 300 height 307
click at [643, 145] on textarea "I think that students should only have a limited amount of homework per week. T…" at bounding box center [631, 253] width 300 height 307
click at [743, 160] on textarea "I think that students should only have a limited amount of homework per week. T…" at bounding box center [631, 253] width 300 height 307
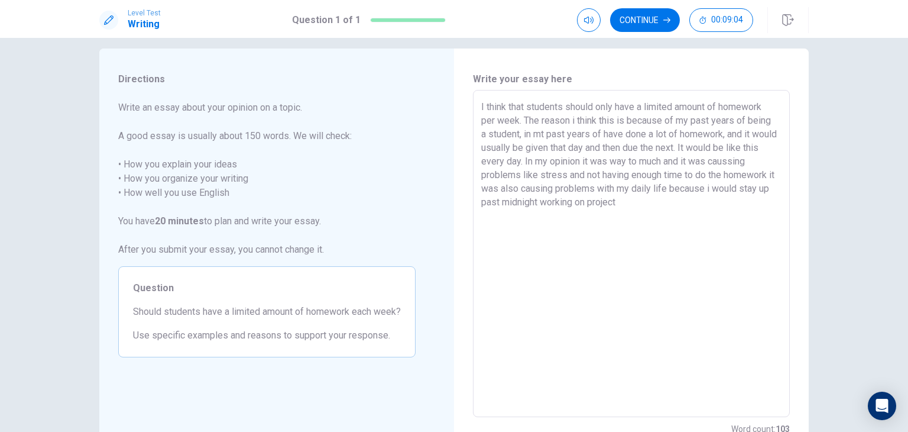
click at [520, 131] on textarea "I think that students should only have a limited amount of homework per week. T…" at bounding box center [631, 253] width 300 height 307
drag, startPoint x: 520, startPoint y: 131, endPoint x: 594, endPoint y: 134, distance: 74.0
click at [594, 134] on textarea "I think that students should only have a limited amount of homework per week. T…" at bounding box center [631, 253] width 300 height 307
click at [679, 173] on textarea "I think that students should only have a limited amount of homework per week. T…" at bounding box center [631, 253] width 300 height 307
click at [528, 200] on textarea "I think that students should only have a limited amount of homework per week. T…" at bounding box center [631, 253] width 300 height 307
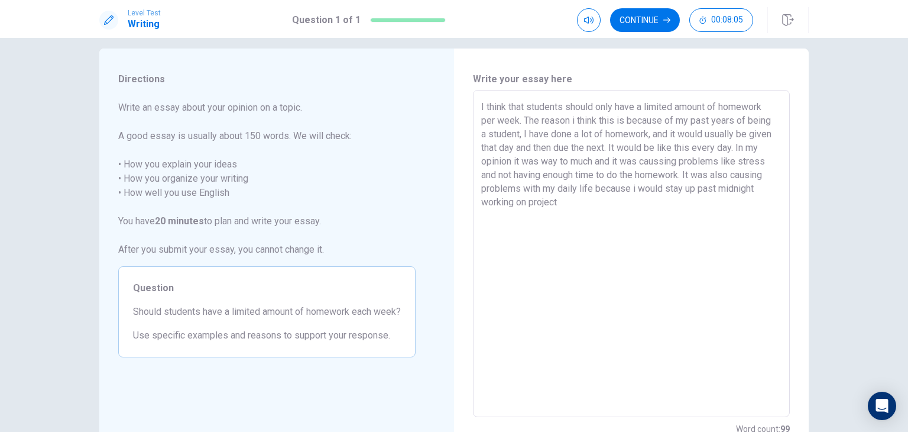
click at [565, 250] on textarea "I think that students should only have a limited amount of homework per week. T…" at bounding box center [631, 253] width 300 height 307
click at [568, 209] on textarea "I think that students should only have a limited amount of homework per week. T…" at bounding box center [631, 253] width 300 height 307
click at [664, 200] on textarea "I think that students should only have a limited amount of homework per week. T…" at bounding box center [631, 253] width 300 height 307
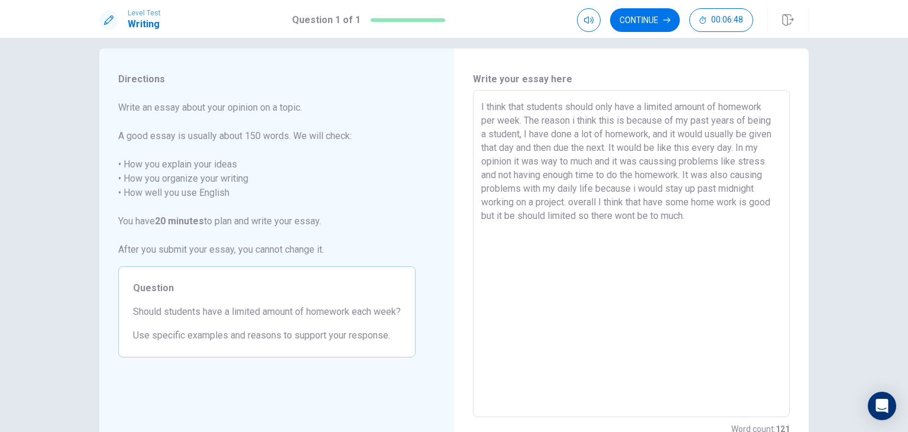
click at [650, 202] on textarea "I think that students should only have a limited amount of homework per week. T…" at bounding box center [631, 253] width 300 height 307
click at [573, 199] on textarea "I think that students should only have a limited amount of homework per week. T…" at bounding box center [631, 253] width 300 height 307
click at [663, 202] on textarea "I think that students should only have a limited amount of homework per week. T…" at bounding box center [631, 253] width 300 height 307
click at [496, 213] on textarea "I think that students should only have a limited amount of homework per week. T…" at bounding box center [631, 253] width 300 height 307
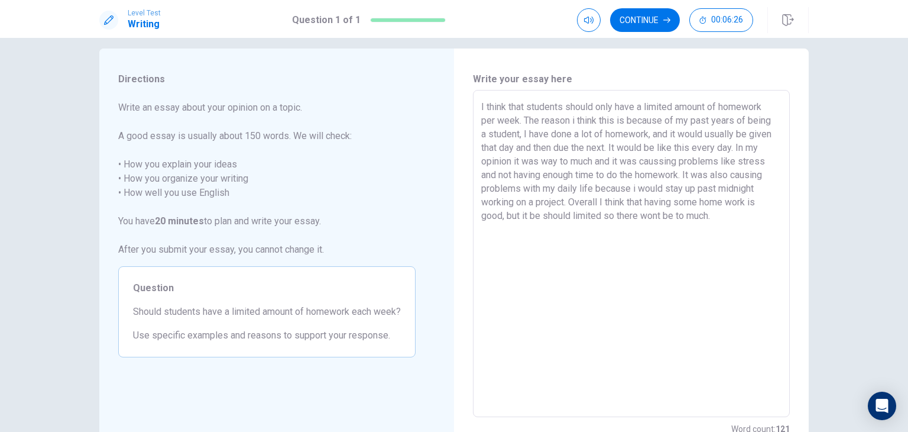
click at [709, 217] on textarea "I think that students should only have a limited amount of homework per week. T…" at bounding box center [631, 253] width 300 height 307
click at [712, 211] on textarea "I think that students should only have a limited amount of homework per week. T…" at bounding box center [631, 253] width 300 height 307
click at [708, 213] on textarea "I think that students should only have a limited amount of homework per week. T…" at bounding box center [631, 253] width 300 height 307
click at [633, 189] on textarea "I think that students should only have a limited amount of homework per week. T…" at bounding box center [631, 253] width 300 height 307
click at [560, 200] on textarea "I think that students should only have a limited amount of homework per week. T…" at bounding box center [631, 253] width 300 height 307
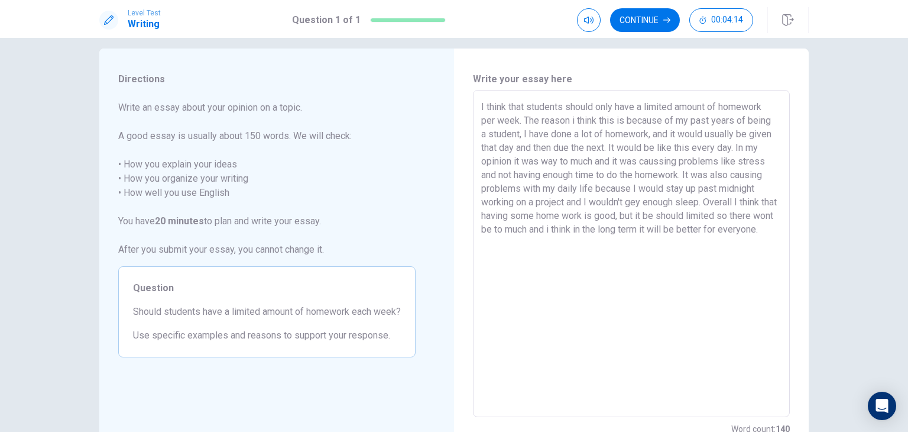
click at [547, 226] on textarea "I think that students should only have a limited amount of homework per week. T…" at bounding box center [631, 253] width 300 height 307
click at [680, 228] on textarea "I think that students should only have a limited amount of homework per week. T…" at bounding box center [631, 253] width 300 height 307
click at [551, 249] on textarea "I think that students should only have a limited amount of homework per week. T…" at bounding box center [631, 253] width 300 height 307
click at [585, 239] on textarea "I think that students should only have a limited amount of homework per week. T…" at bounding box center [631, 253] width 300 height 307
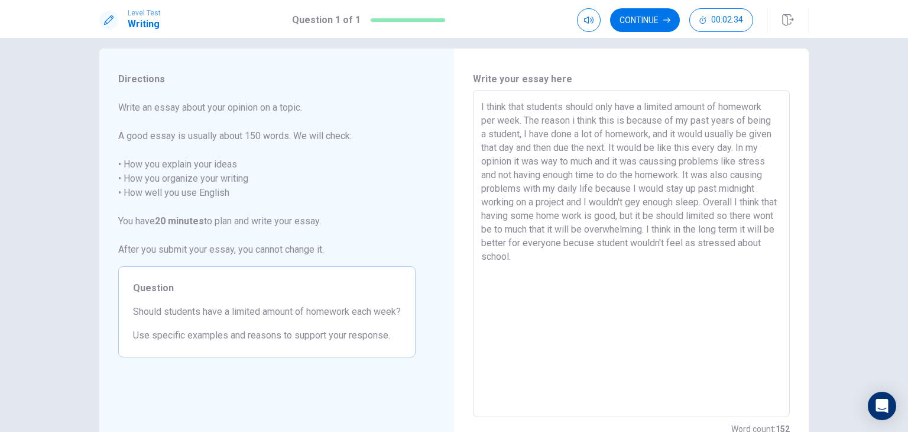
click at [666, 218] on textarea "I think that students should only have a limited amount of homework per week. T…" at bounding box center [631, 253] width 300 height 307
click at [691, 213] on textarea "I think that students should only have a limited amount of homework per week. T…" at bounding box center [631, 253] width 300 height 307
click at [537, 255] on textarea "I think that students should only have a limited amount of homework per week. T…" at bounding box center [631, 253] width 300 height 307
click at [558, 261] on textarea "I think that students should only have a limited amount of homework per week. T…" at bounding box center [631, 253] width 300 height 307
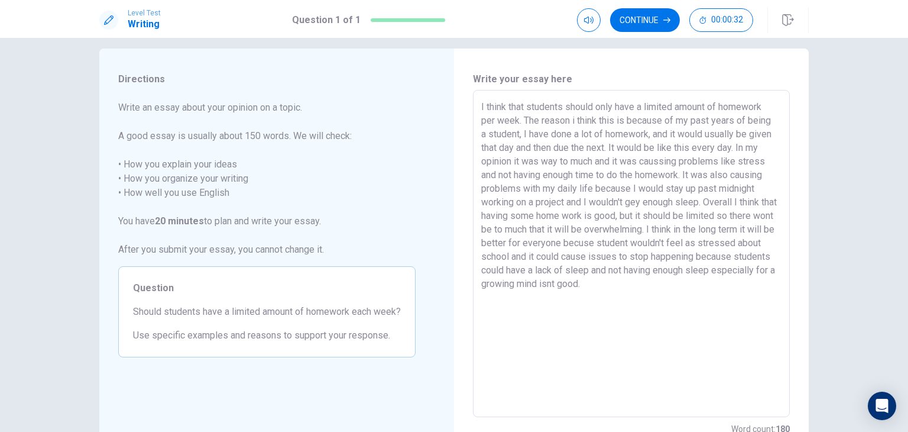
click at [627, 271] on textarea "I think that students should only have a limited amount of homework per week. T…" at bounding box center [631, 253] width 300 height 307
click at [636, 15] on button "Continue" at bounding box center [645, 20] width 70 height 24
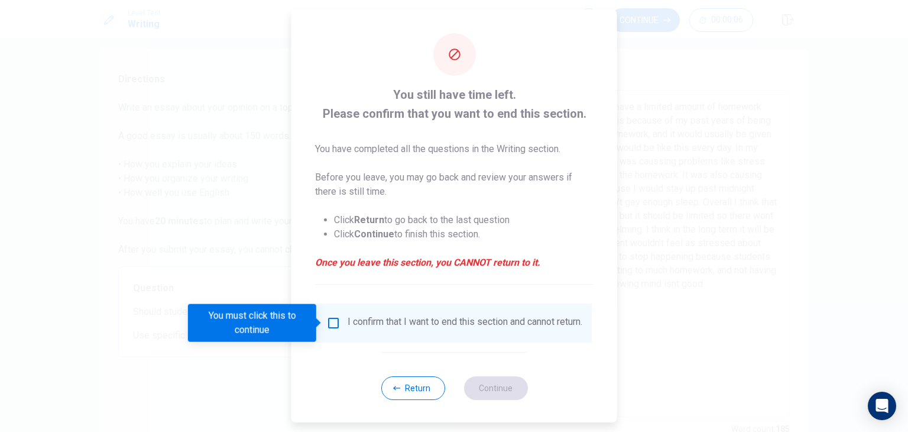
click at [332, 316] on input "You must click this to continue" at bounding box center [333, 323] width 14 height 14
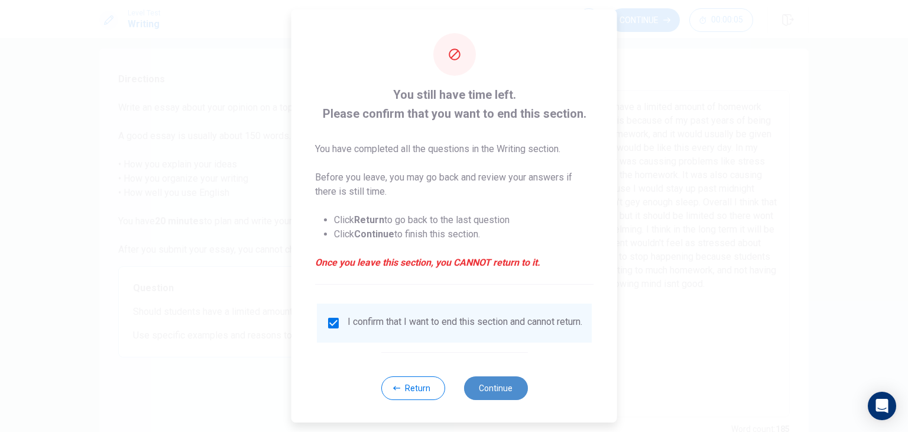
click at [498, 391] on button "Continue" at bounding box center [496, 388] width 64 height 24
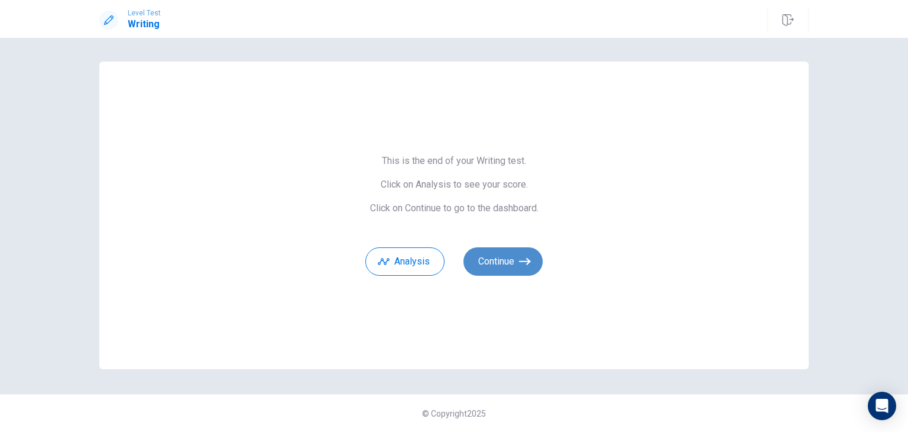
click at [500, 260] on button "Continue" at bounding box center [503, 261] width 79 height 28
